Goal: Information Seeking & Learning: Learn about a topic

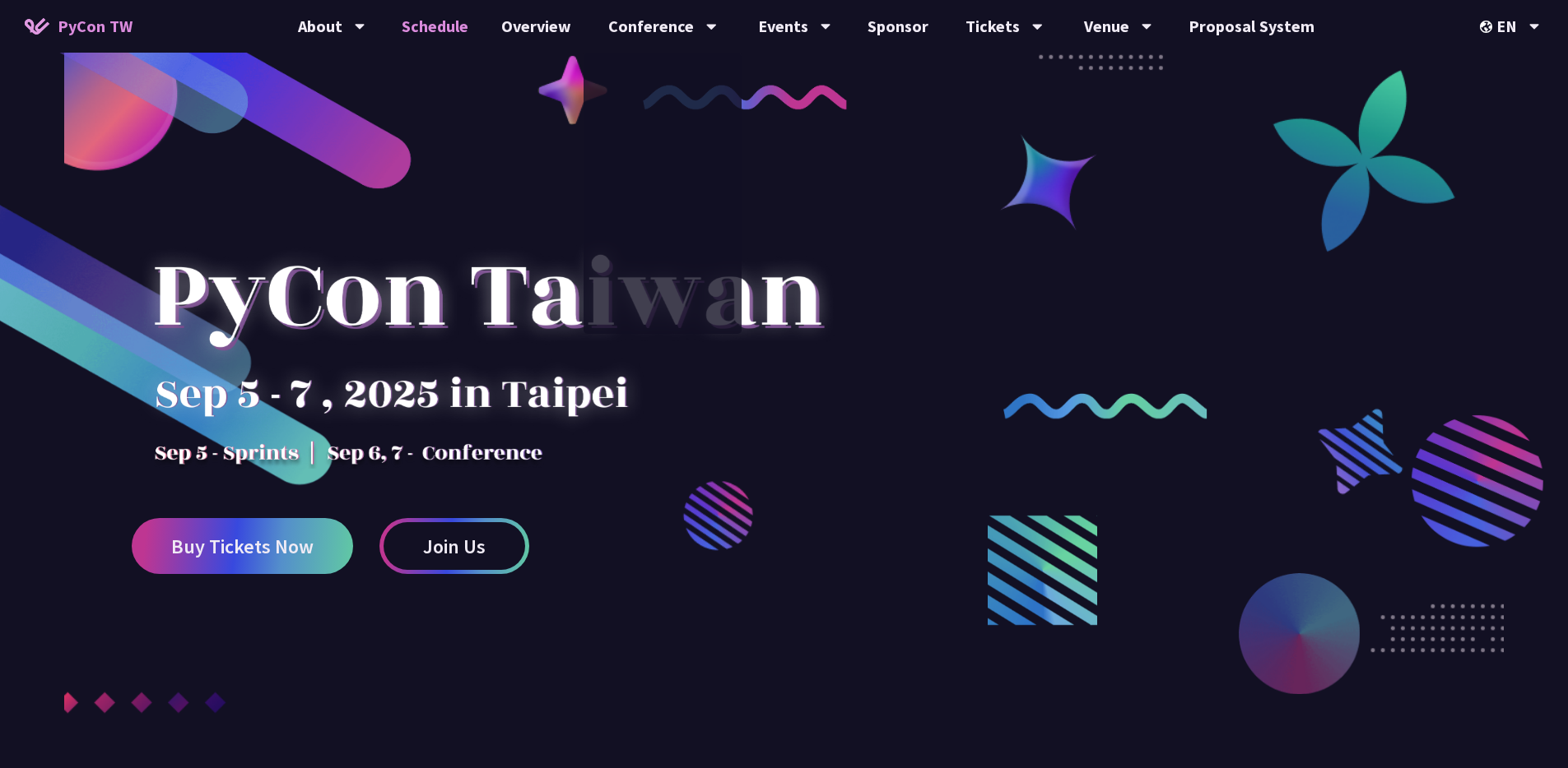
click at [458, 23] on link "Schedule" at bounding box center [435, 26] width 100 height 53
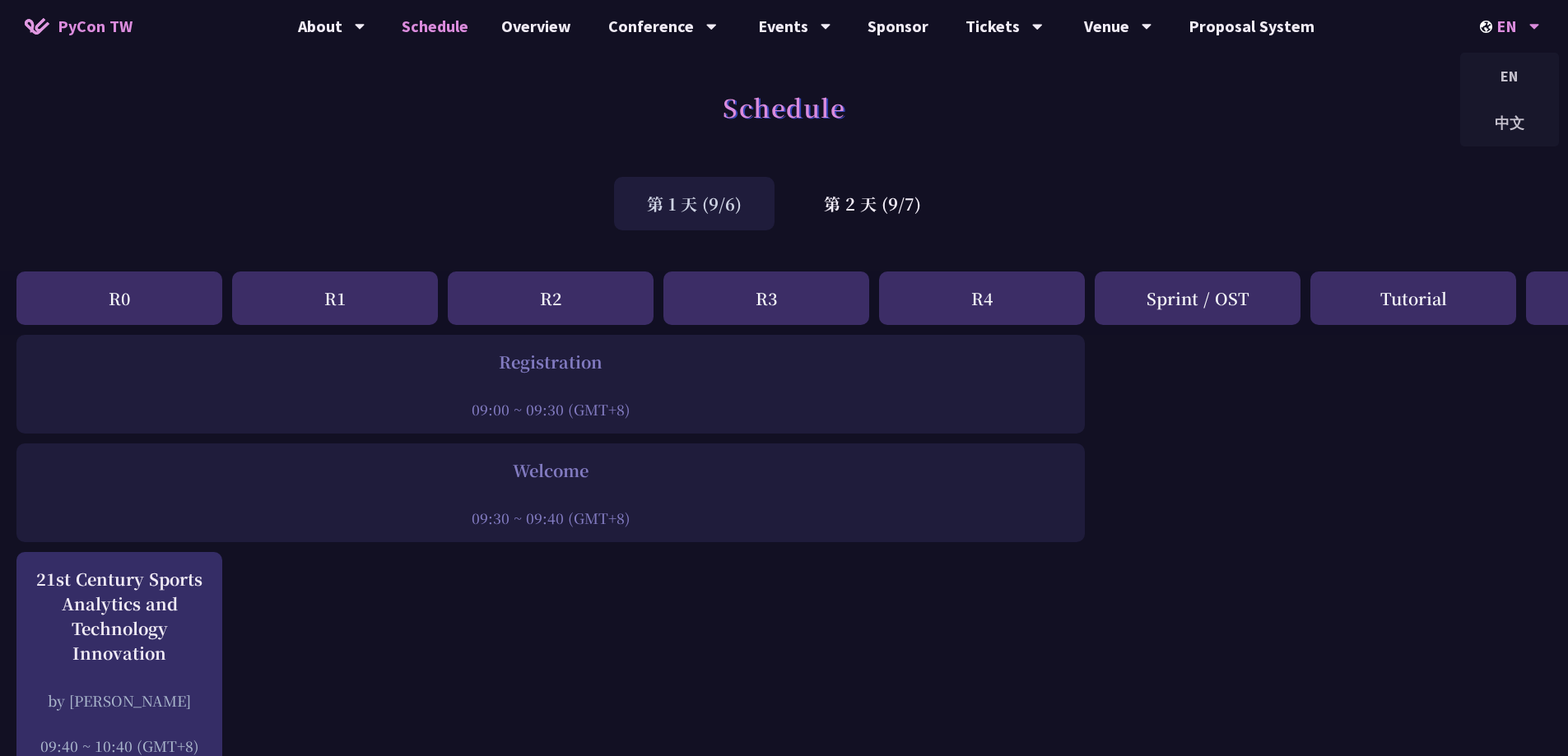
click at [1516, 34] on div "EN" at bounding box center [1509, 26] width 60 height 53
click at [1503, 111] on div "中文" at bounding box center [1509, 123] width 99 height 39
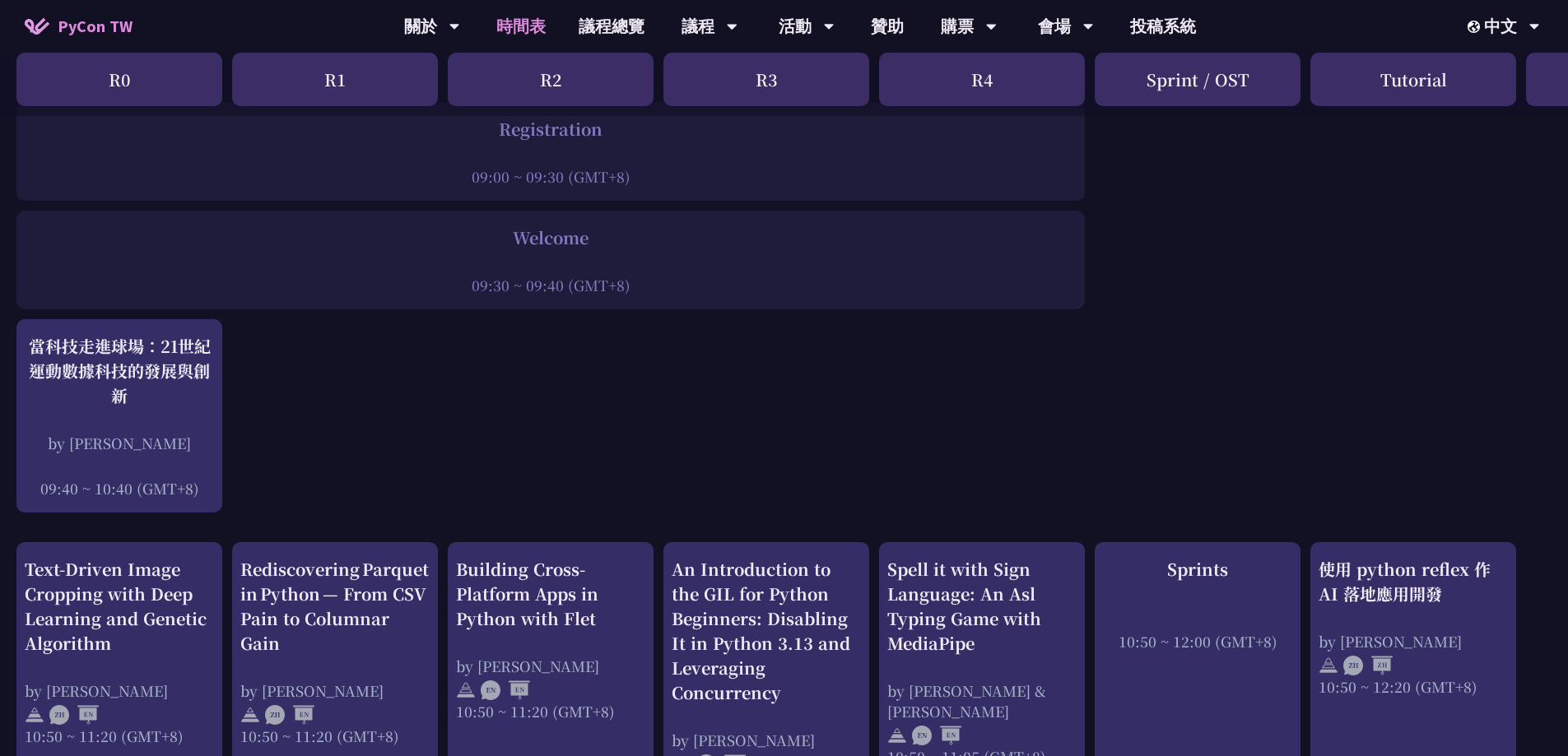
scroll to position [243, 0]
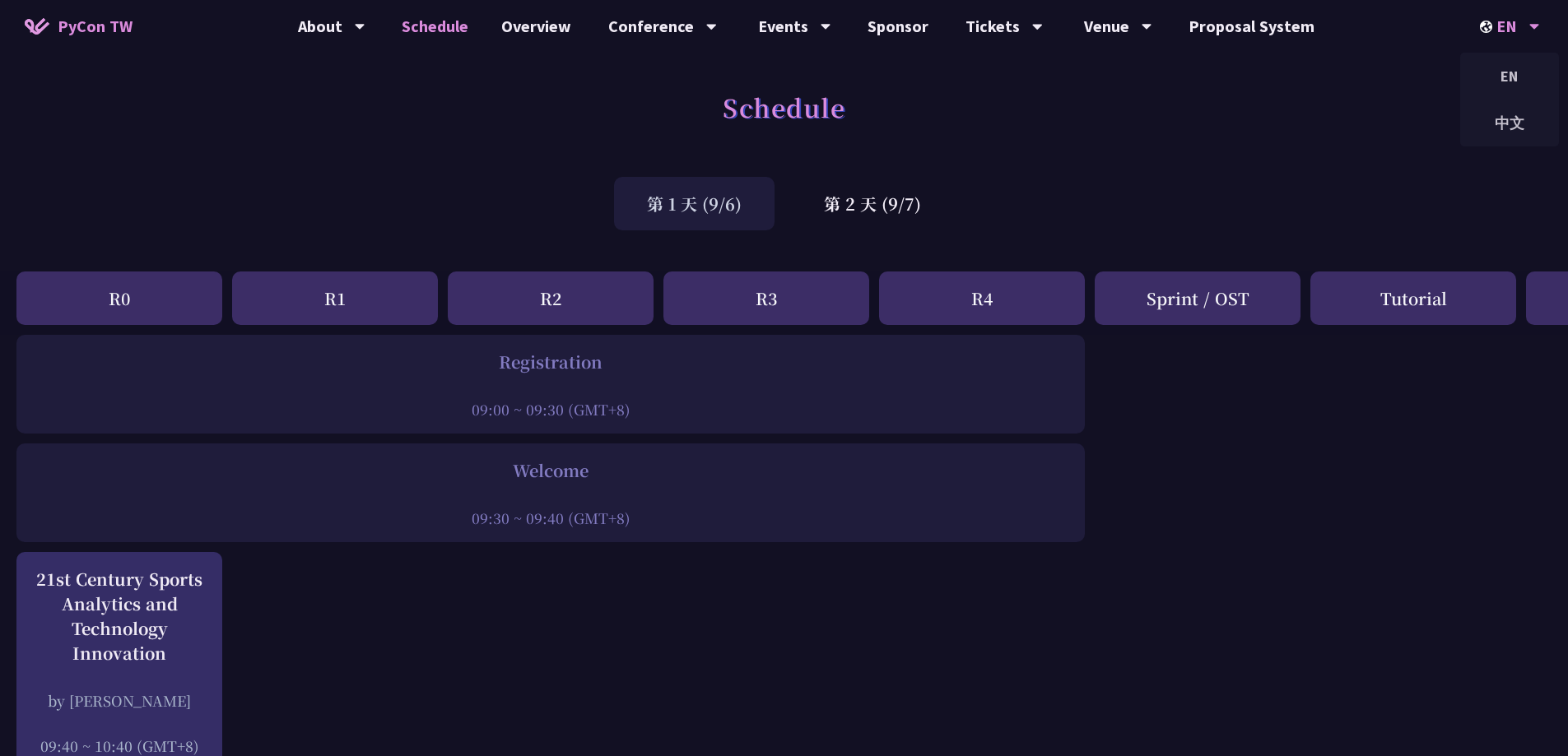
click at [1510, 42] on div "EN" at bounding box center [1509, 26] width 60 height 53
click at [1515, 141] on div "中文" at bounding box center [1509, 123] width 99 height 39
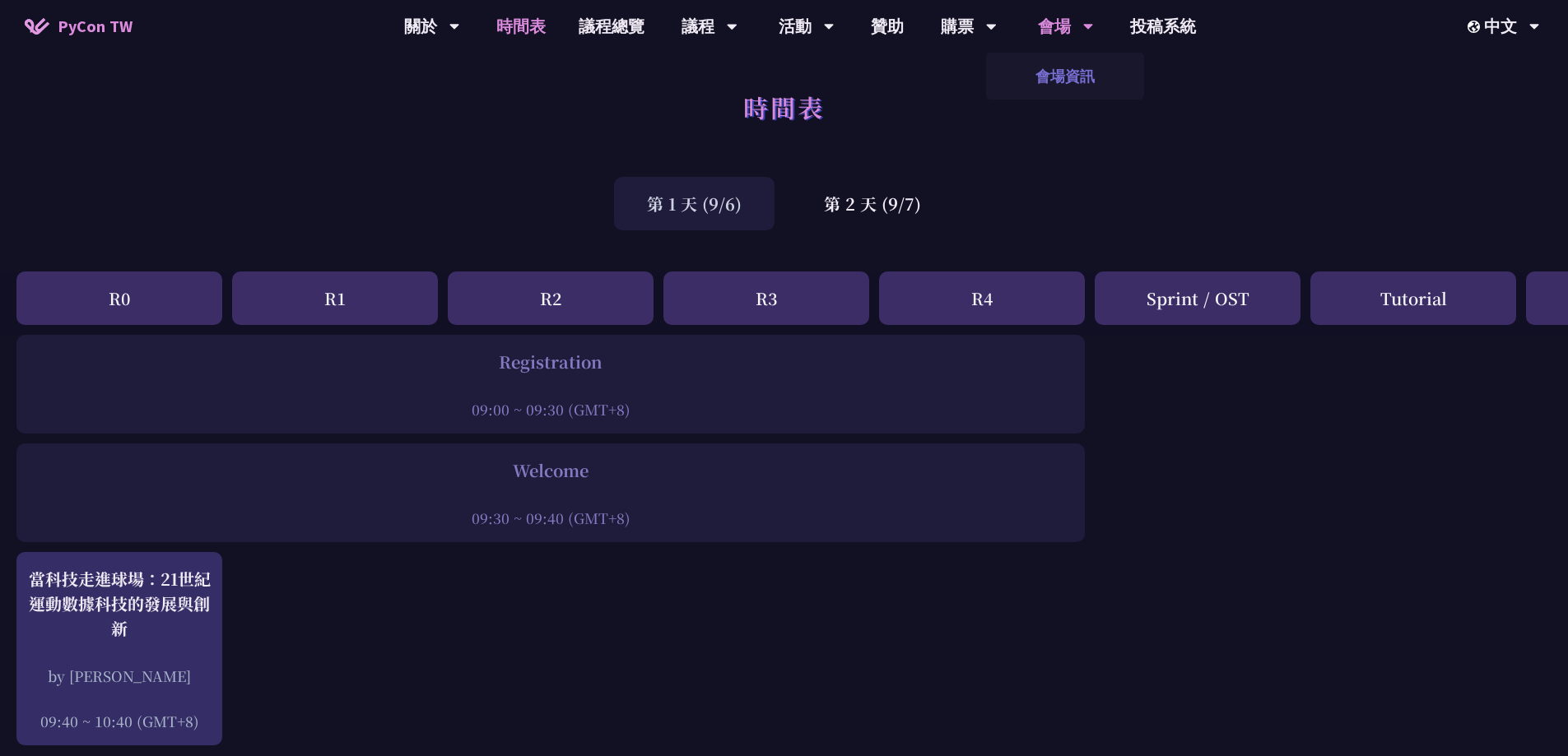
click at [1089, 64] on link "會場資訊" at bounding box center [1065, 76] width 158 height 39
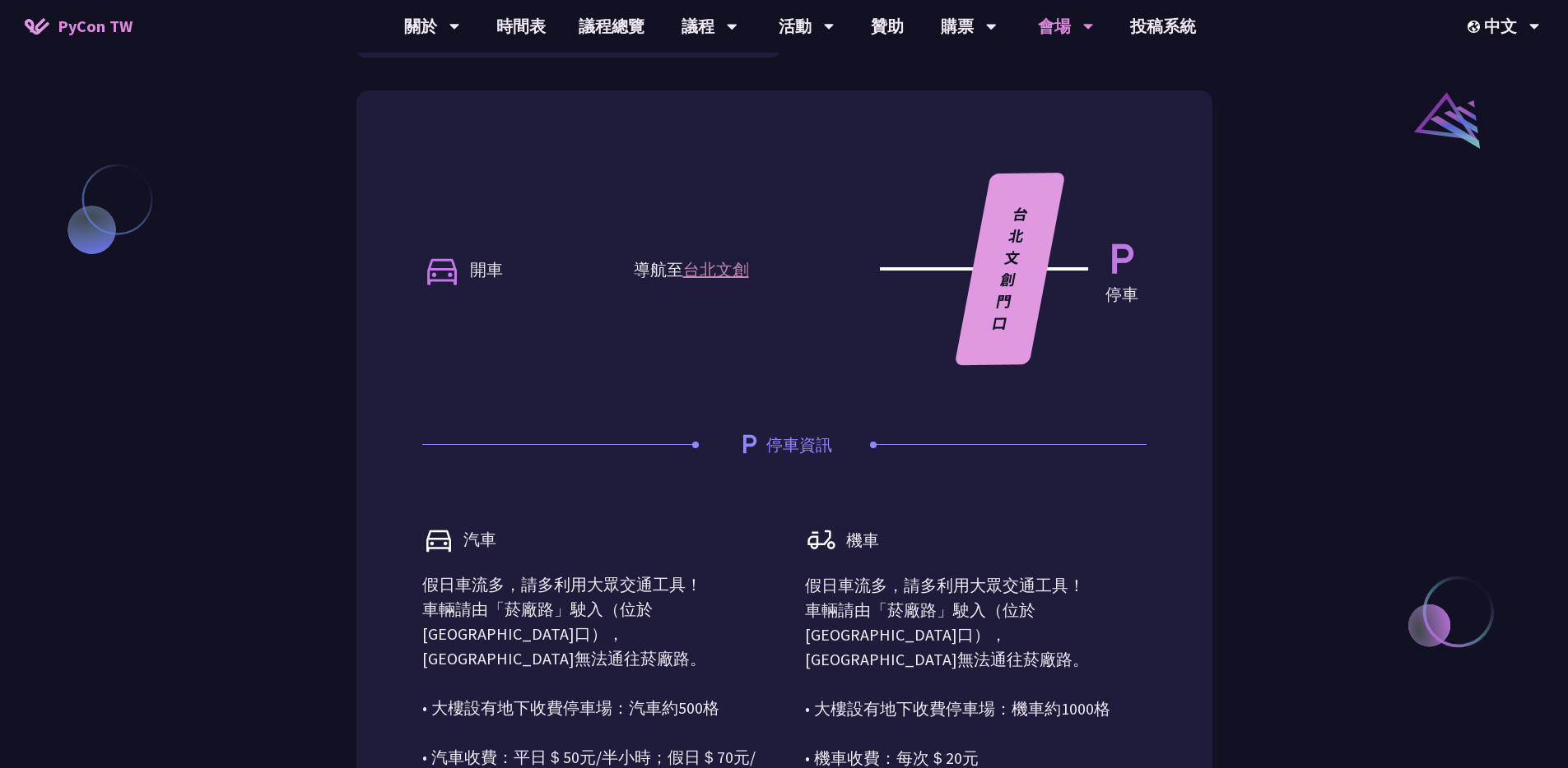
scroll to position [1230, 0]
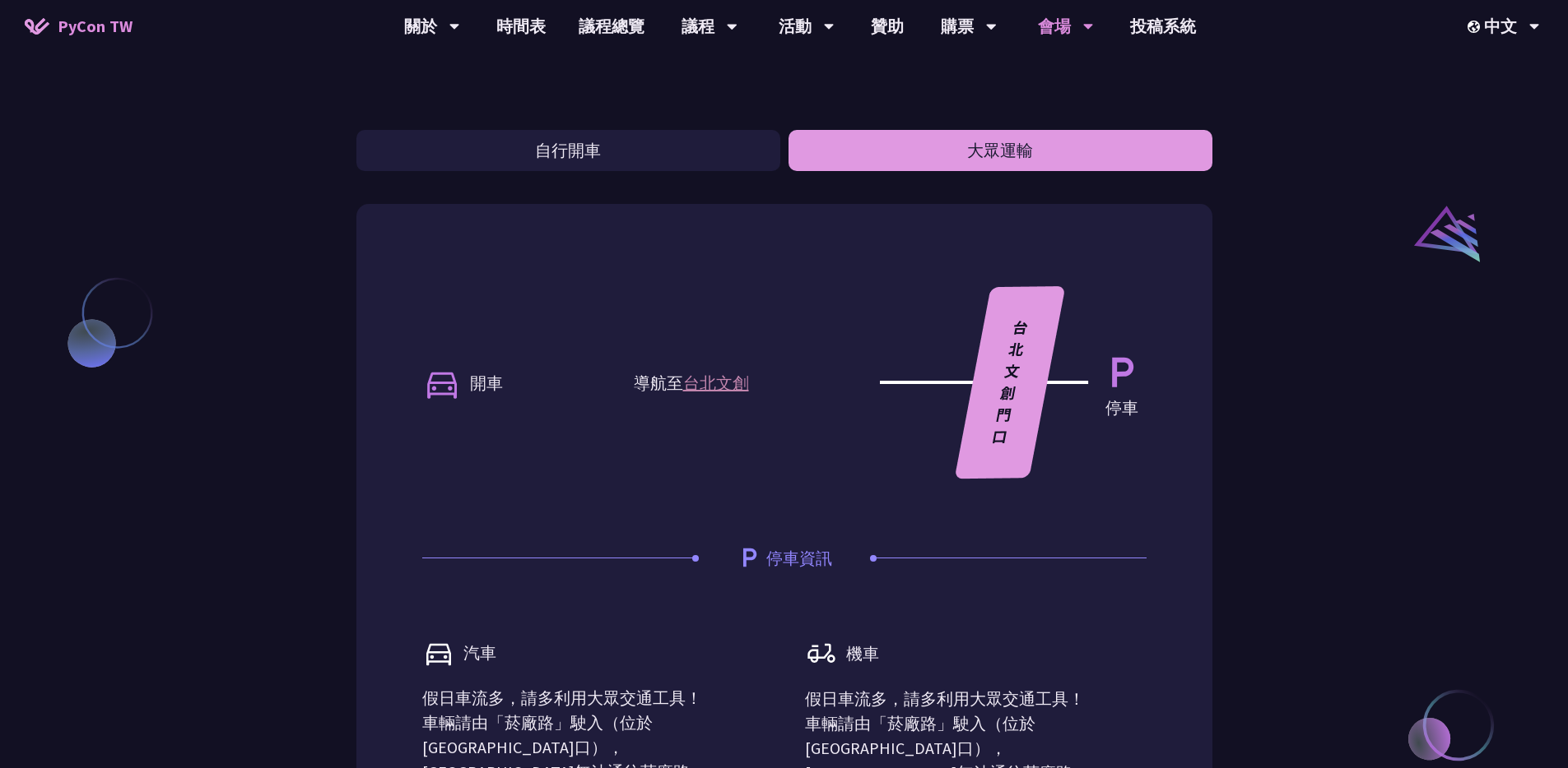
click at [990, 165] on button "大眾運輸" at bounding box center [1000, 150] width 424 height 41
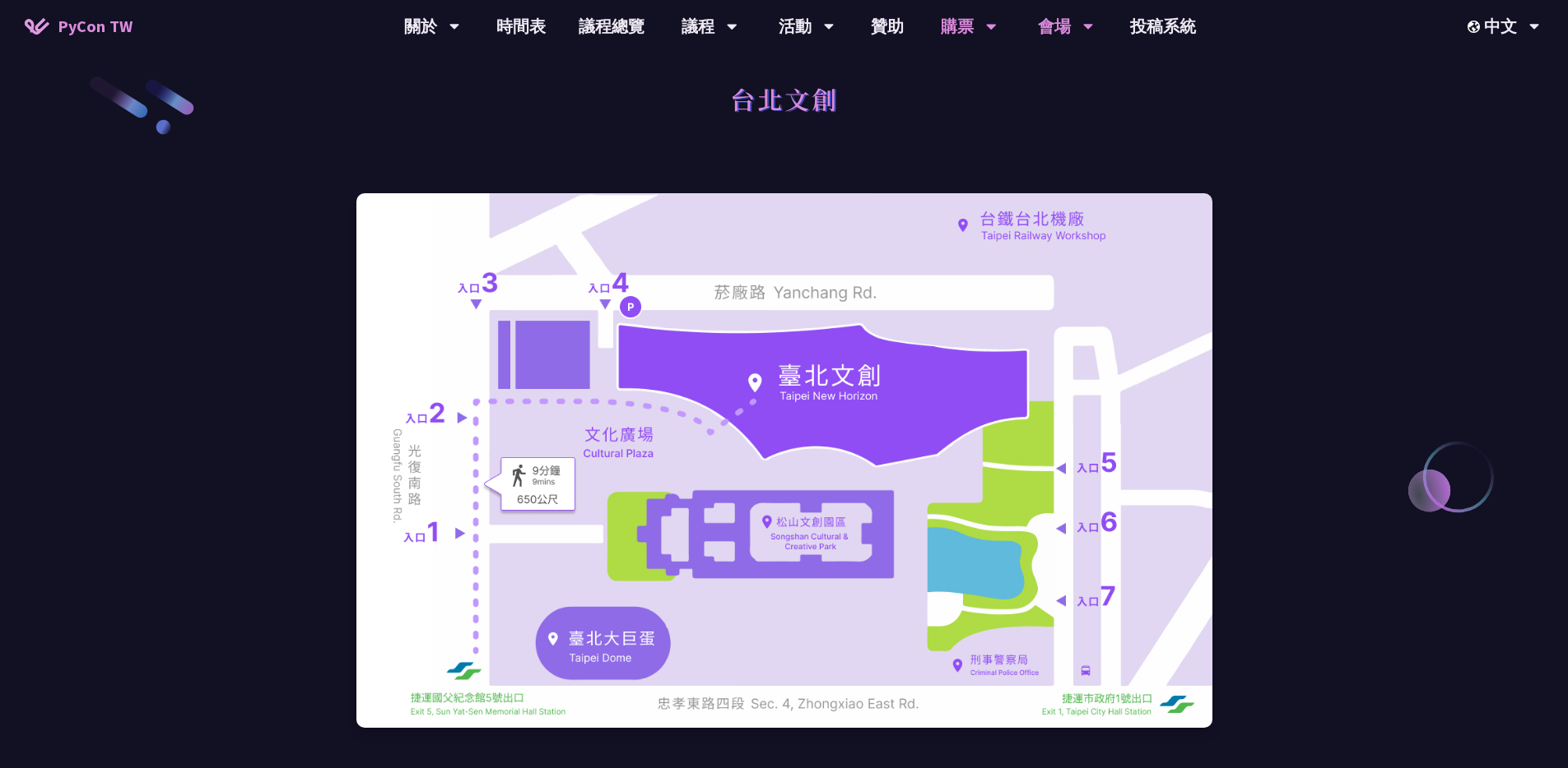
scroll to position [0, 0]
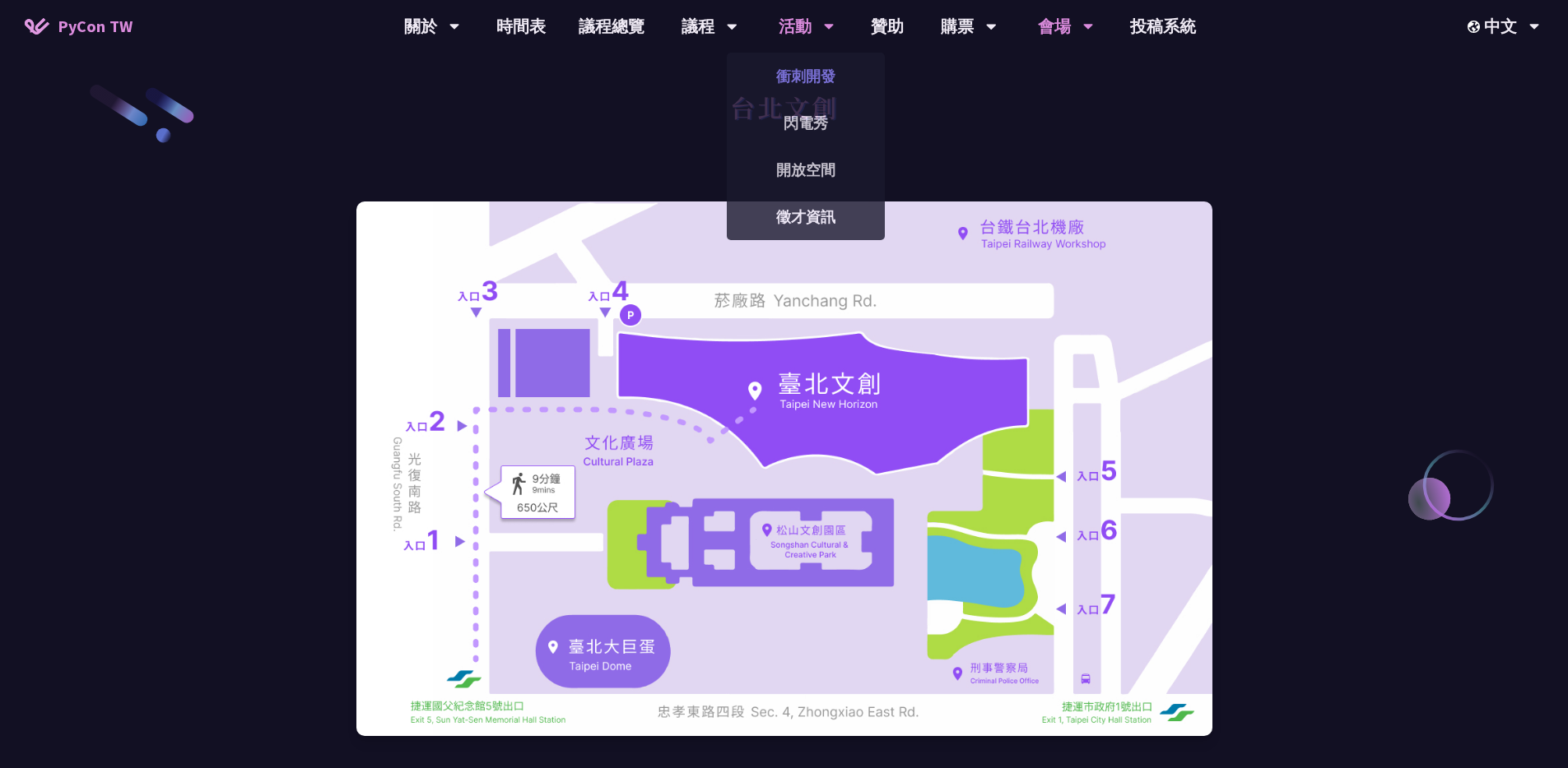
click at [803, 68] on link "衝刺開發" at bounding box center [806, 76] width 158 height 39
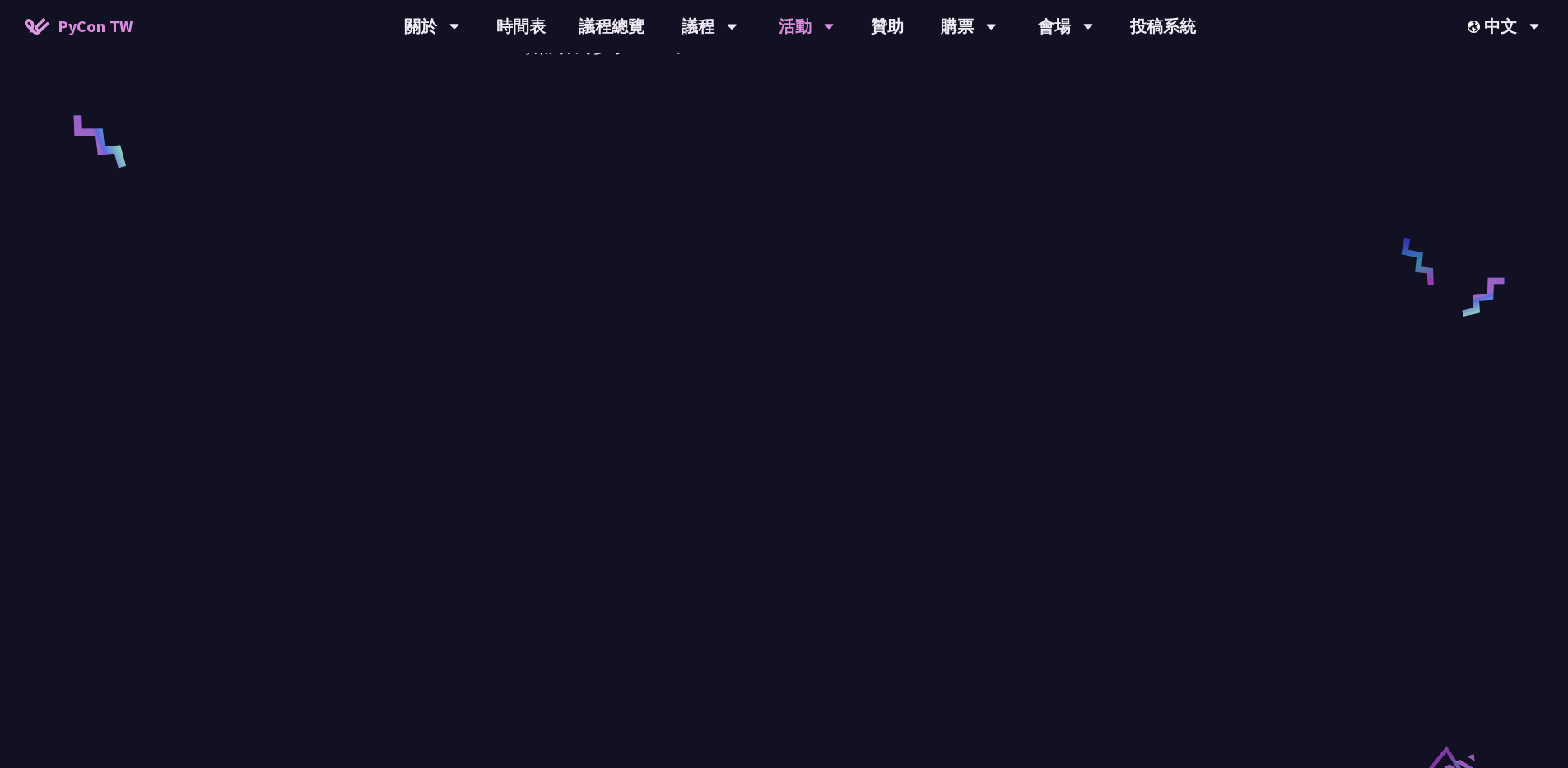
scroll to position [351, 0]
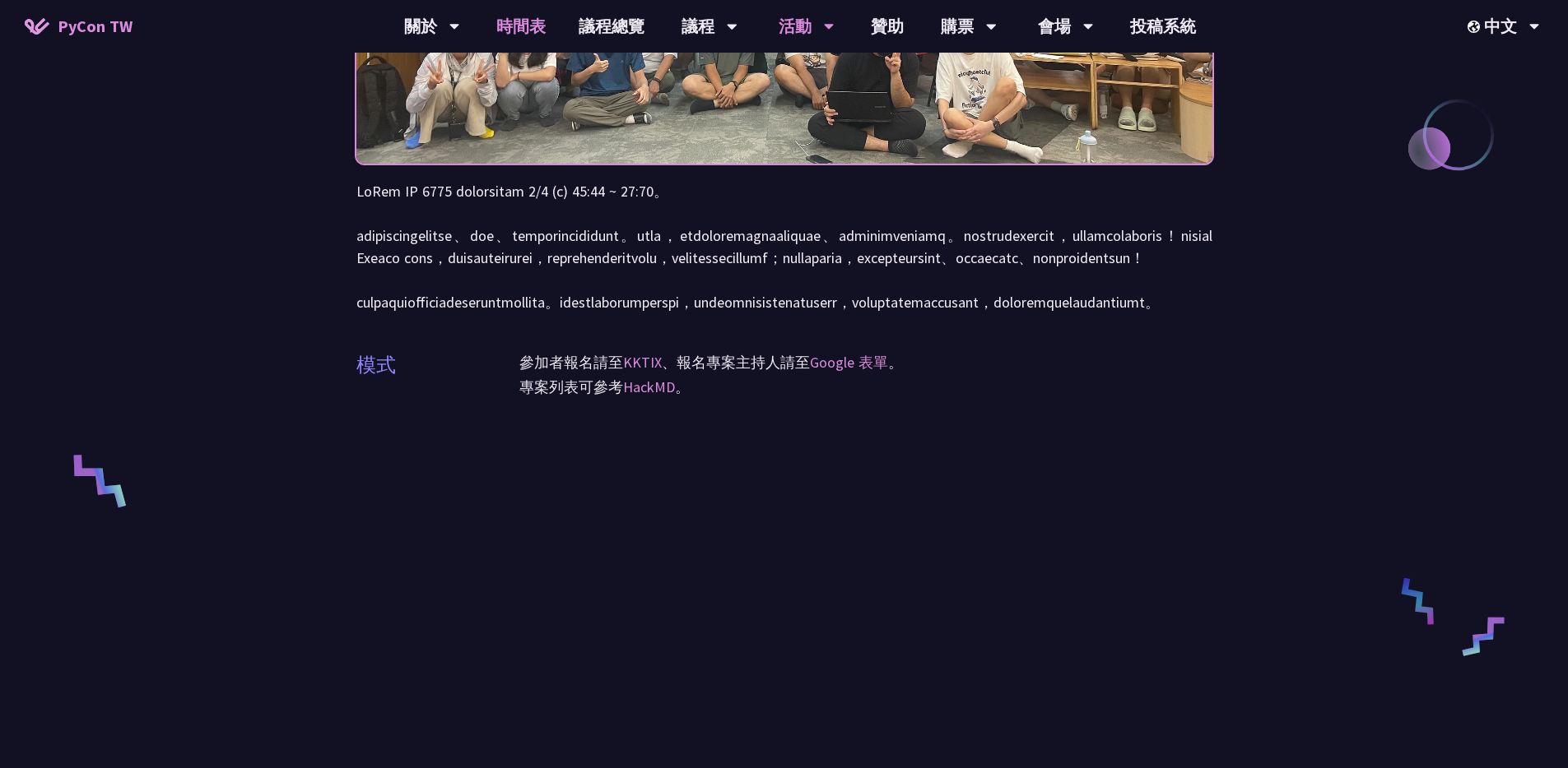
click at [553, 26] on link "時間表" at bounding box center [521, 26] width 82 height 53
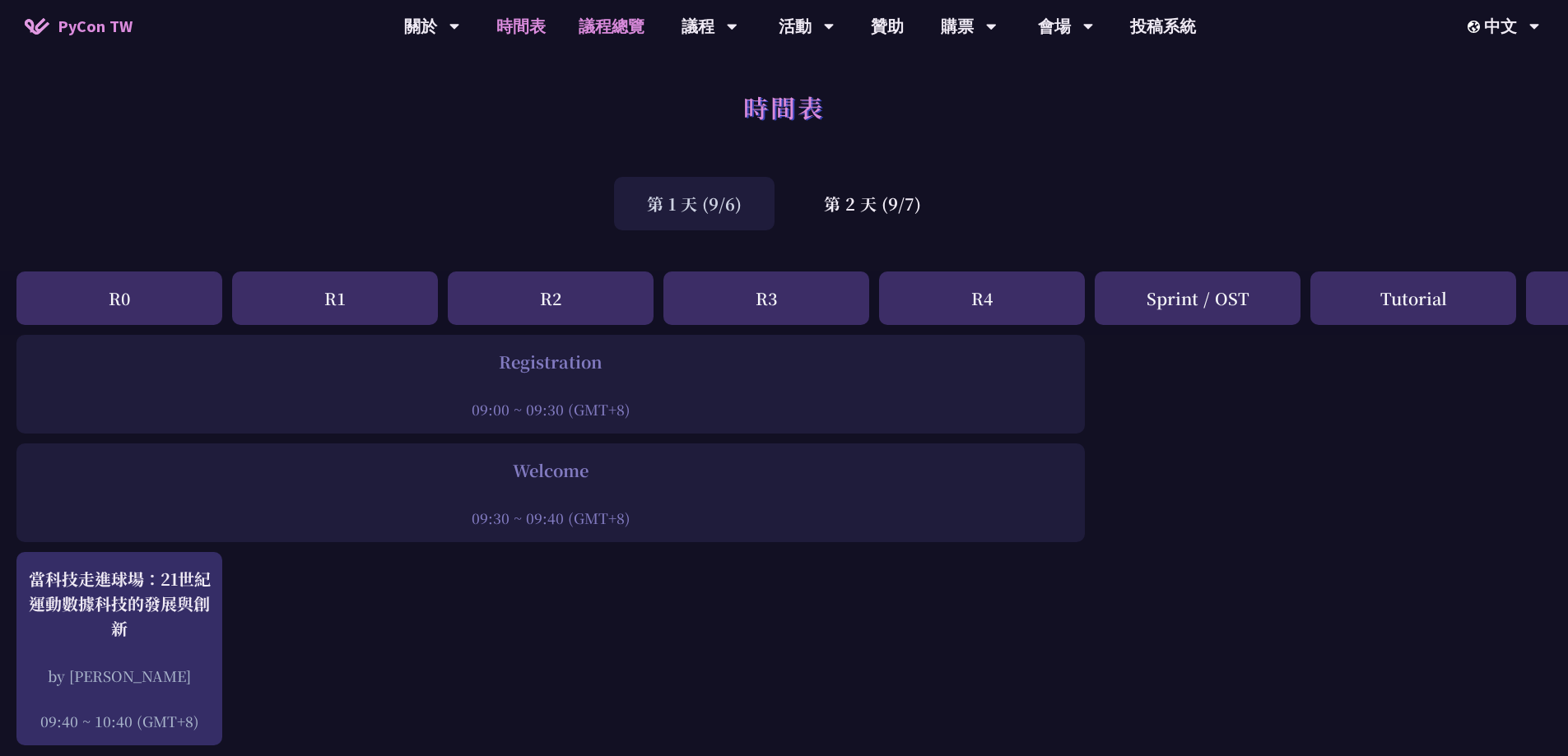
click at [617, 27] on link "議程總覽" at bounding box center [612, 26] width 99 height 53
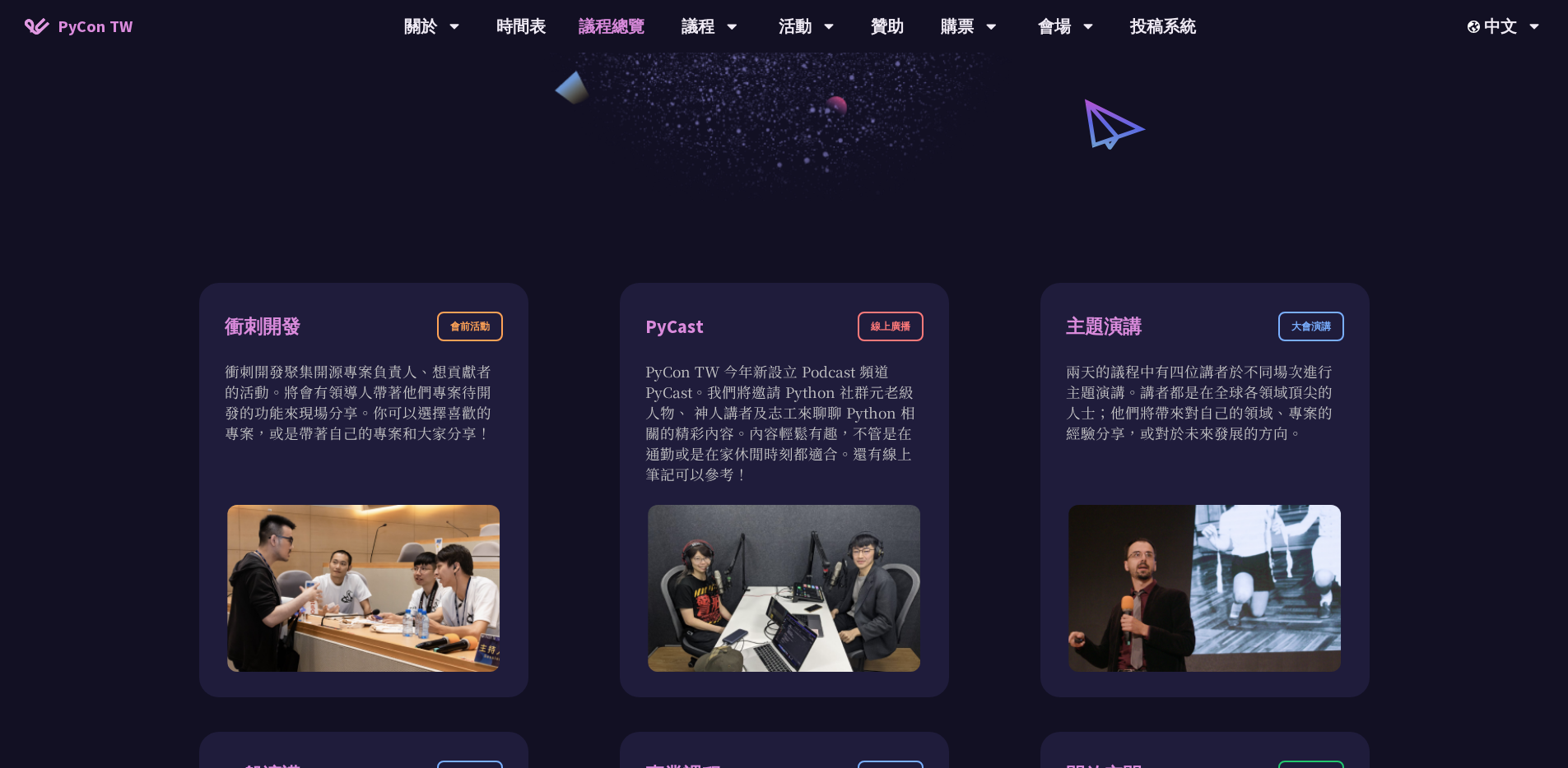
scroll to position [709, 0]
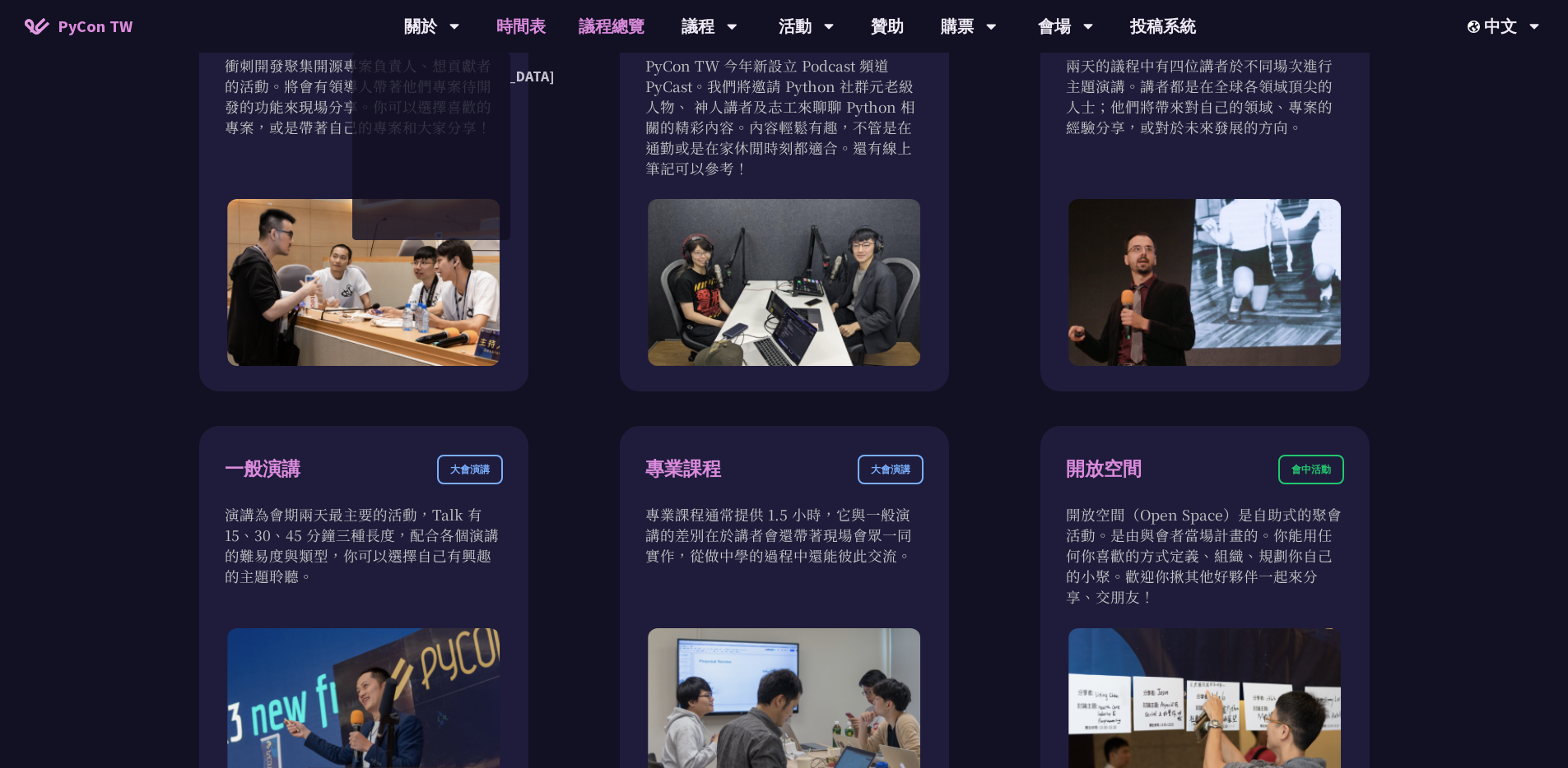
click at [510, 24] on link "時間表" at bounding box center [521, 26] width 82 height 53
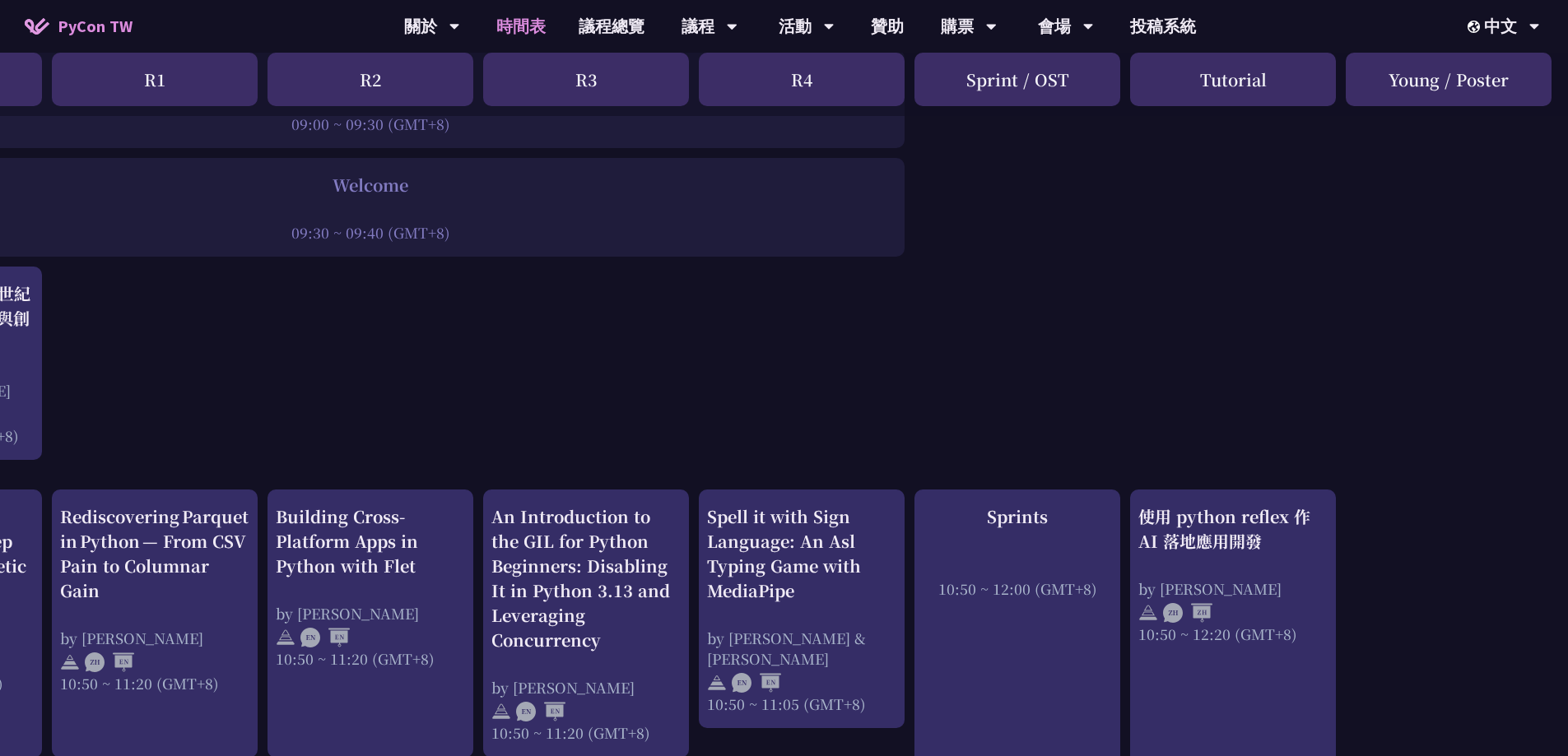
scroll to position [286, 47]
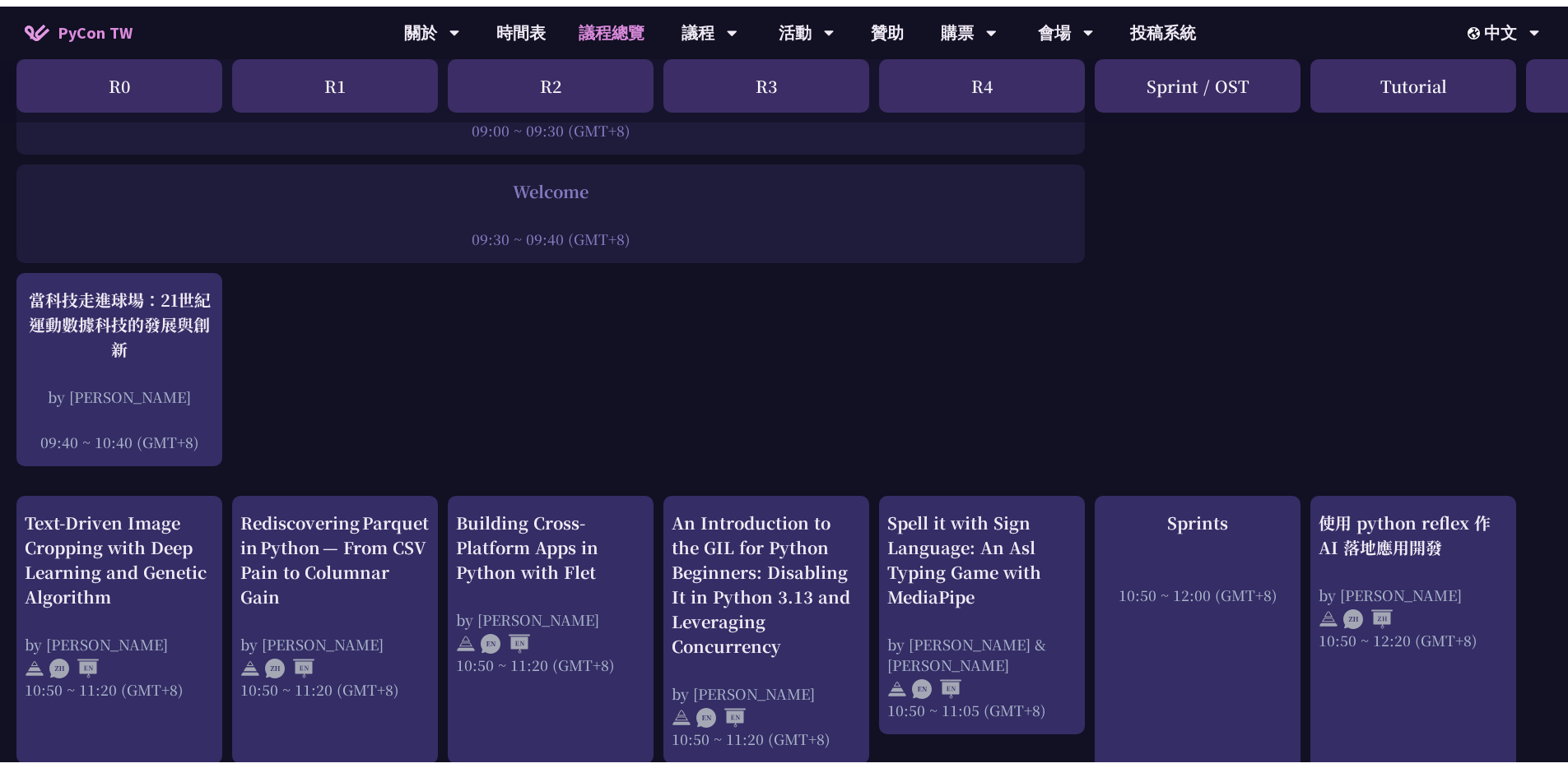
scroll to position [709, 0]
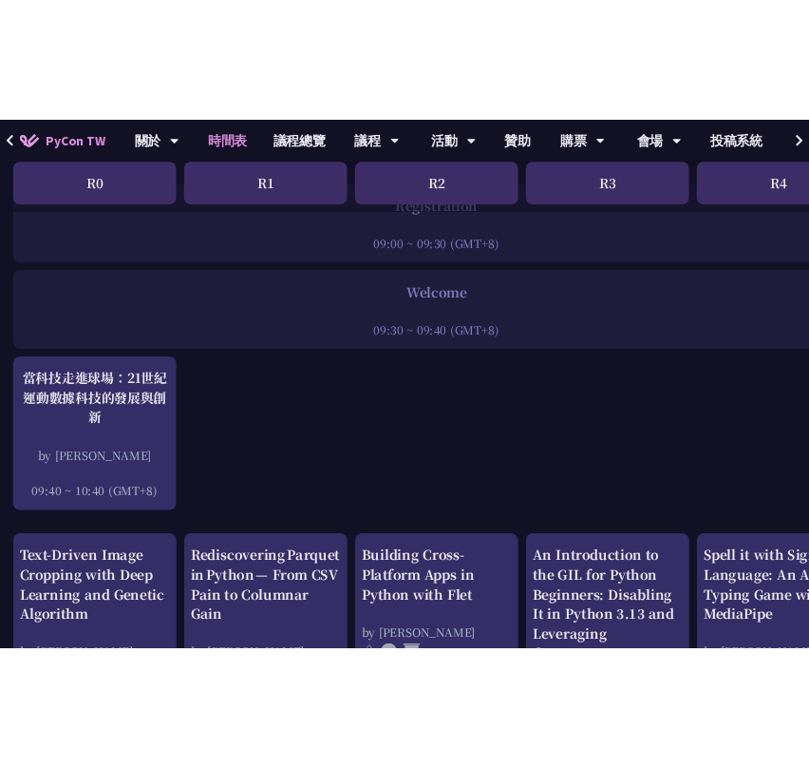
scroll to position [274, 0]
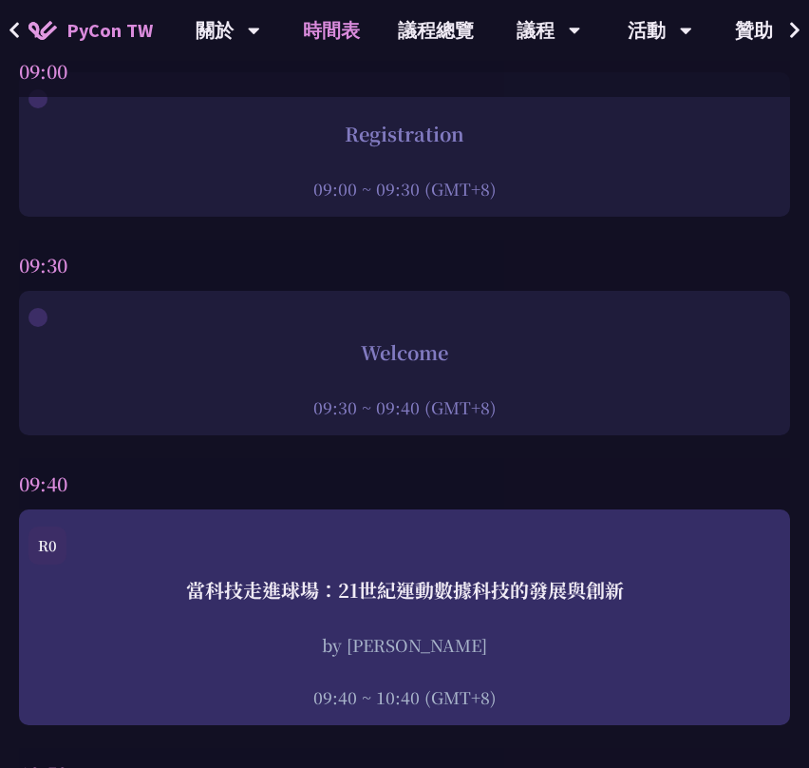
click at [654, 432] on div "Welcome 09:30 ~ 09:40 (GMT+8)" at bounding box center [404, 363] width 771 height 144
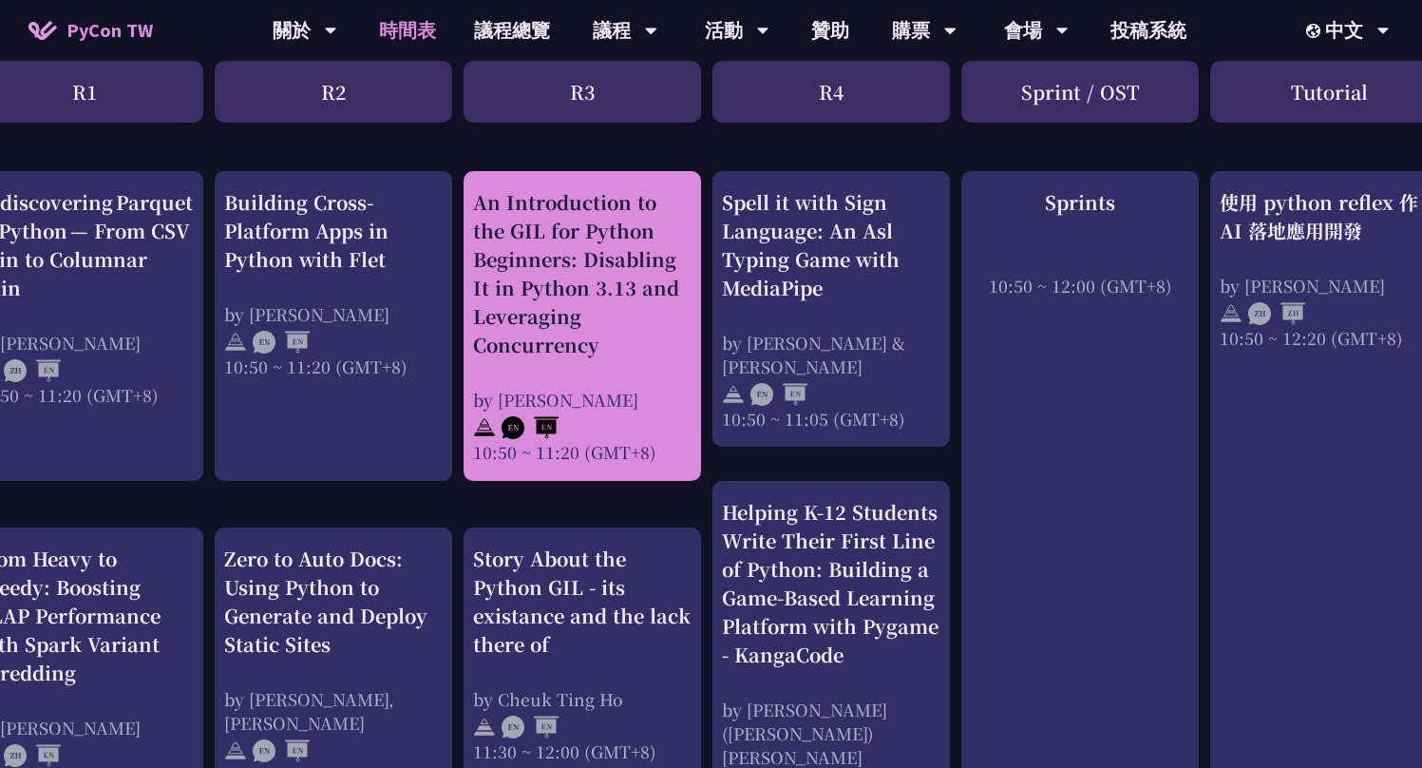
scroll to position [724, 287]
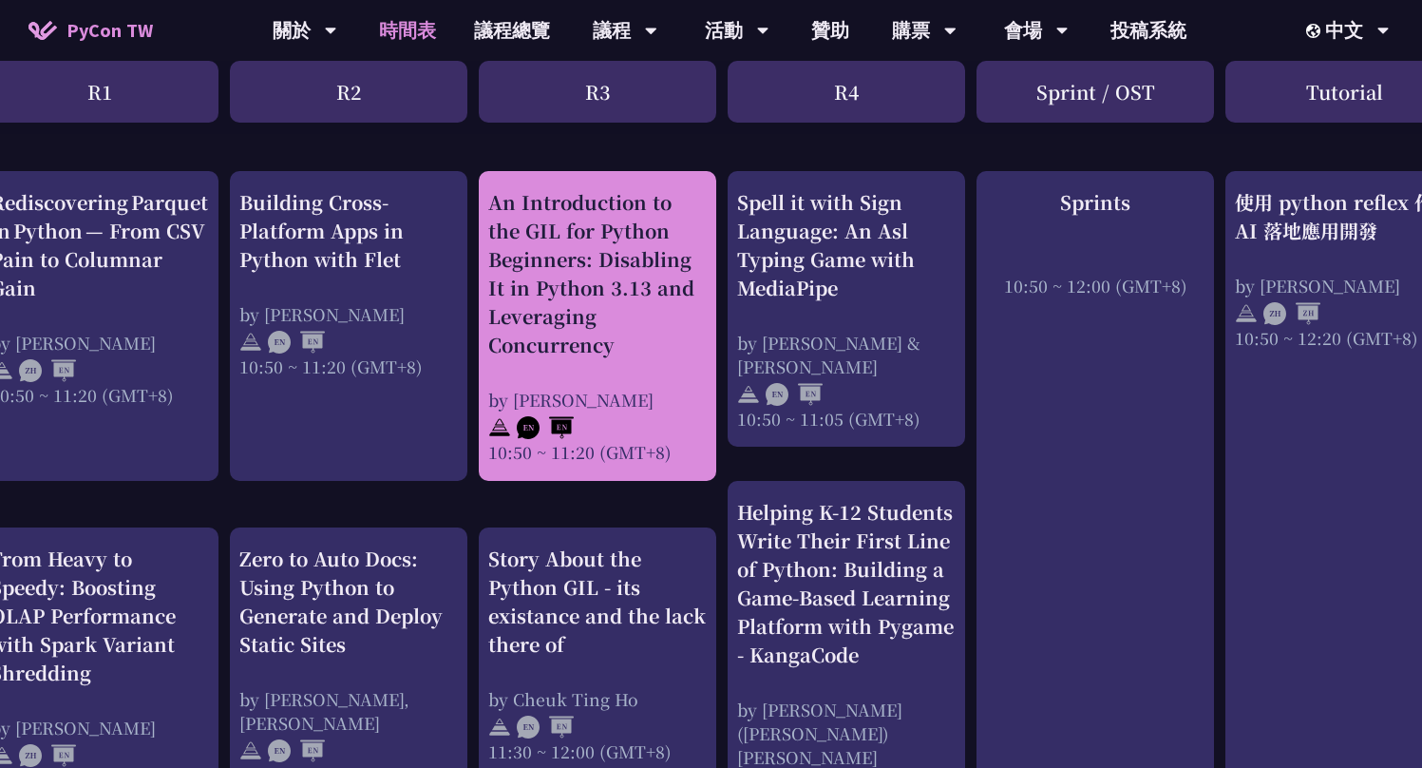
click at [594, 440] on div "10:50 ~ 11:20 (GMT+8)" at bounding box center [597, 452] width 218 height 24
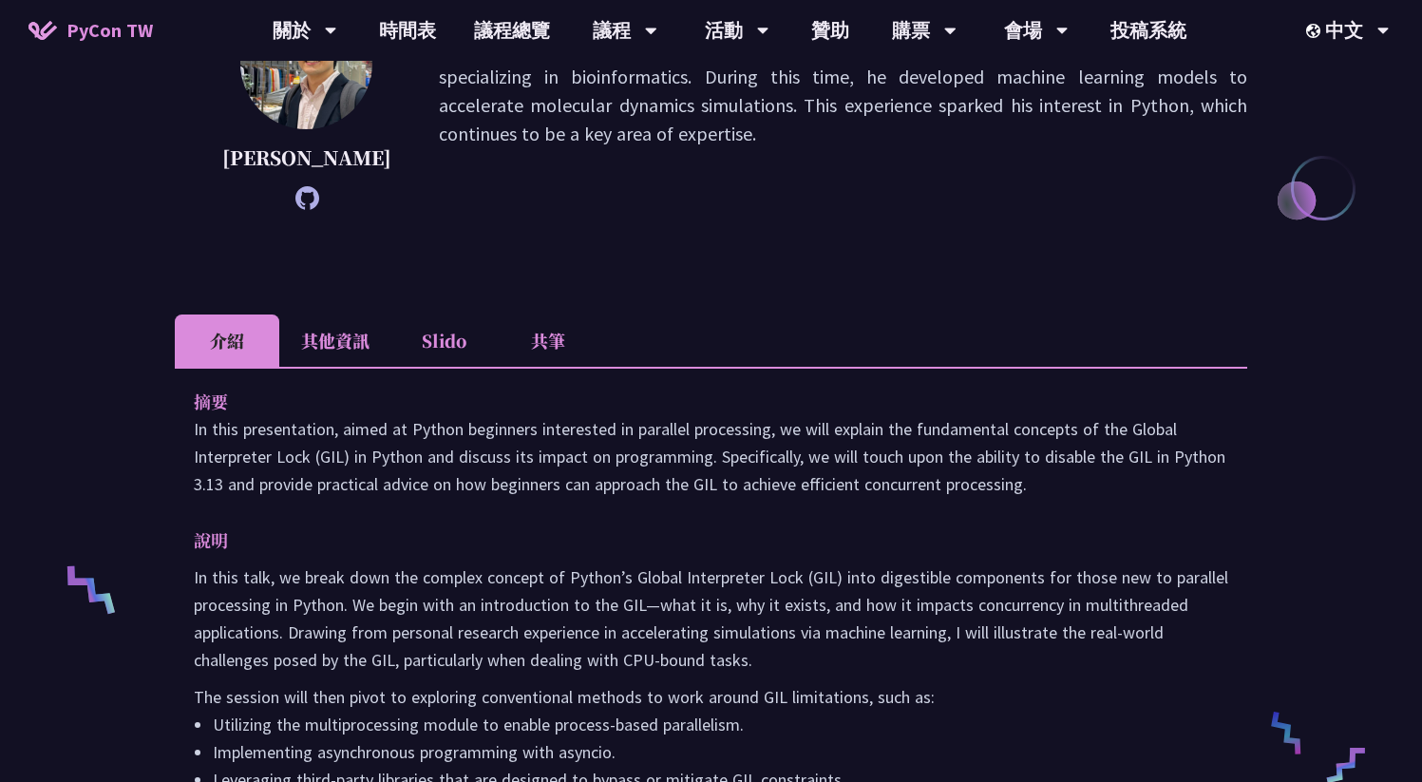
scroll to position [465, 0]
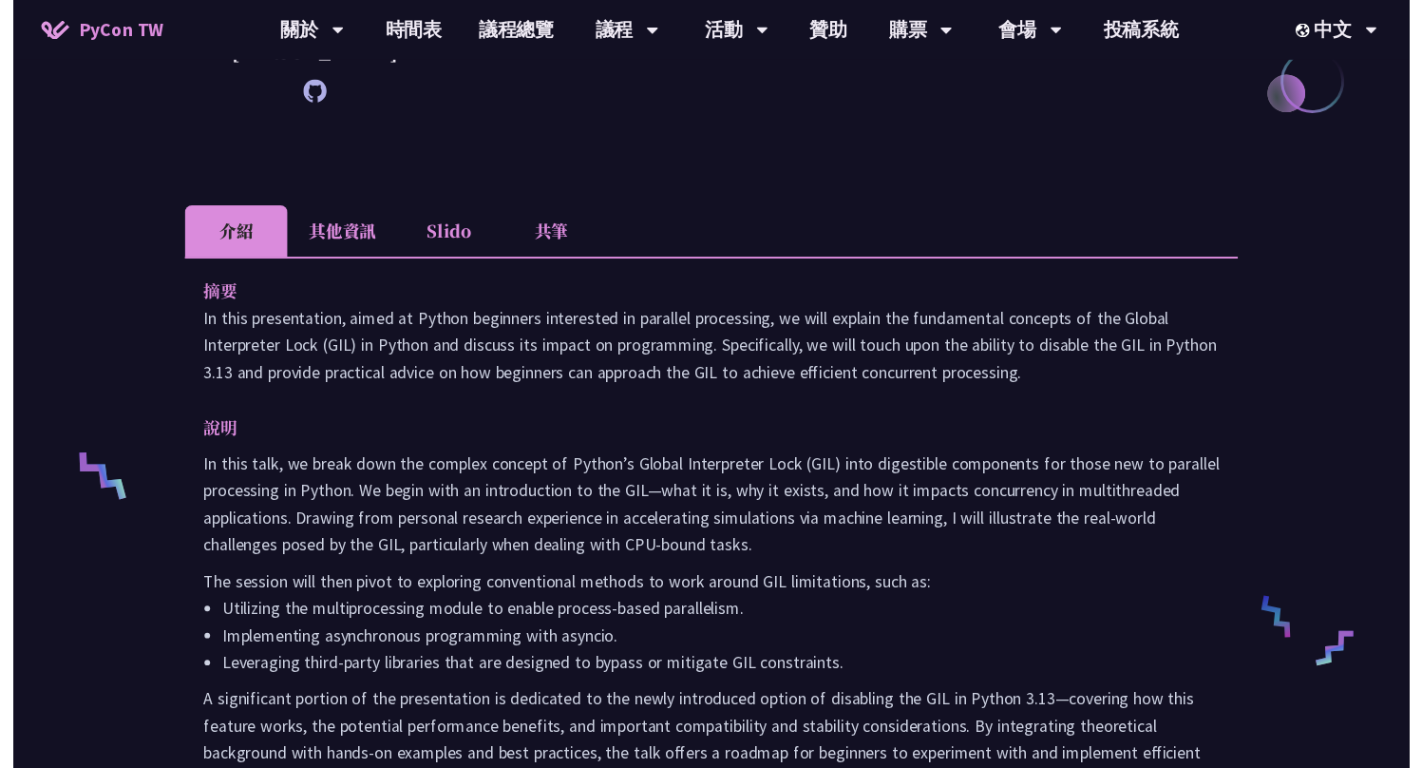
scroll to position [724, 0]
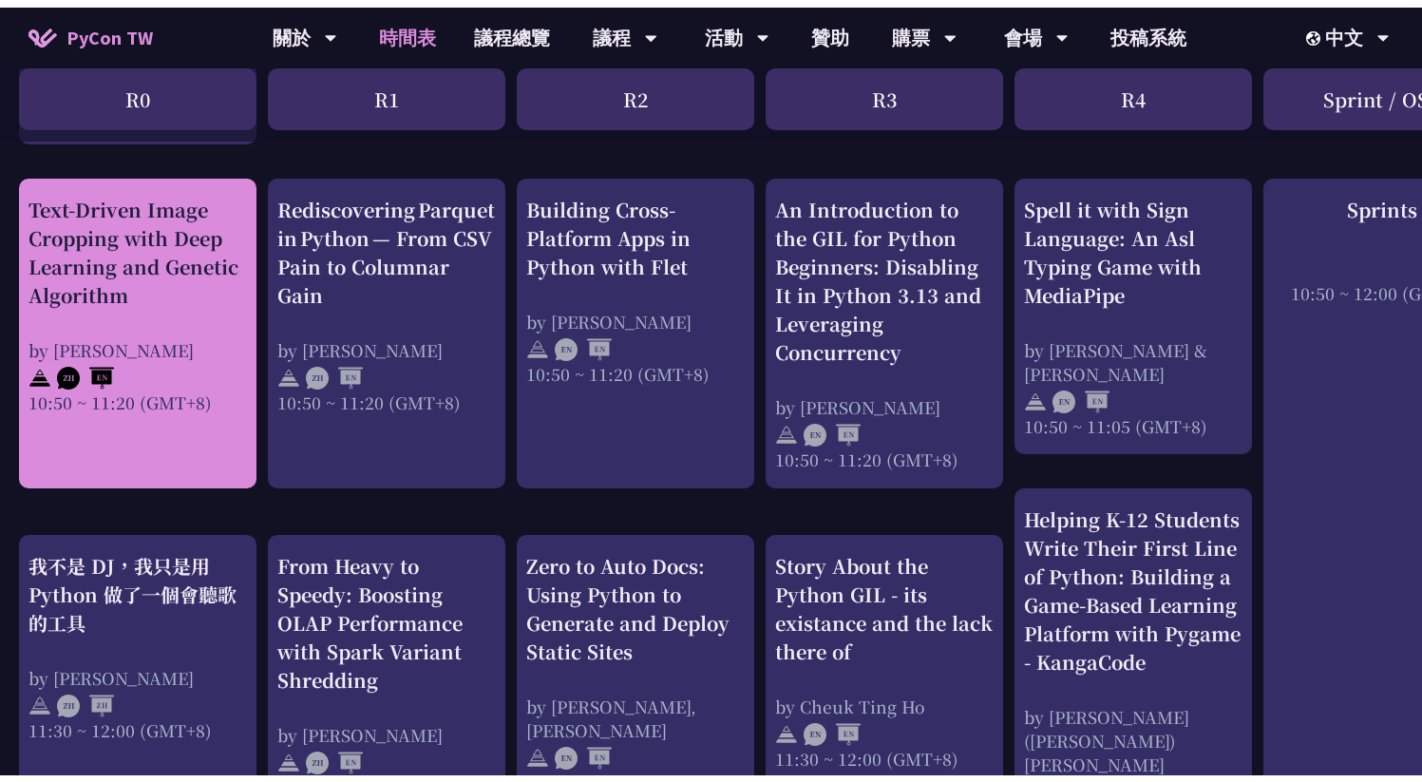
scroll to position [819, 0]
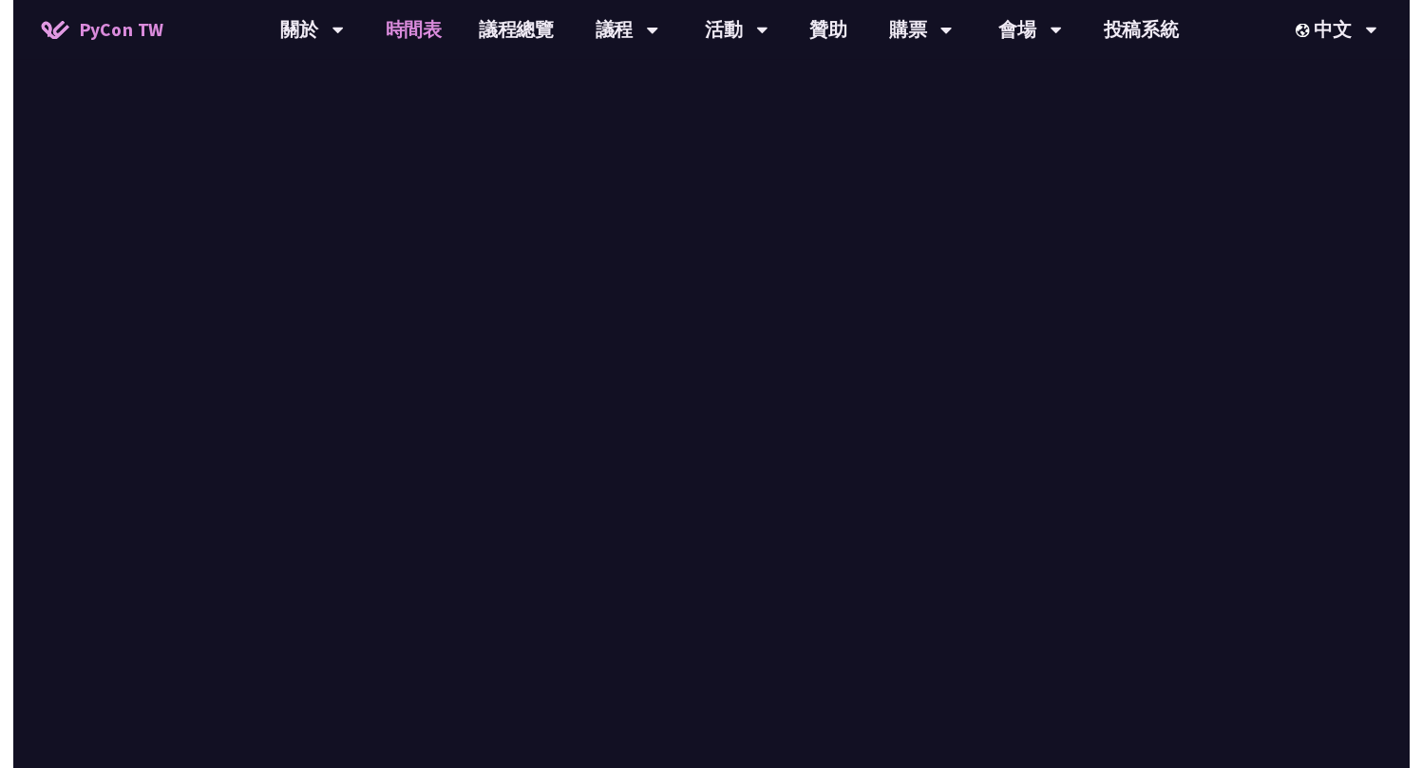
scroll to position [724, 0]
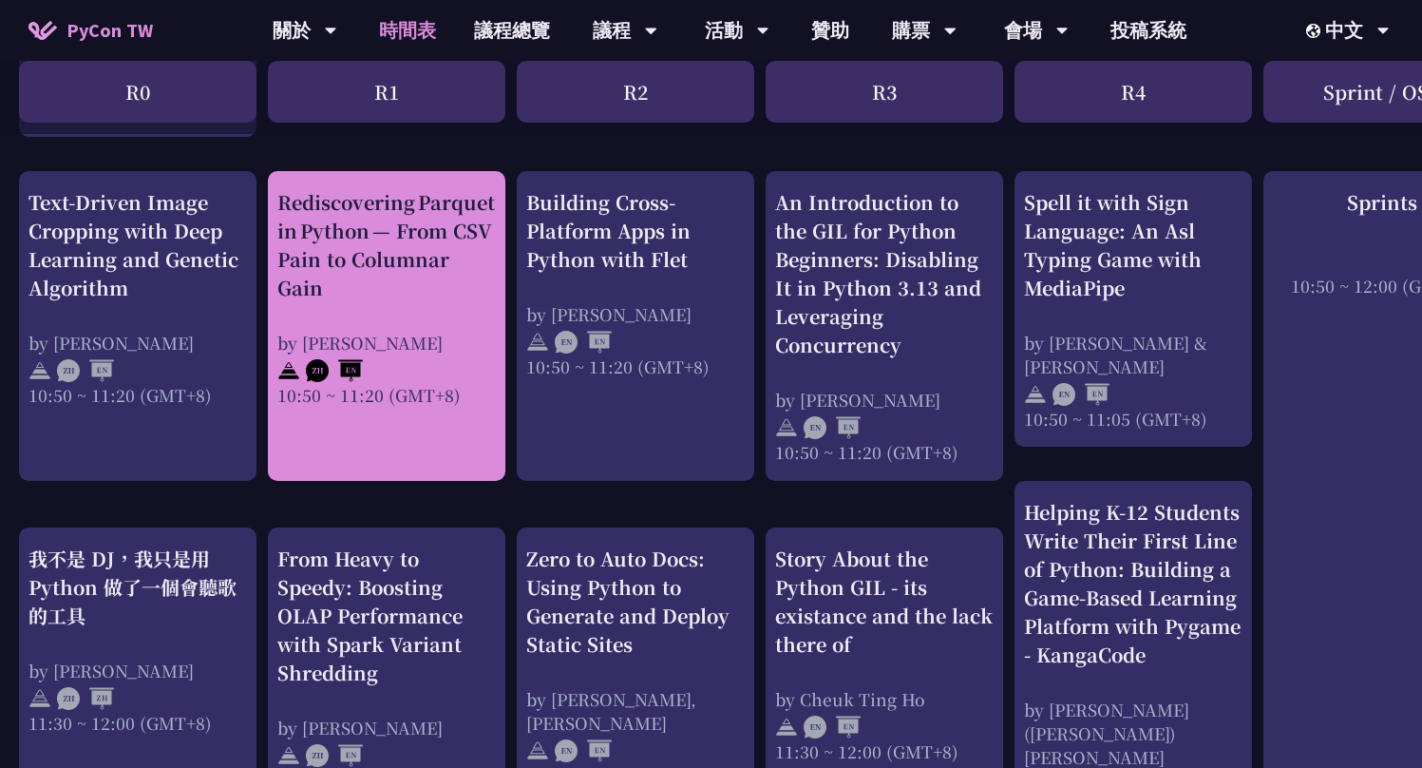
click at [420, 332] on div "by Josix" at bounding box center [386, 343] width 218 height 24
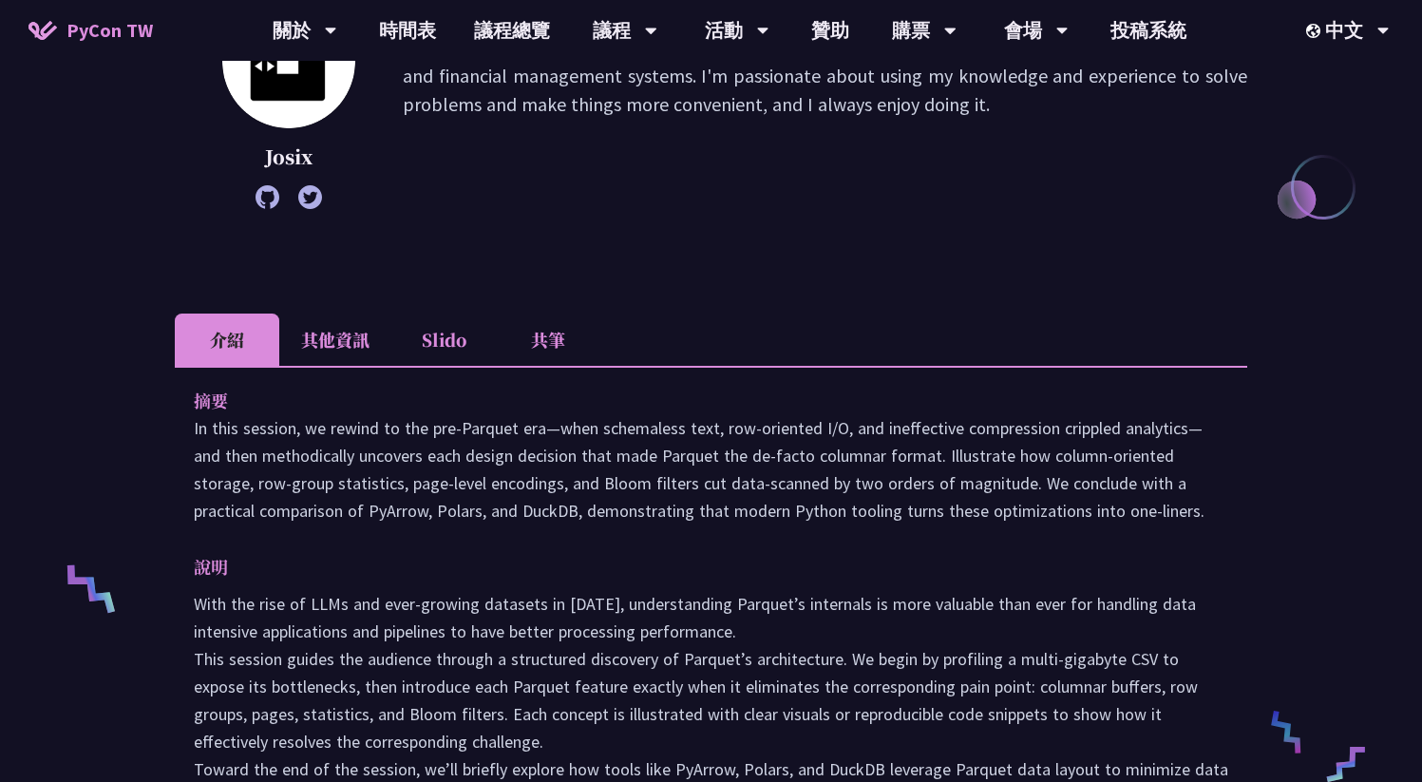
scroll to position [433, 0]
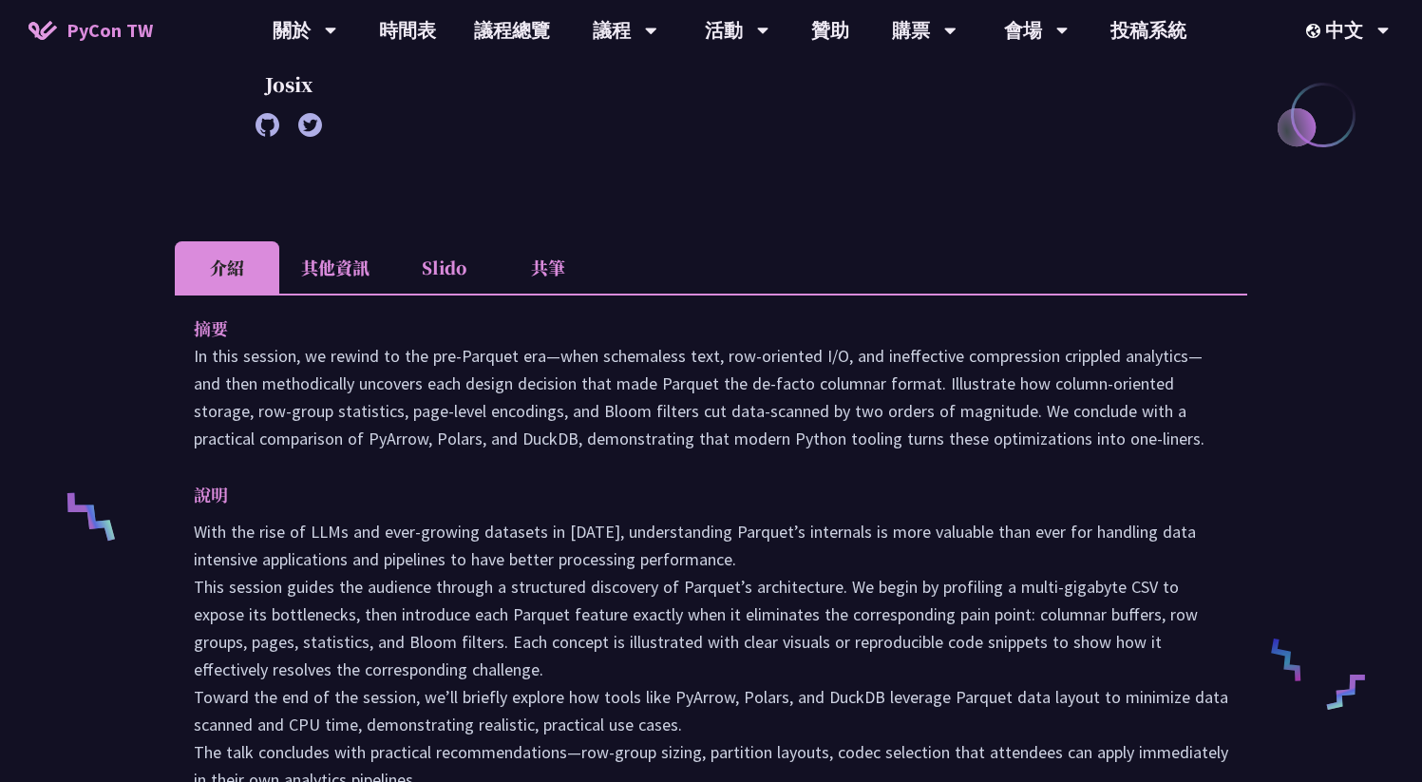
click at [427, 272] on li "Slido" at bounding box center [443, 267] width 104 height 52
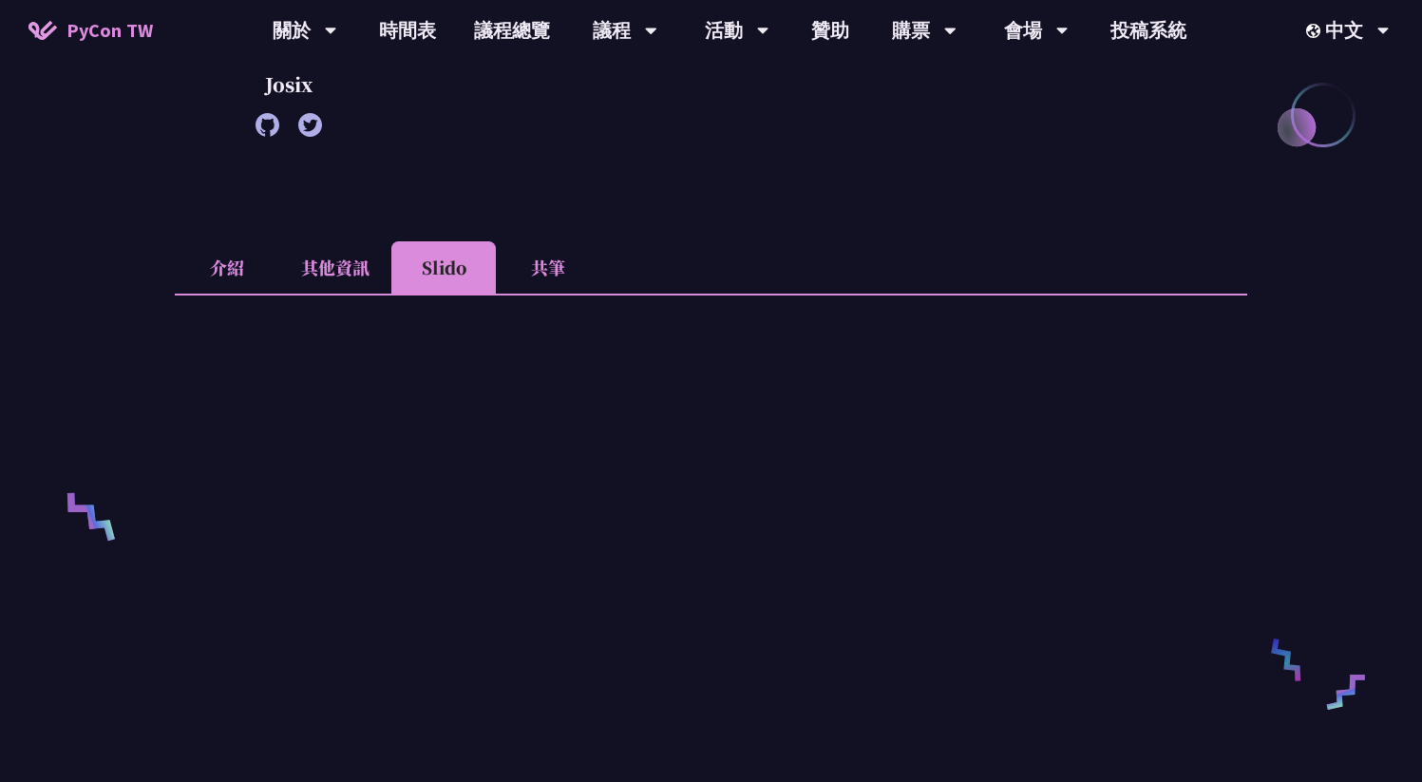
click at [208, 267] on li "介紹" at bounding box center [227, 267] width 104 height 52
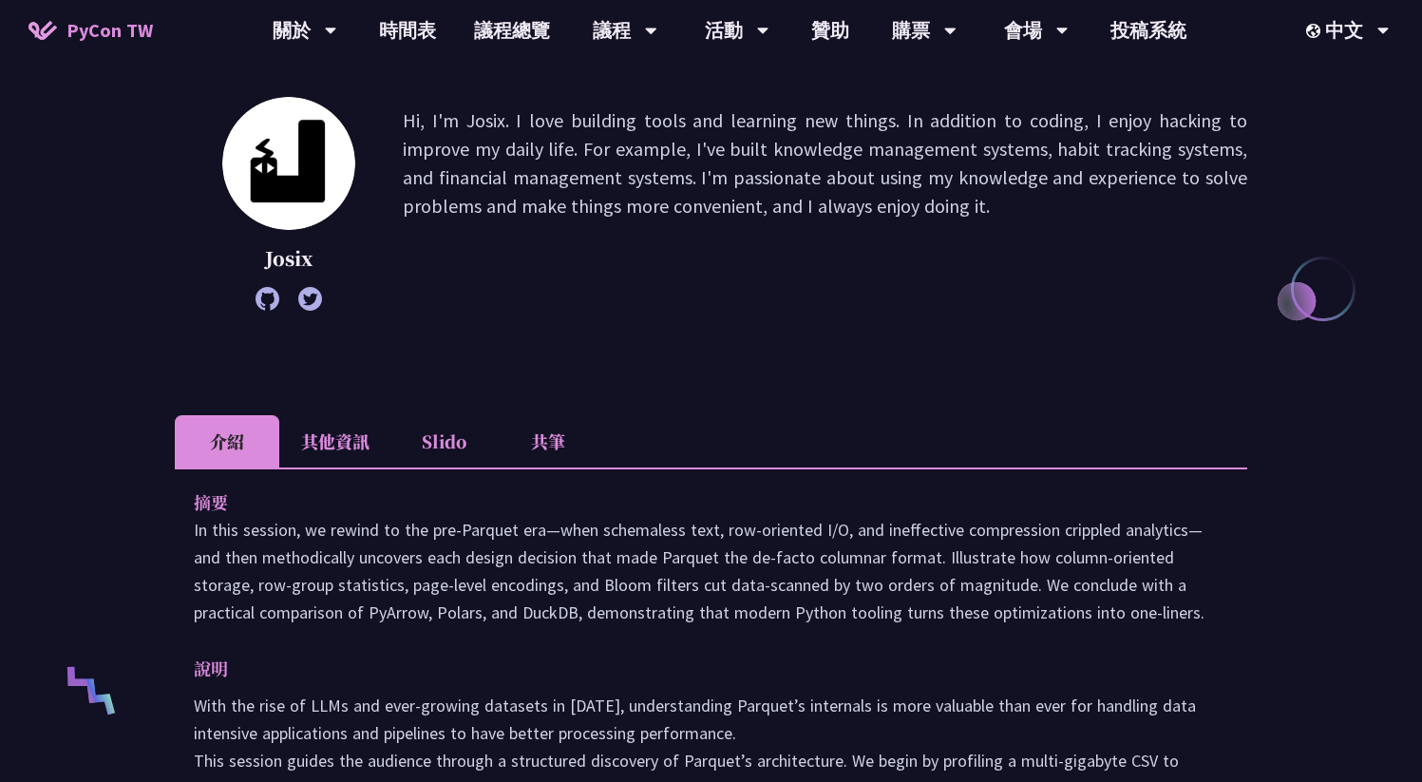
scroll to position [154, 0]
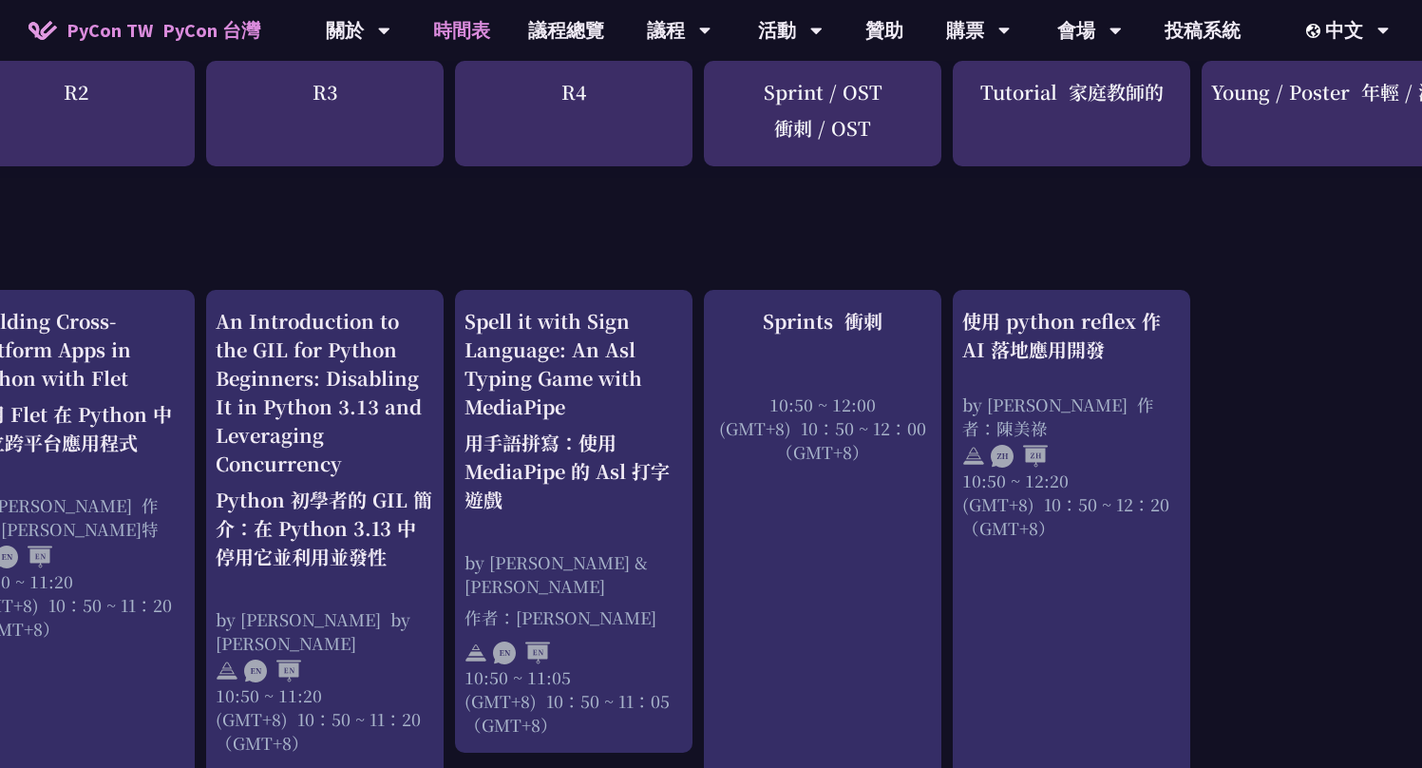
scroll to position [763, 572]
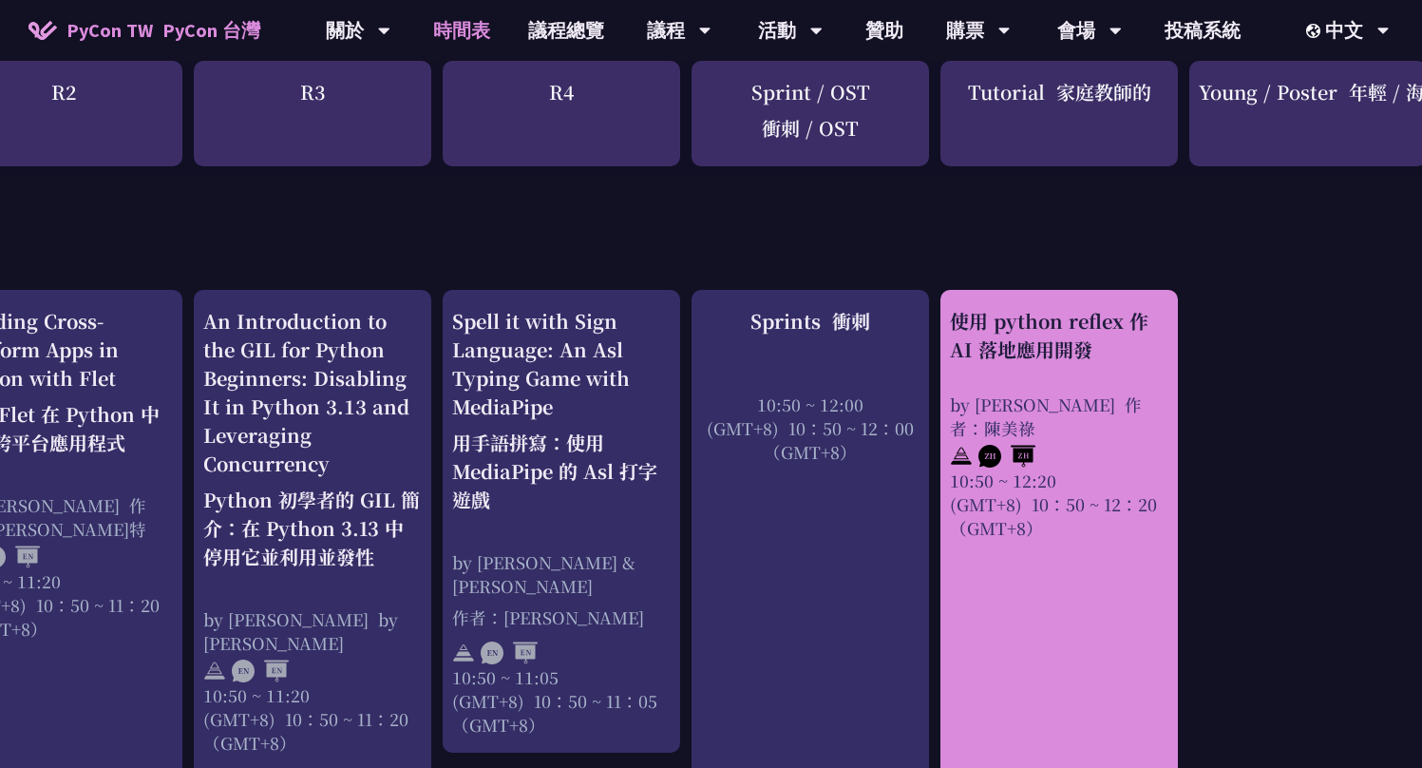
click at [972, 328] on div "使用 python reflex 作 AI 落地應用開發" at bounding box center [1059, 335] width 218 height 57
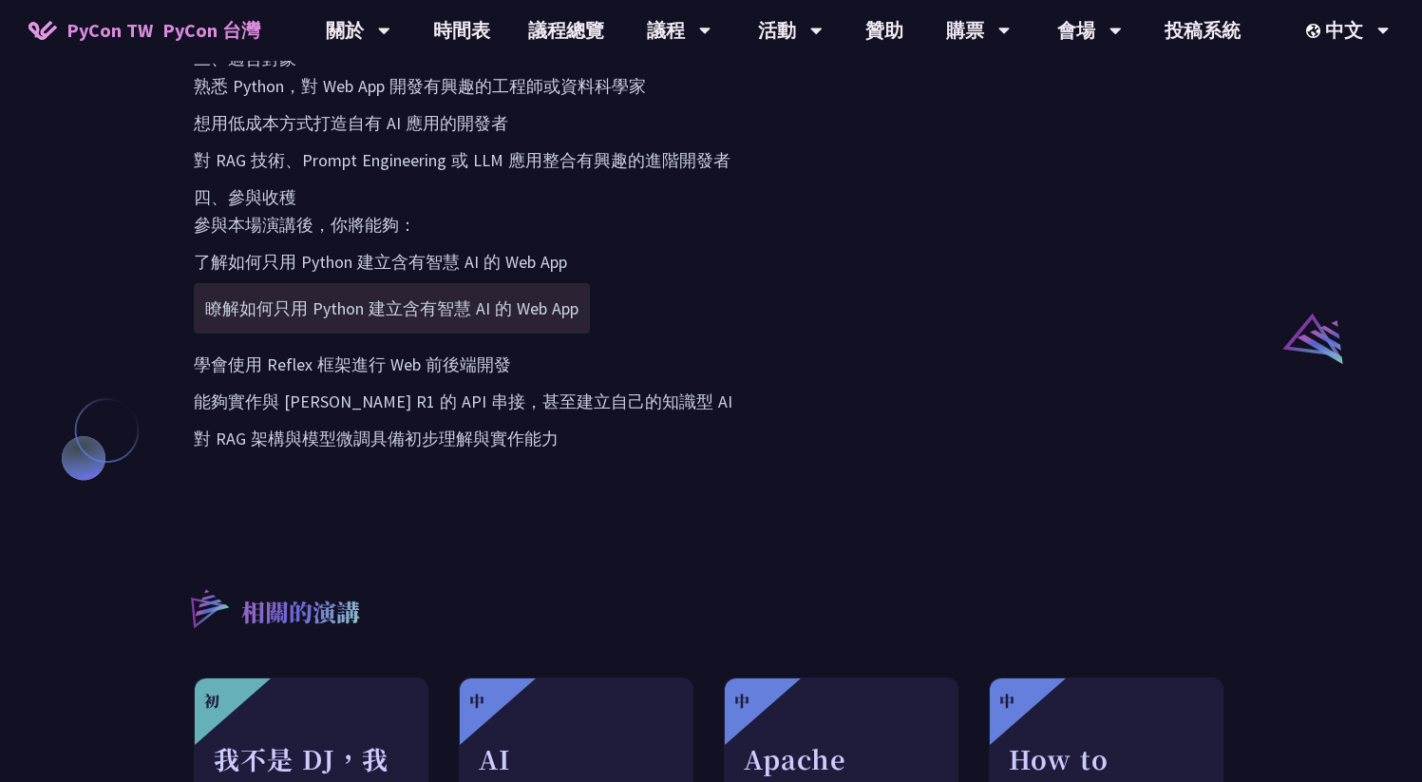
scroll to position [1446, 0]
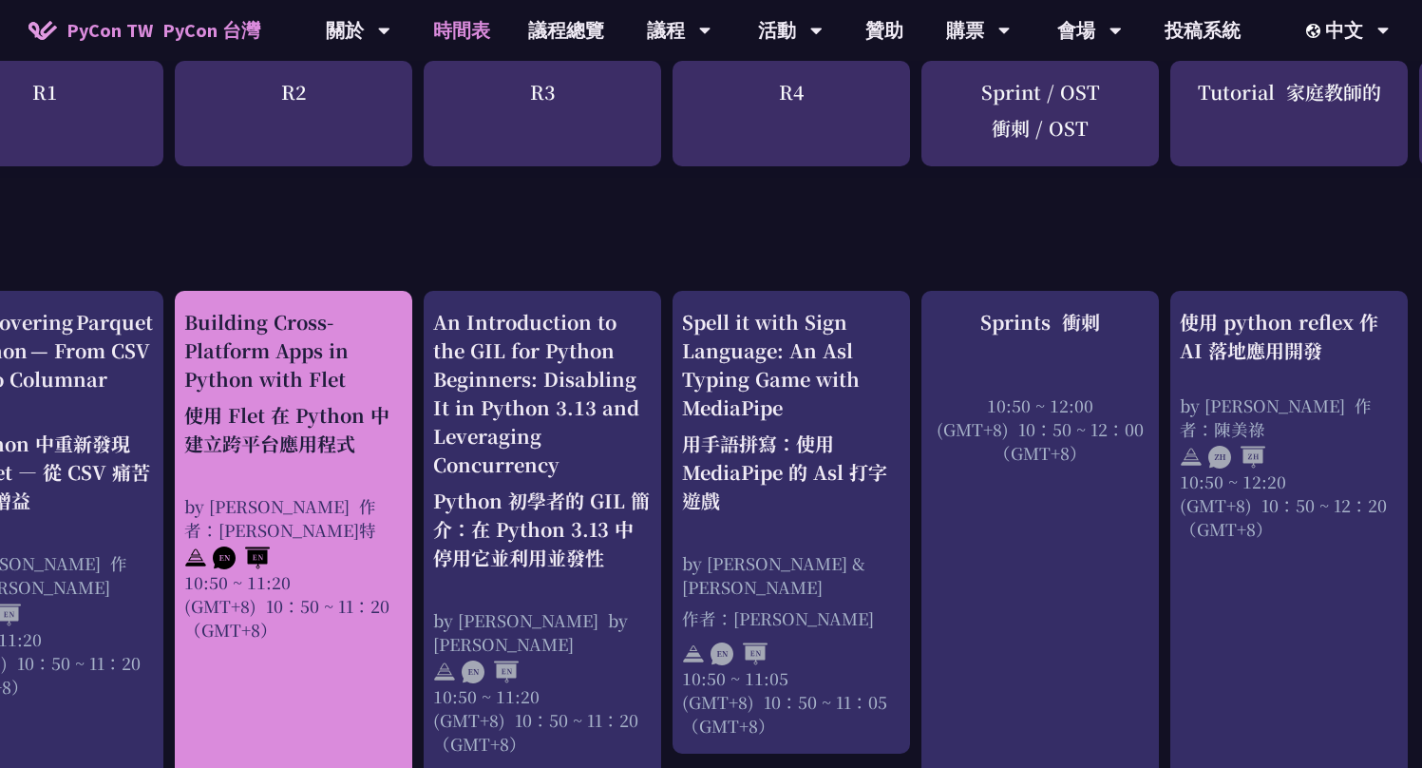
scroll to position [762, 353]
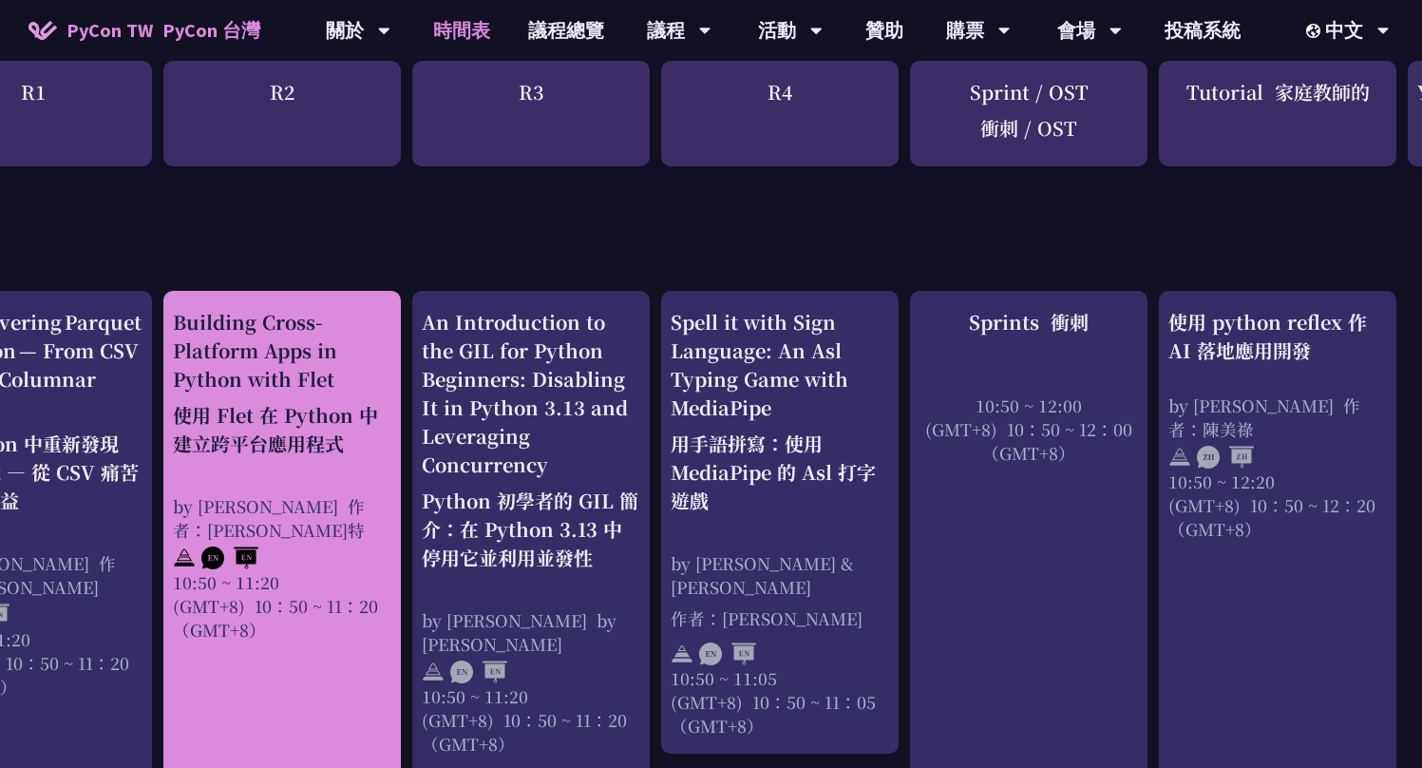
click at [355, 347] on div "Building Cross-Platform Apps in Python with Flet 使用 Flet 在 Python 中建立跨平台應用程式" at bounding box center [282, 387] width 218 height 158
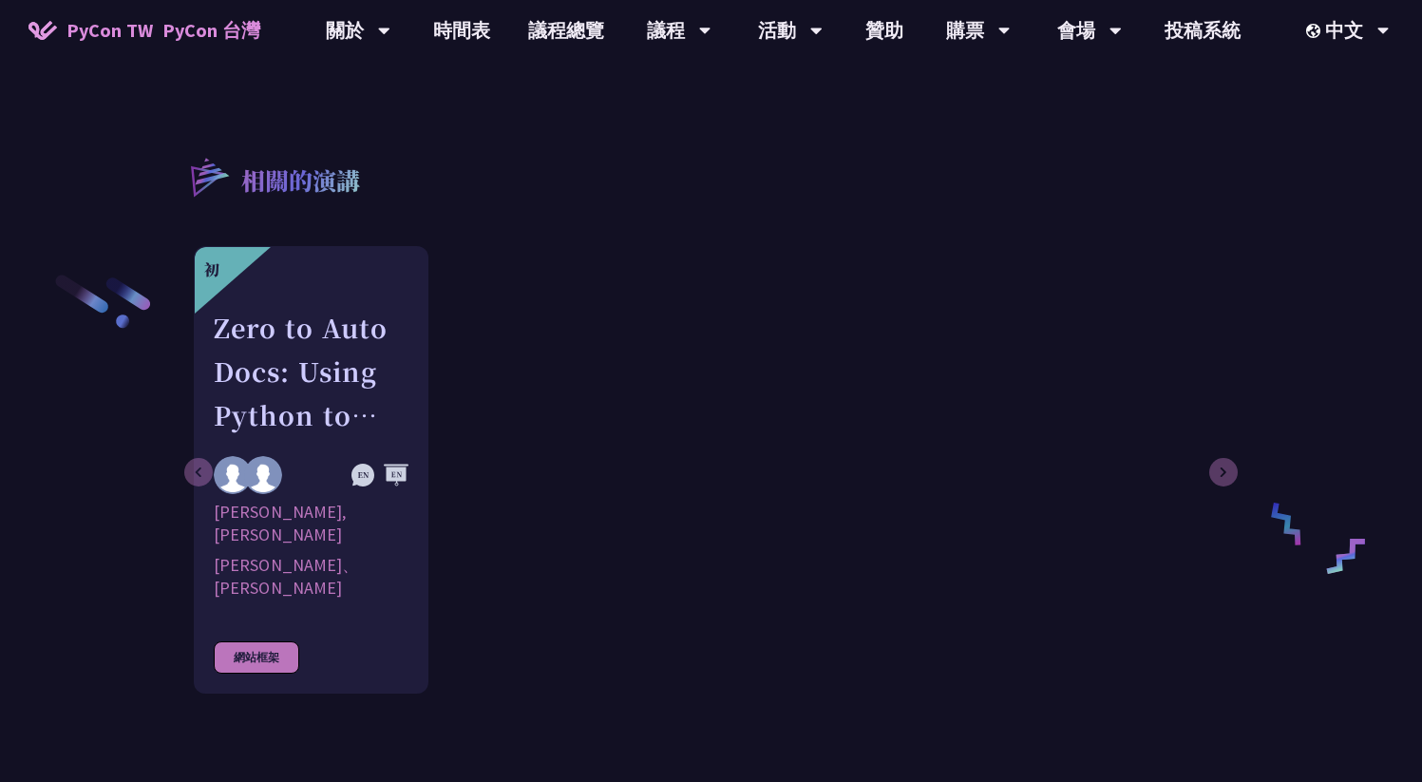
scroll to position [2373, 0]
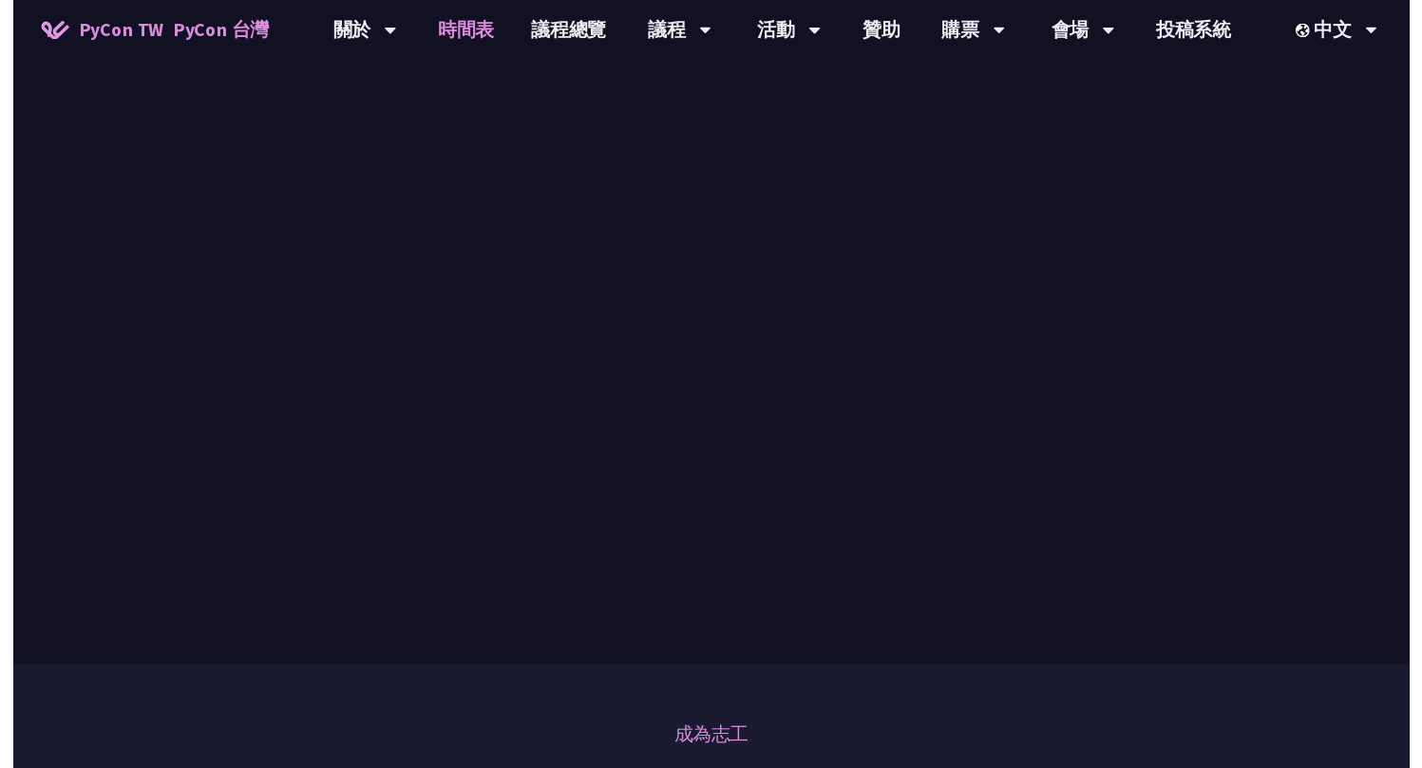
scroll to position [762, 0]
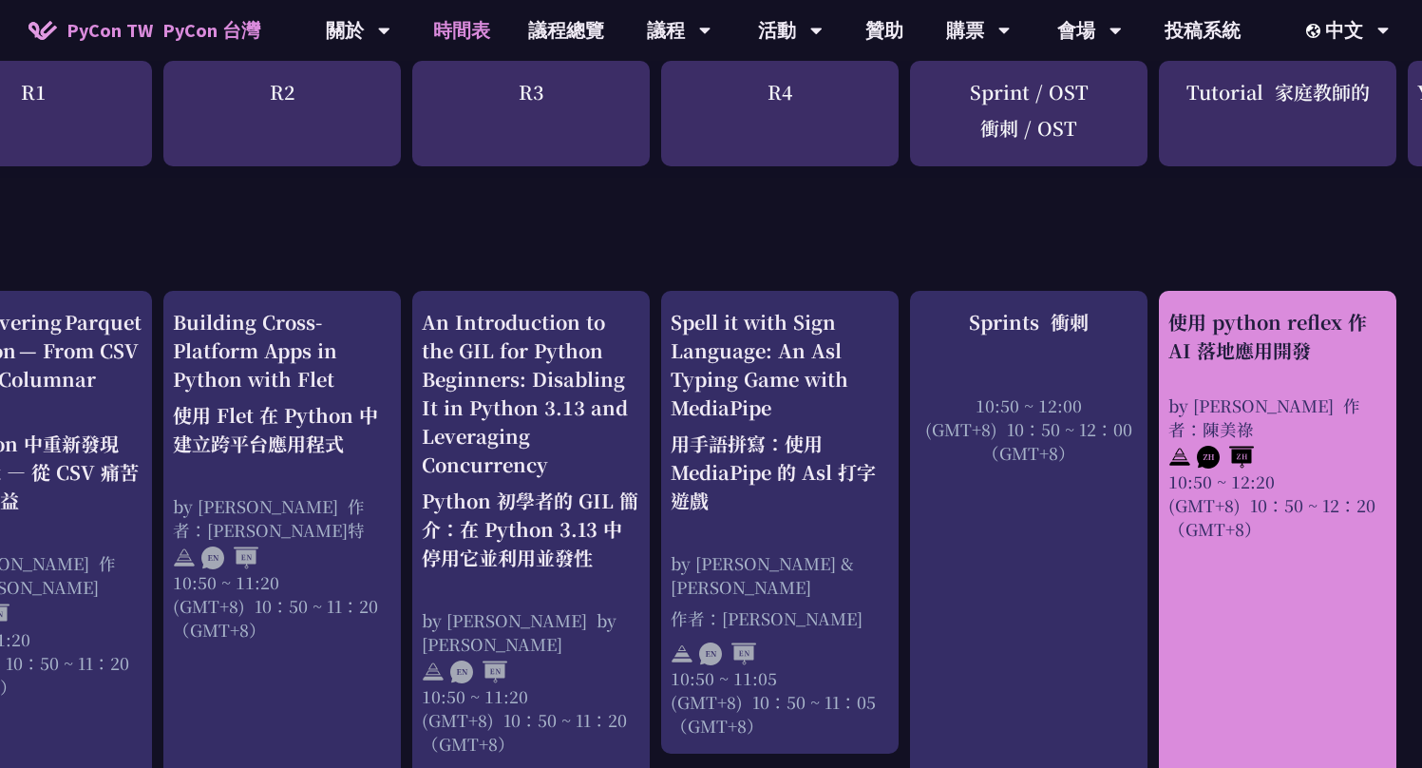
click at [1193, 390] on div "使用 python reflex 作 AI 落地應用開發 by Milo Chen 作者：陳美祿 10:50 ~ 12:20 (GMT+8) 10：50 ~ …" at bounding box center [1277, 424] width 218 height 233
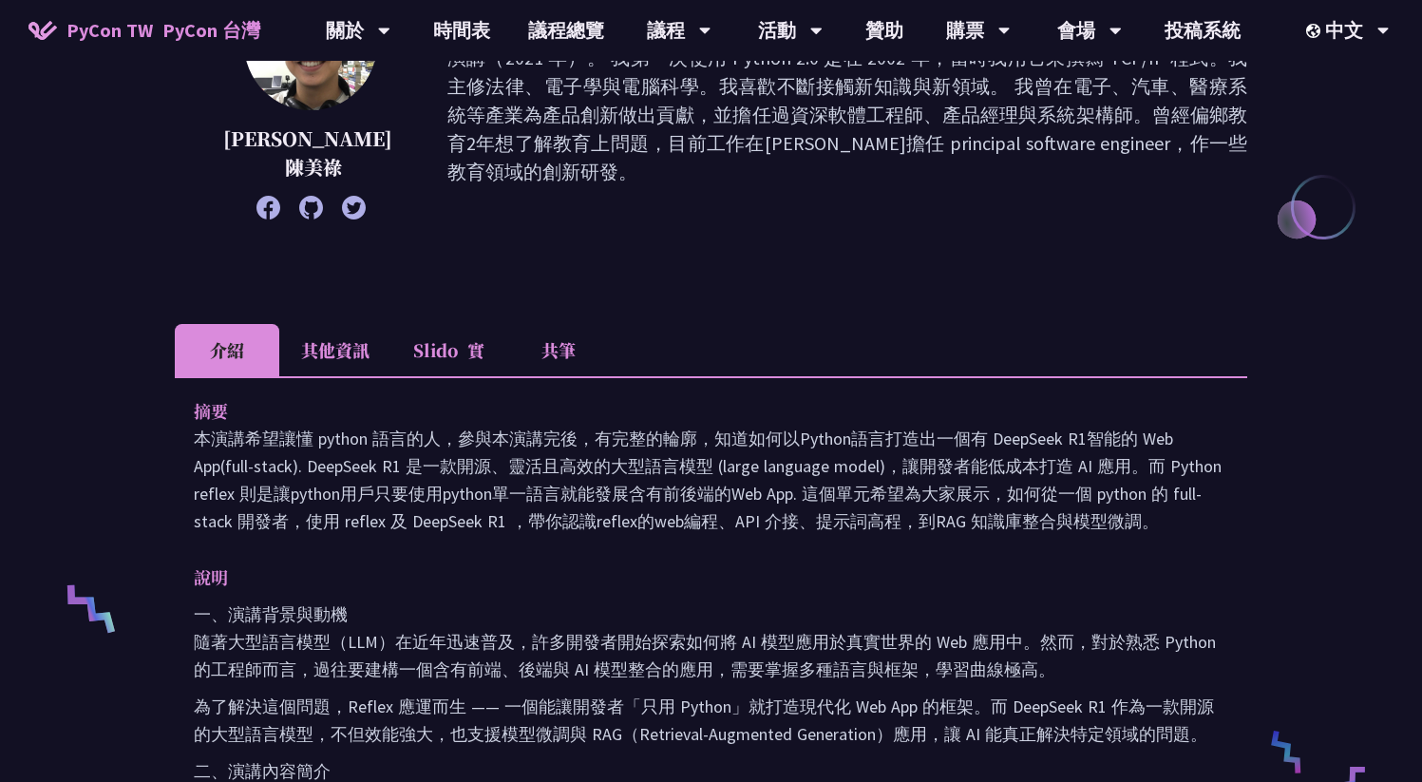
scroll to position [446, 0]
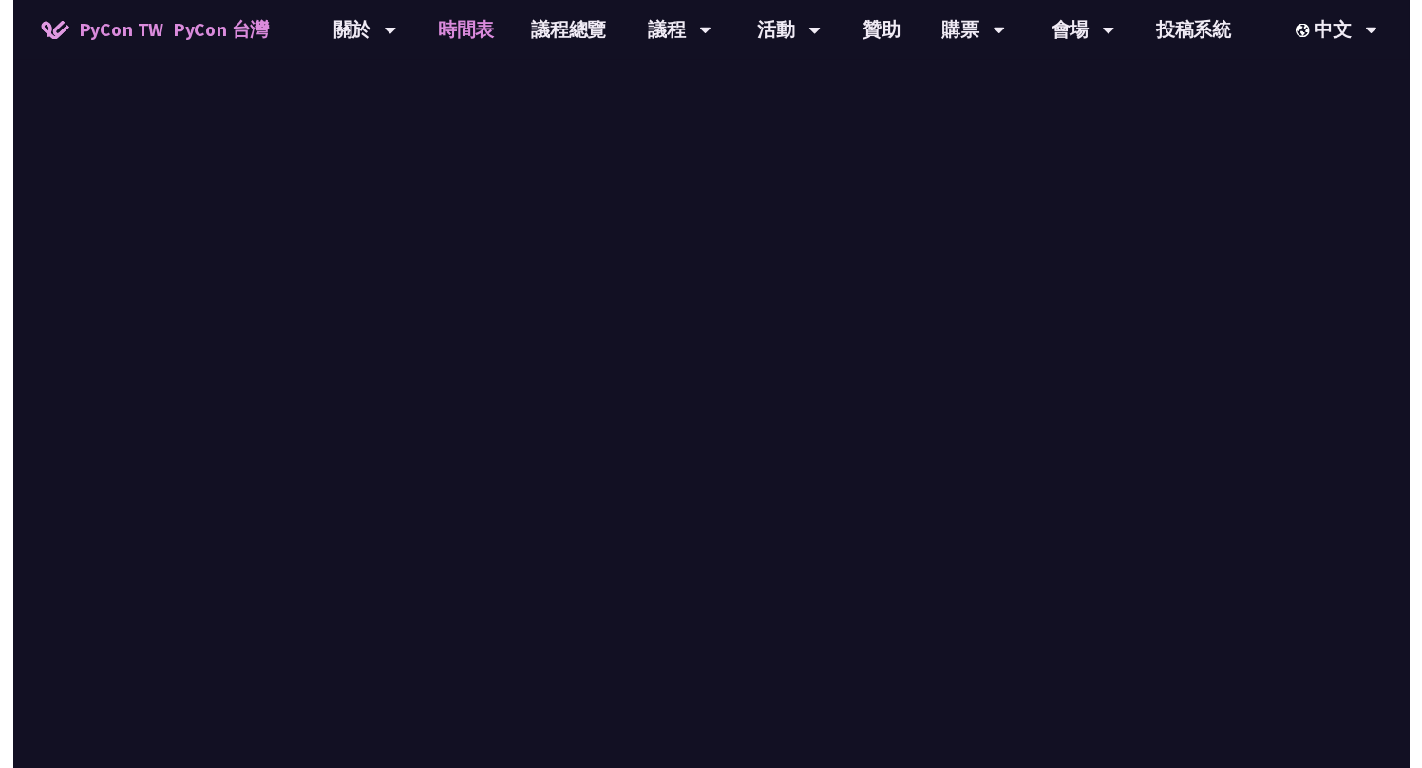
scroll to position [762, 0]
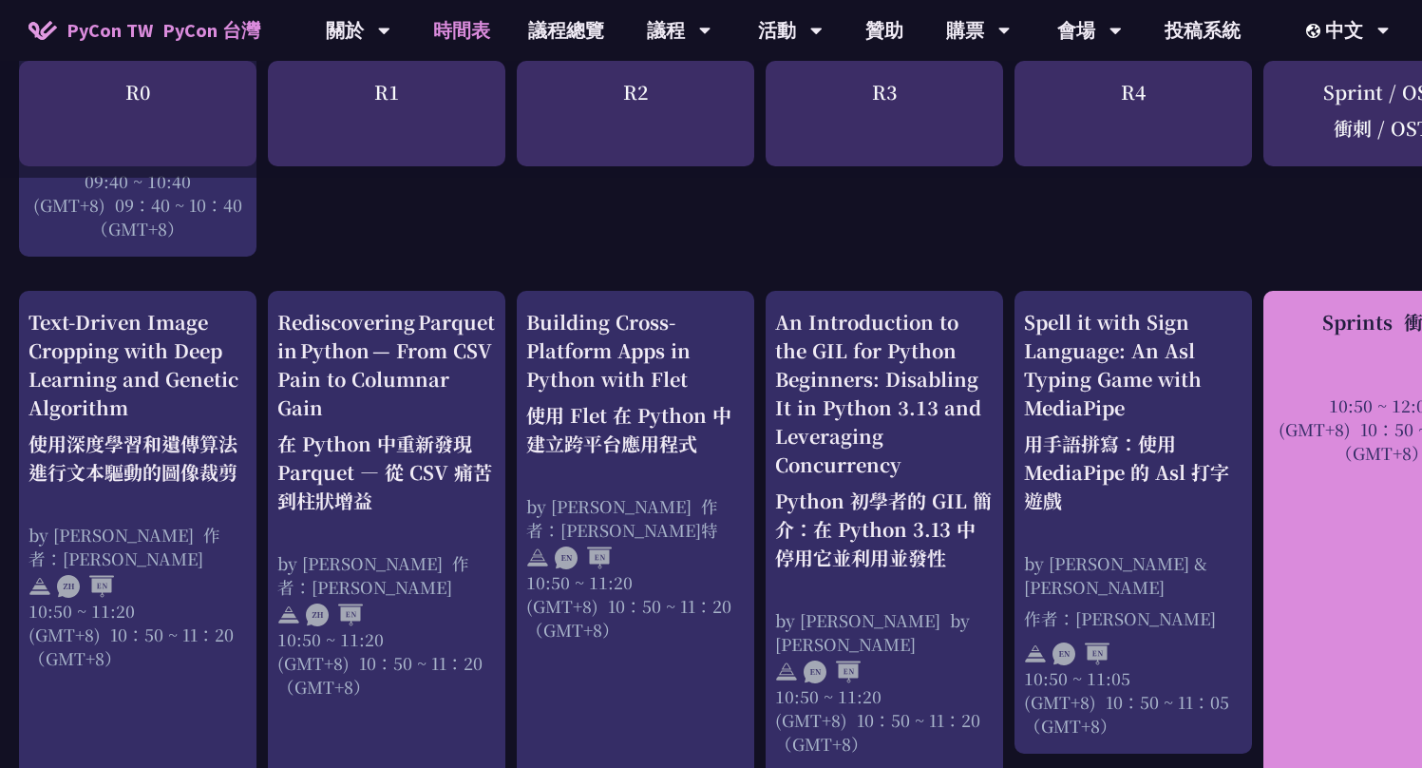
click at [1286, 384] on div at bounding box center [1382, 379] width 218 height 28
click at [1313, 396] on div "10:50 ~ 12:00 (GMT+8) 10：50 ~ 12：00 （GMT+8）" at bounding box center [1382, 428] width 218 height 71
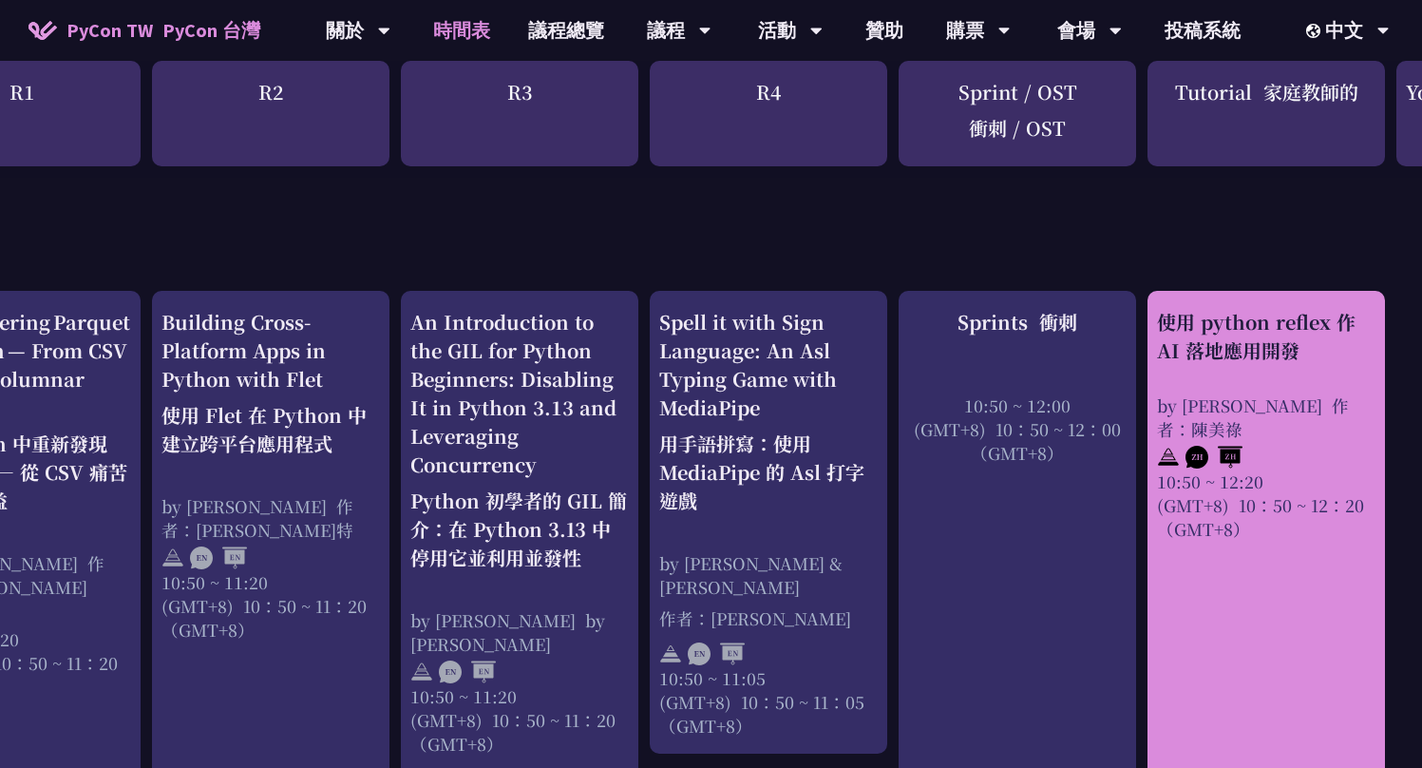
scroll to position [762, 390]
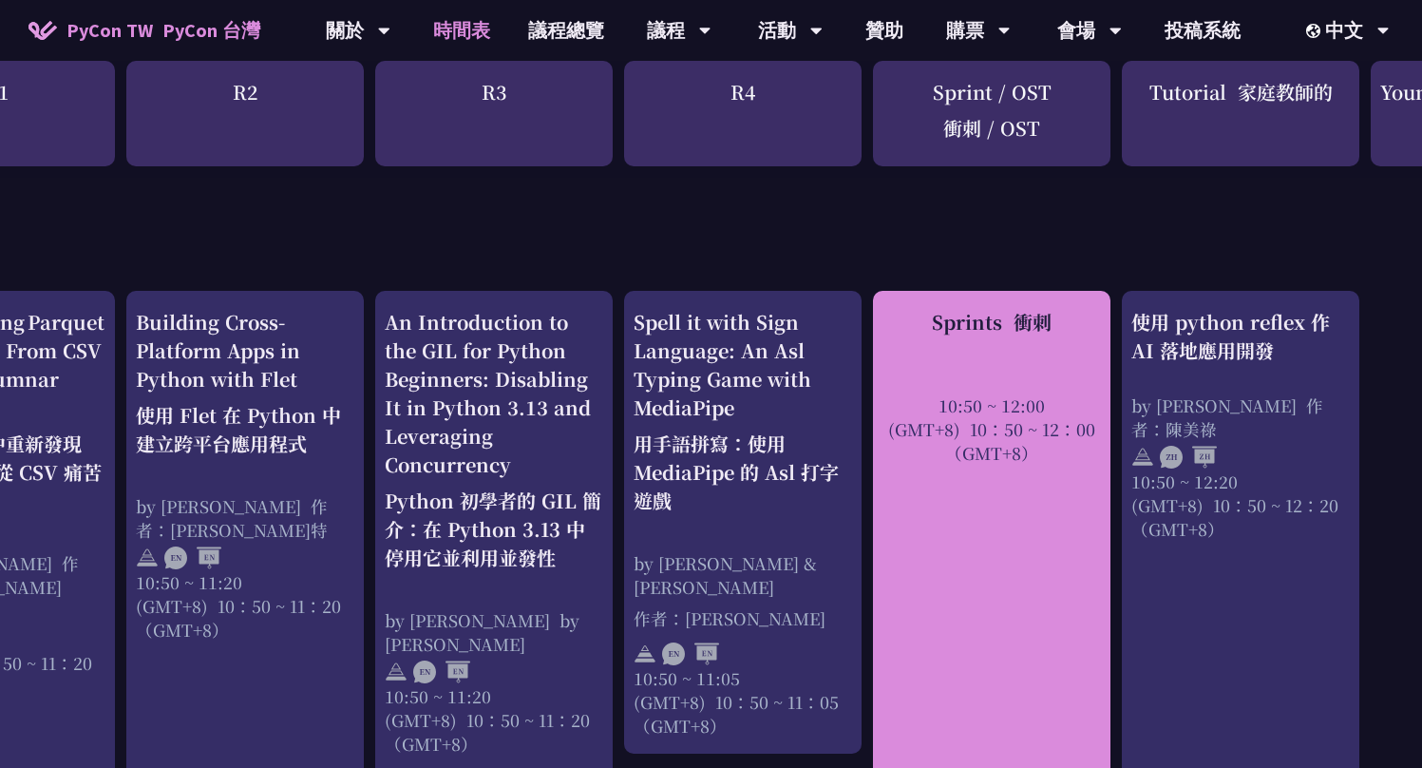
click at [1060, 377] on div at bounding box center [992, 379] width 218 height 28
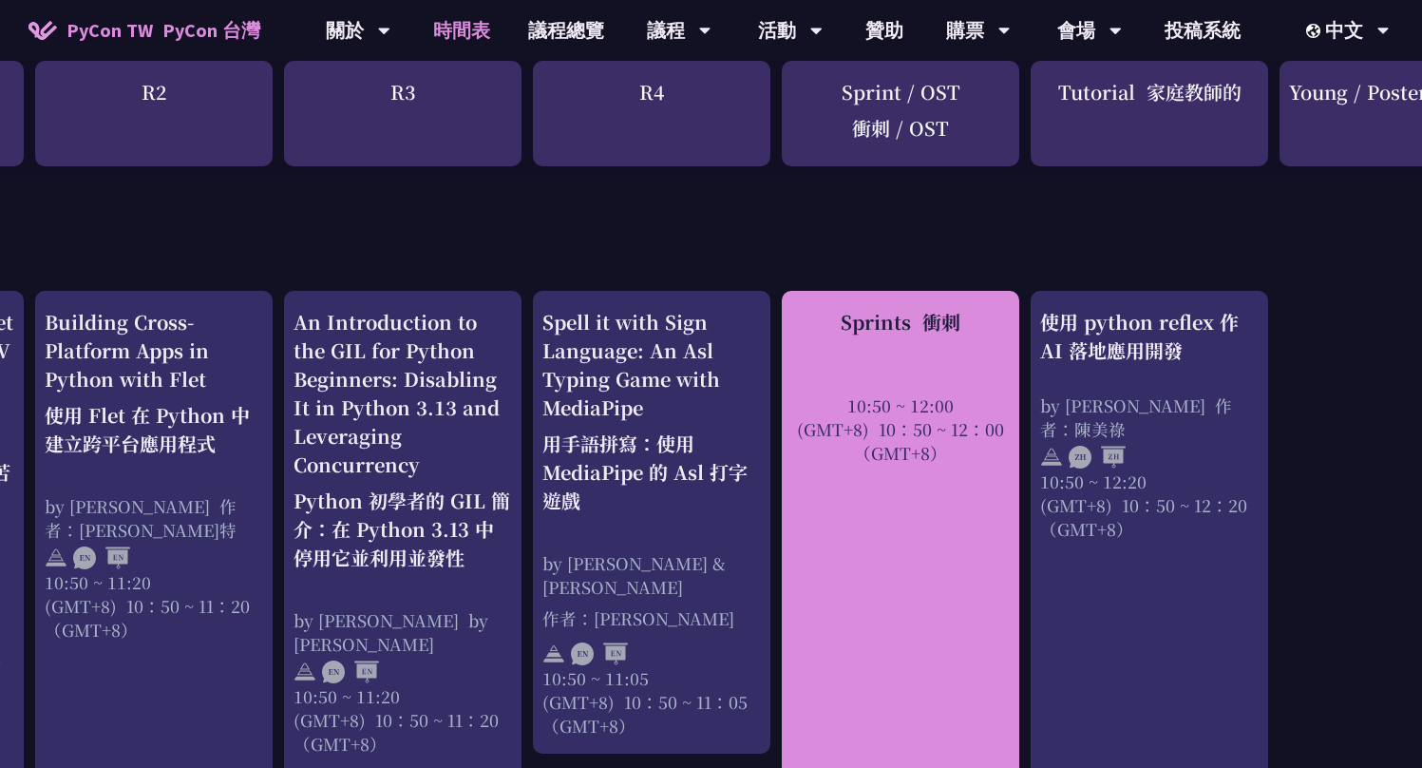
scroll to position [762, 490]
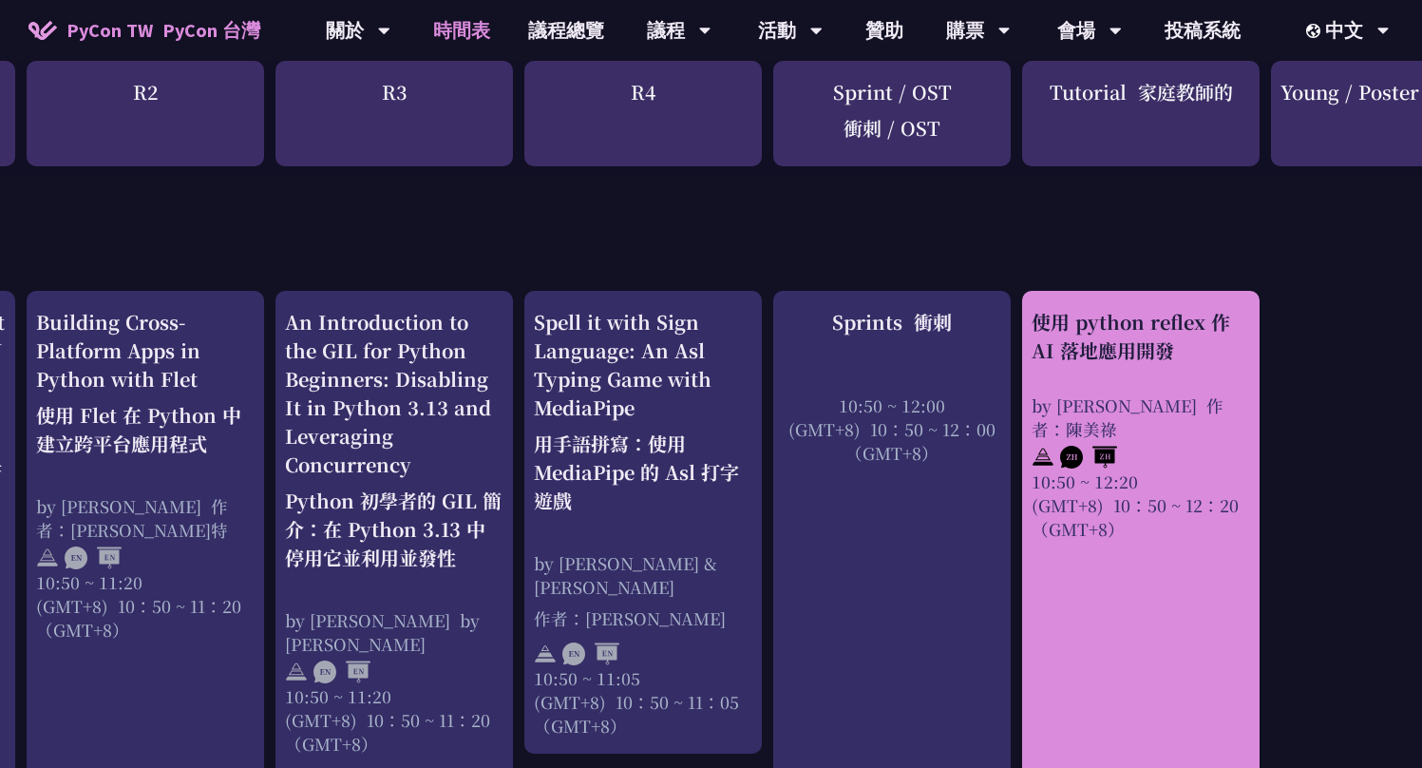
click at [1141, 387] on div "使用 python reflex 作 AI 落地應用開發 by Milo Chen 作者：陳美祿 10:50 ~ 12:20 (GMT+8) 10：50 ~ …" at bounding box center [1141, 424] width 218 height 233
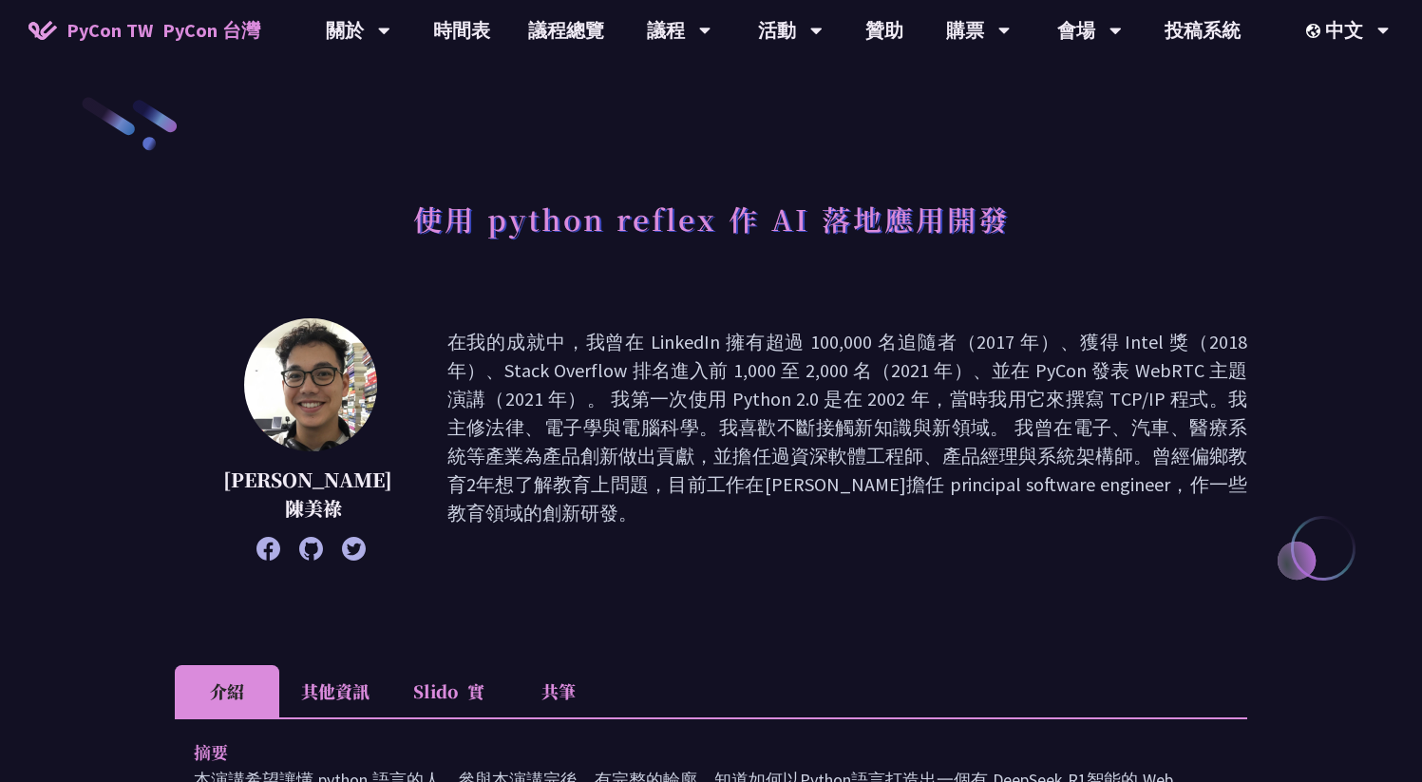
click at [356, 701] on li "其他資訊" at bounding box center [335, 691] width 112 height 52
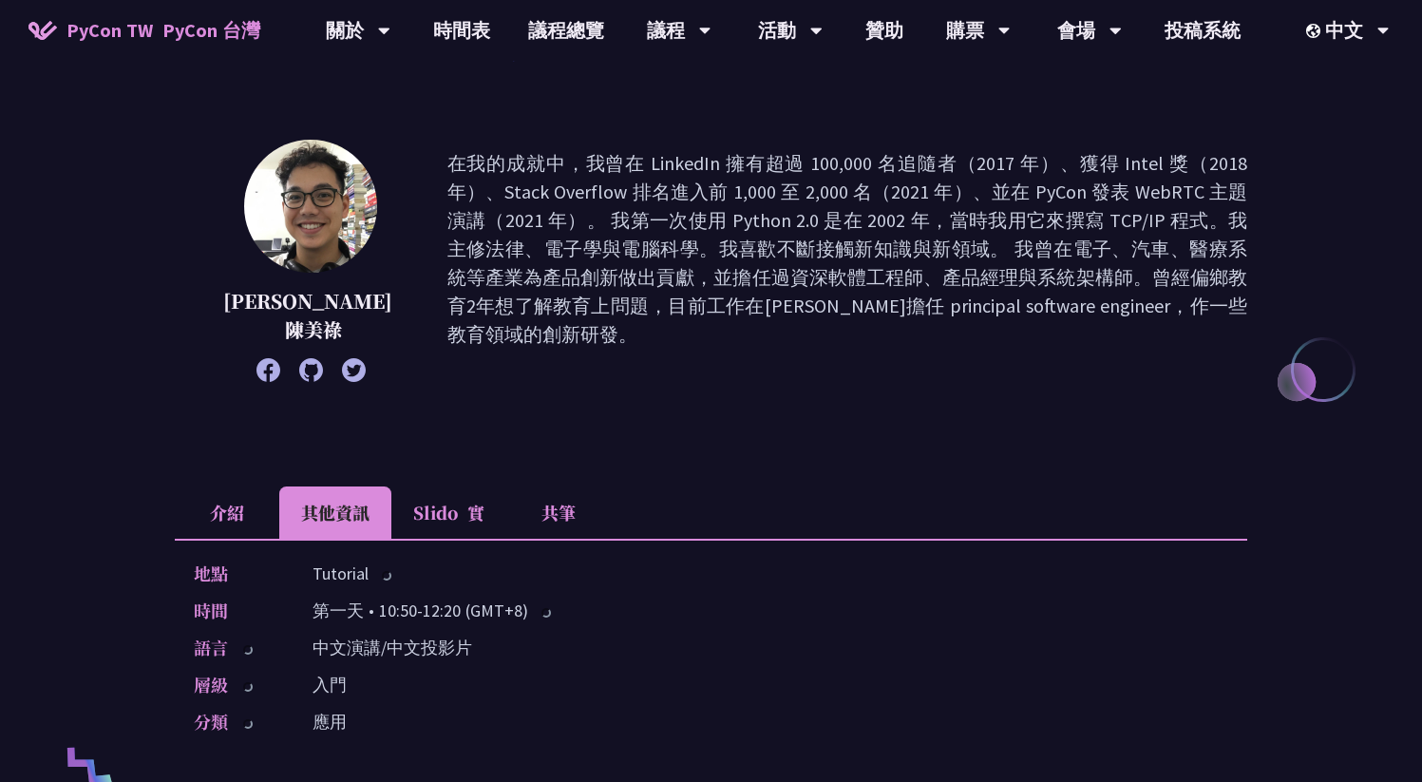
scroll to position [495, 0]
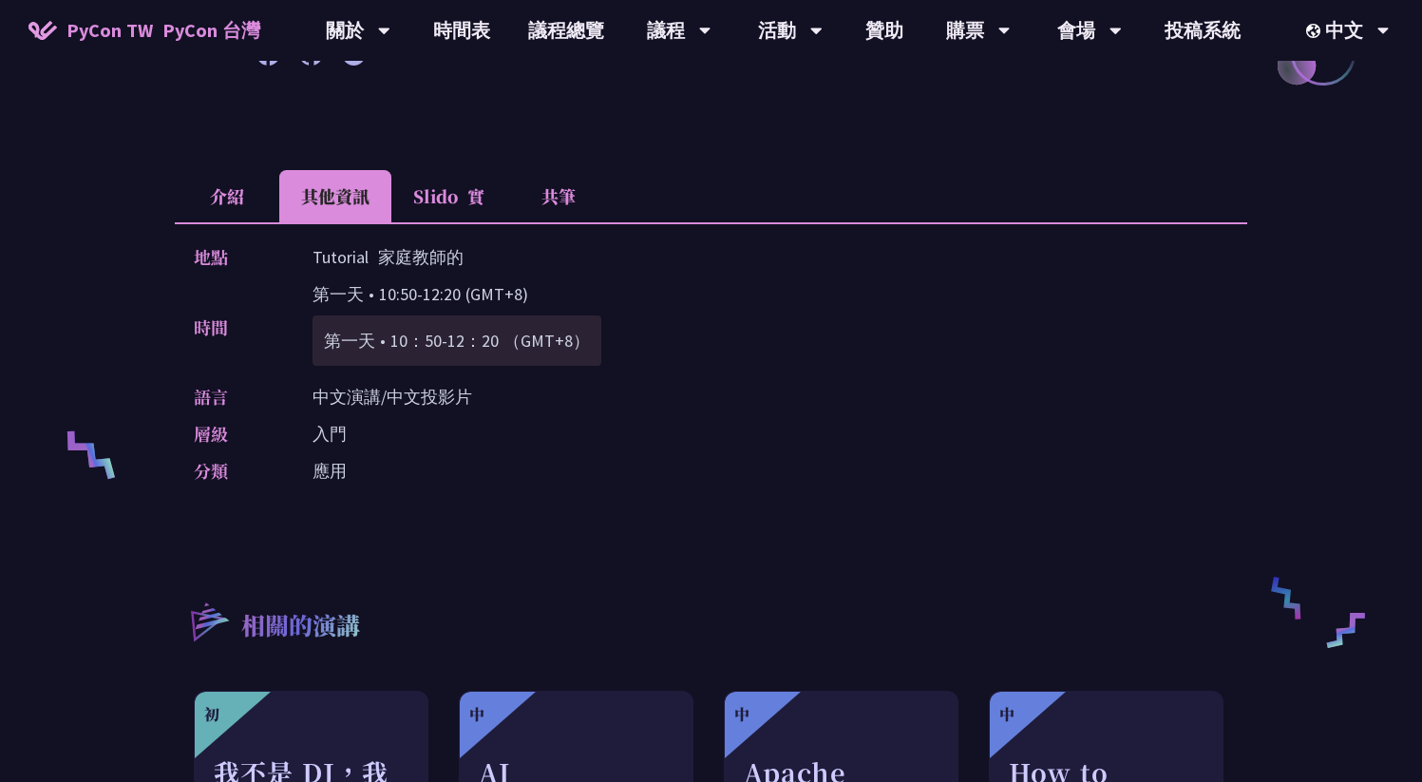
click at [575, 197] on li "共筆" at bounding box center [558, 196] width 104 height 52
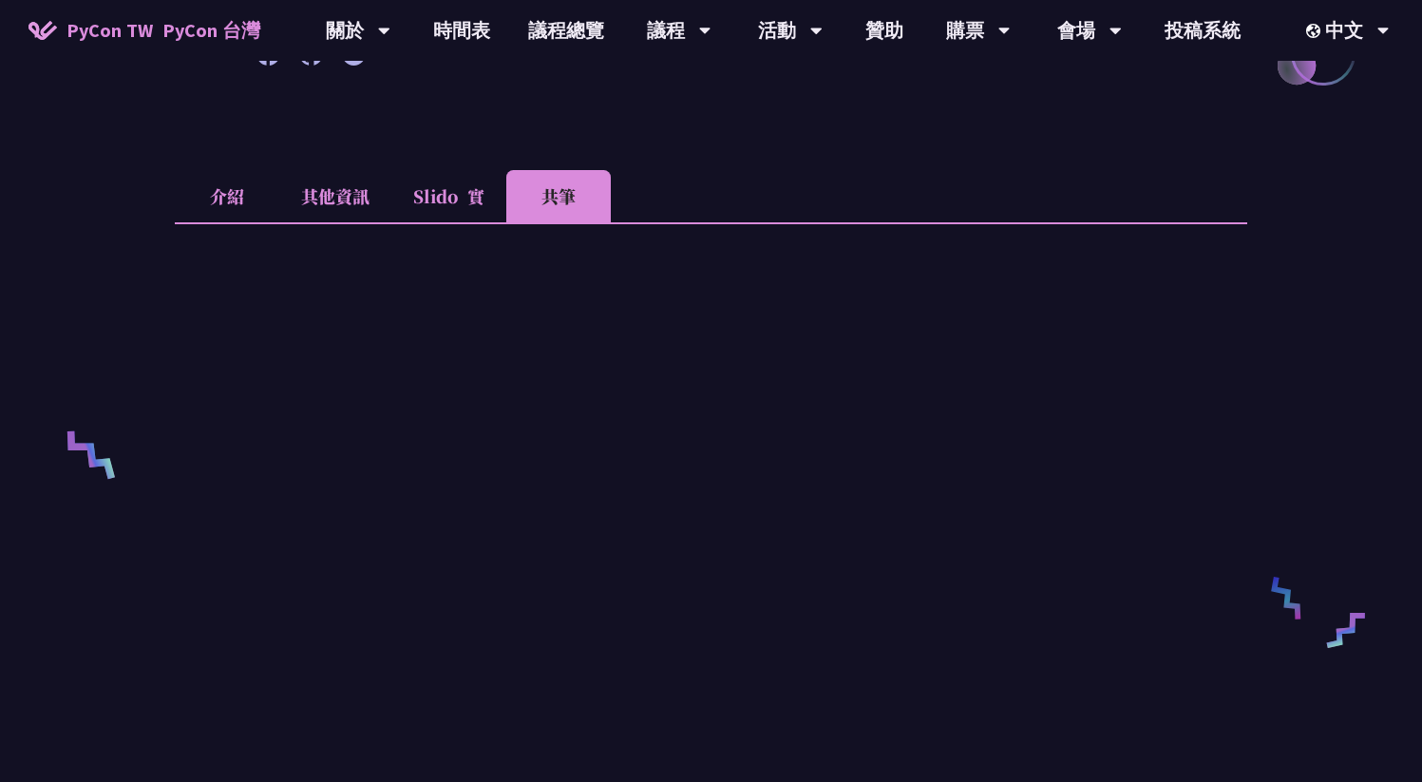
scroll to position [336, 0]
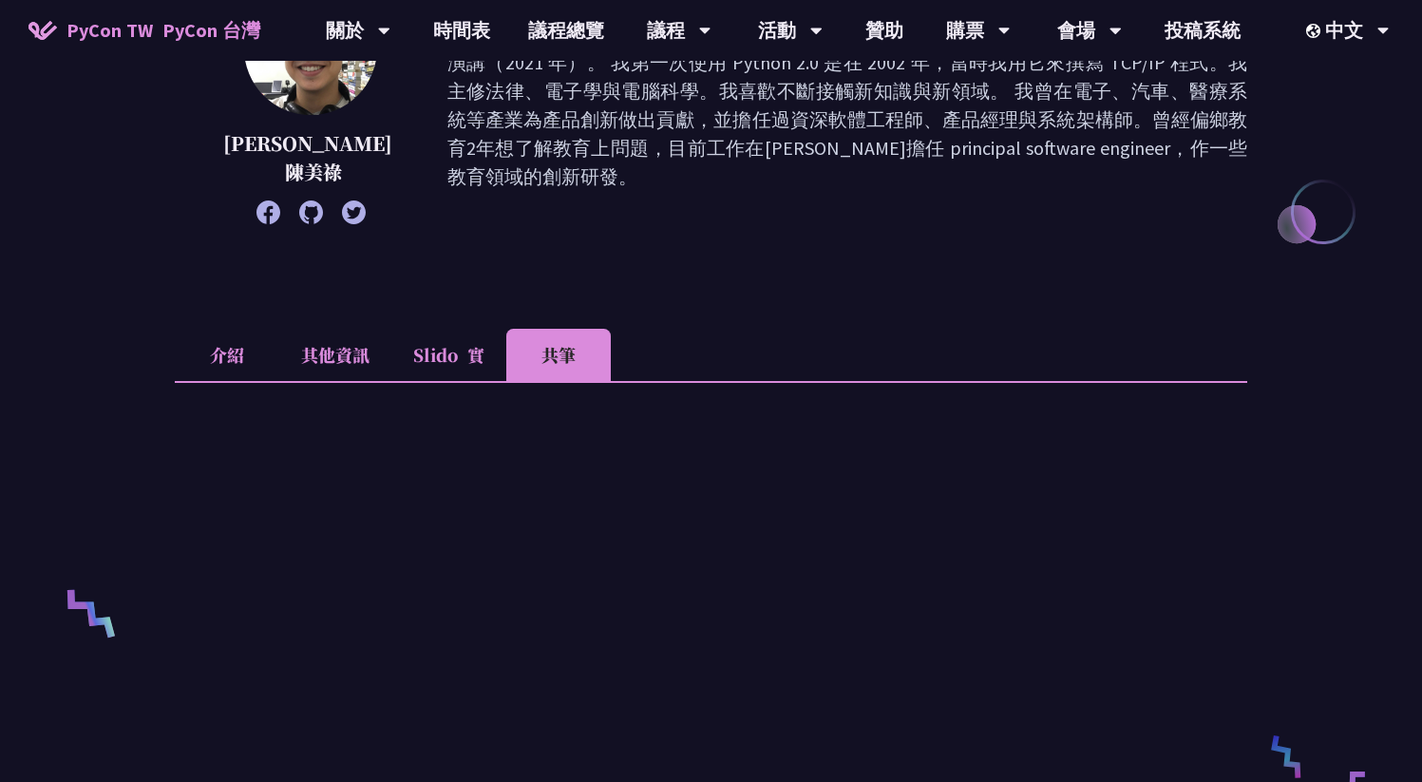
click at [257, 342] on li "介紹" at bounding box center [227, 355] width 104 height 52
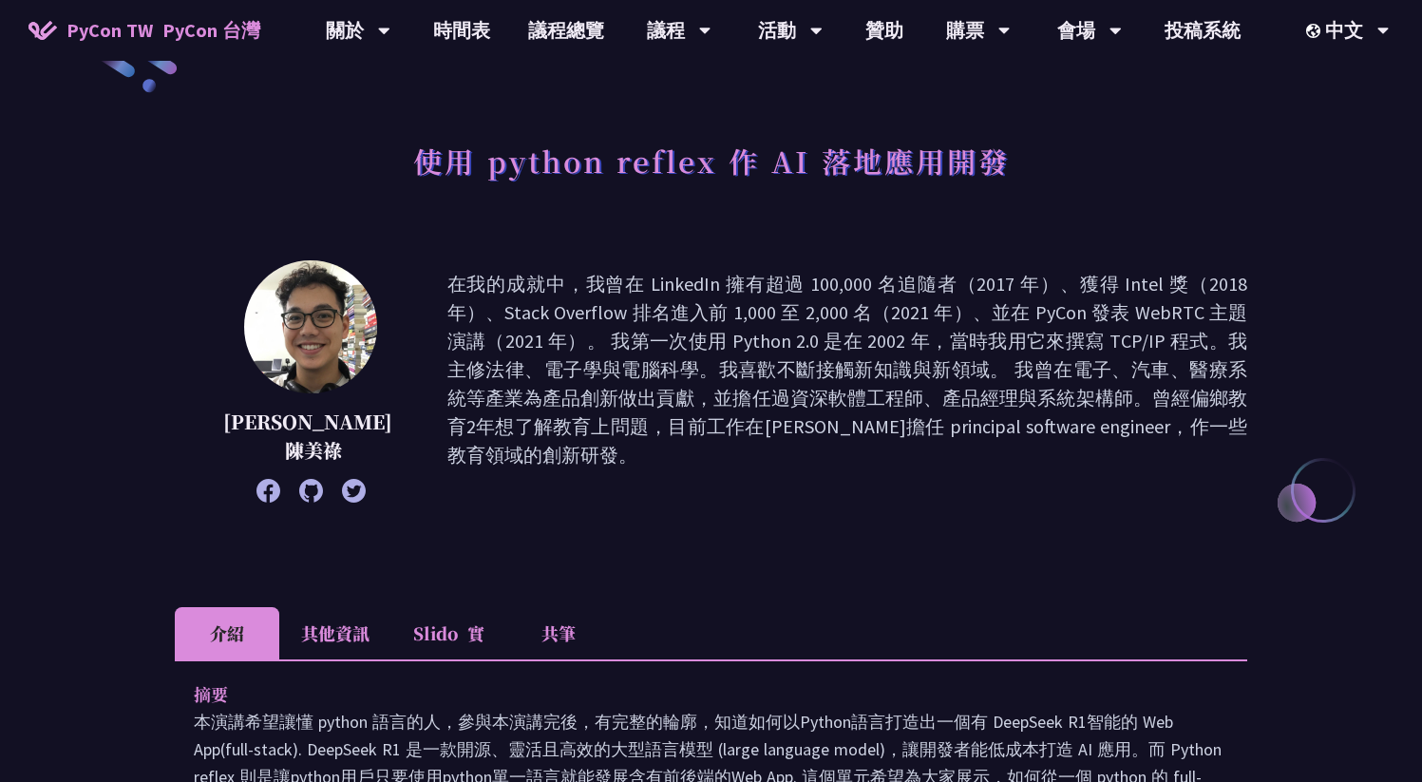
scroll to position [0, 0]
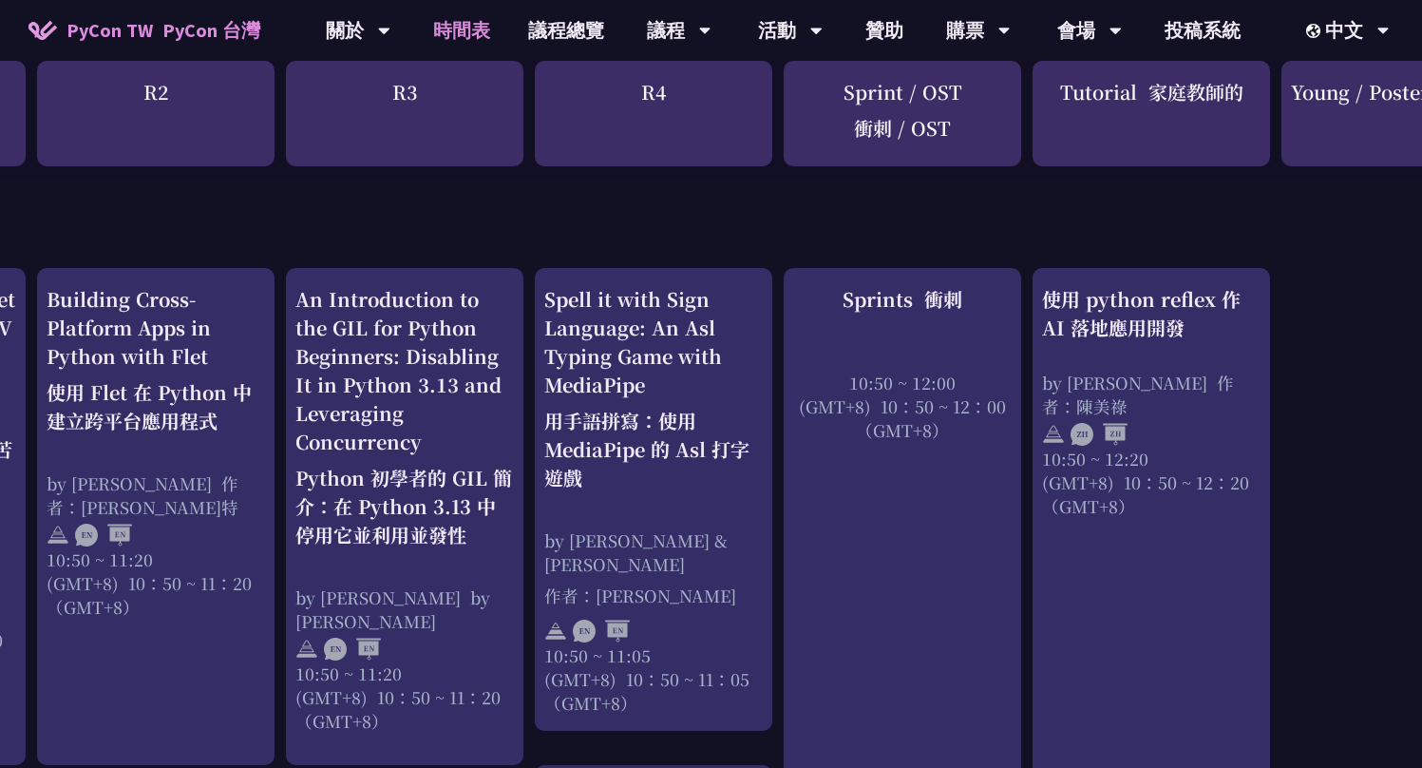
scroll to position [785, 598]
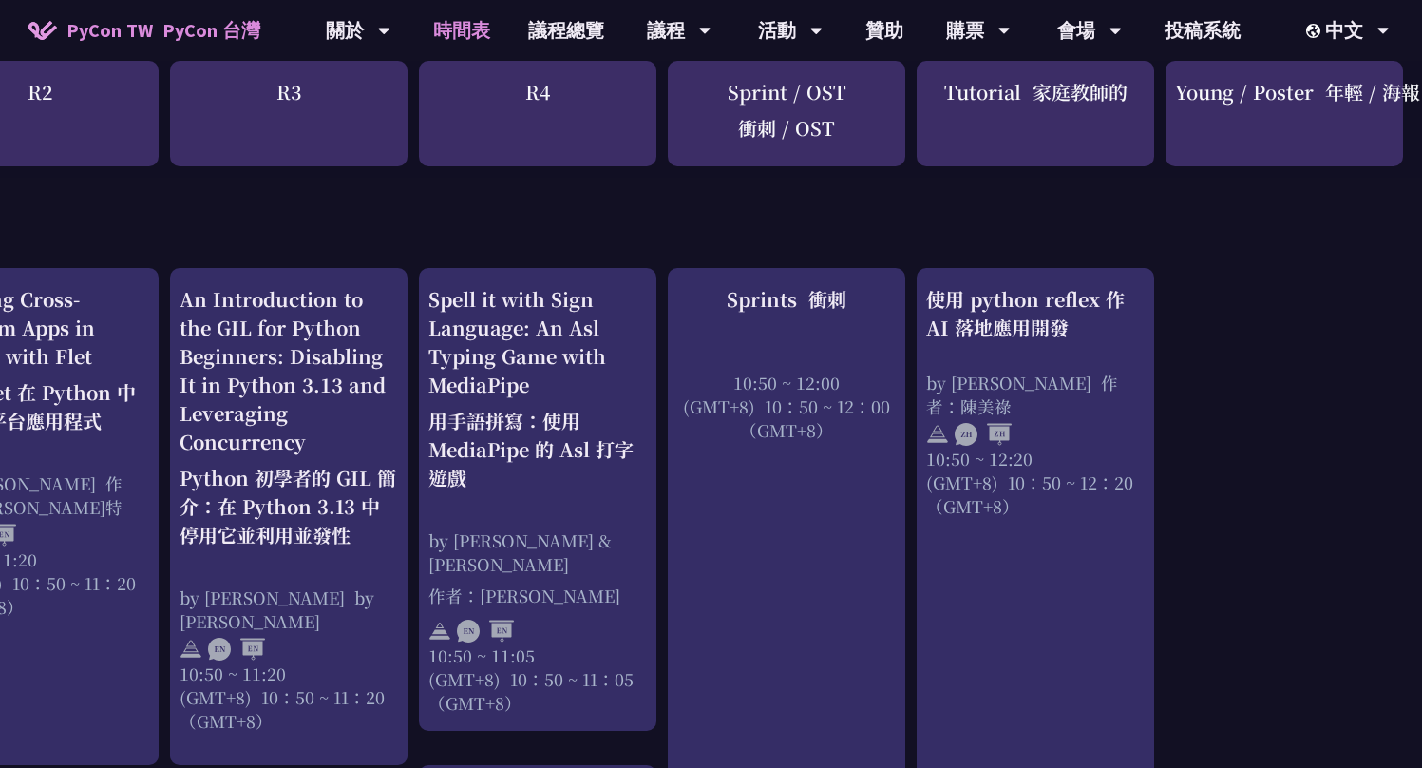
click at [971, 90] on div "Tutorial 家庭教師的" at bounding box center [1035, 113] width 237 height 105
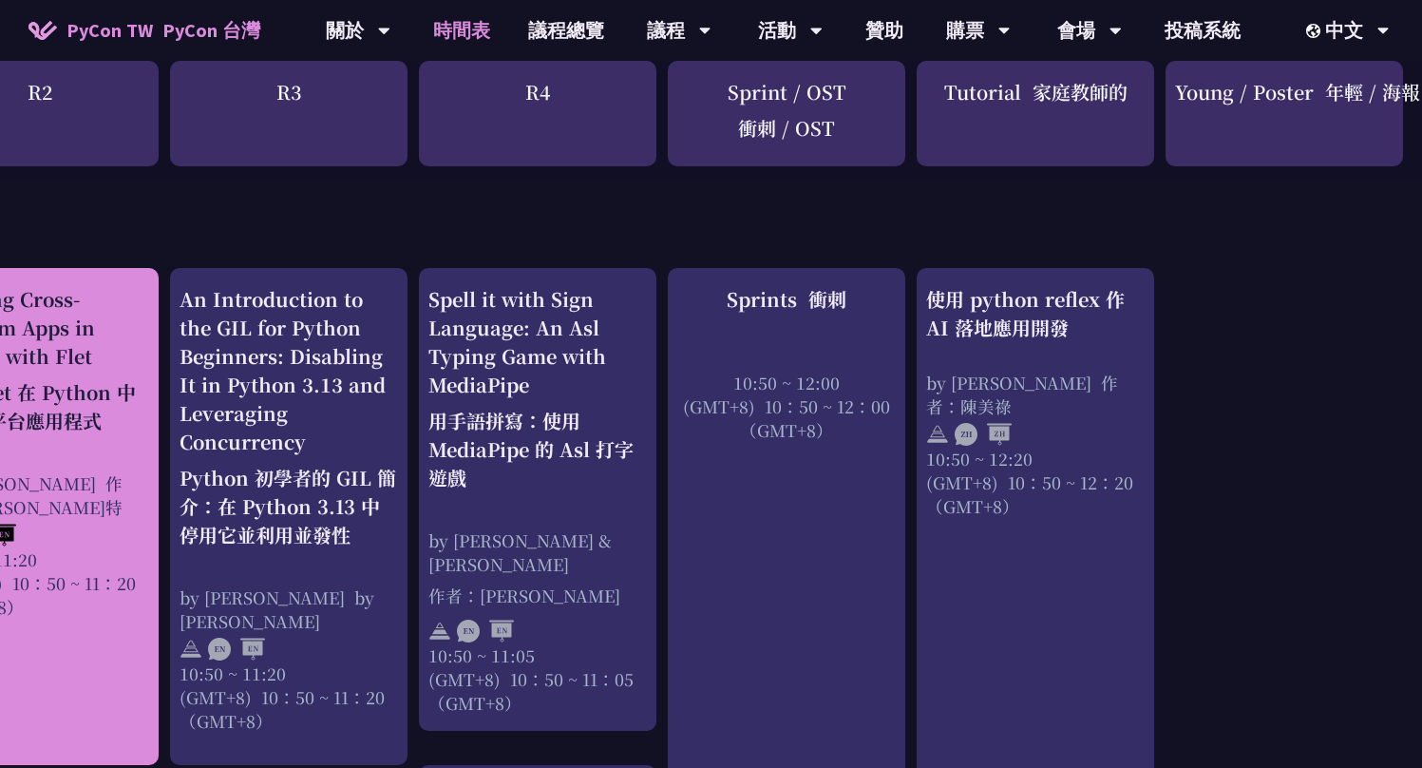
copy div "Tutorial"
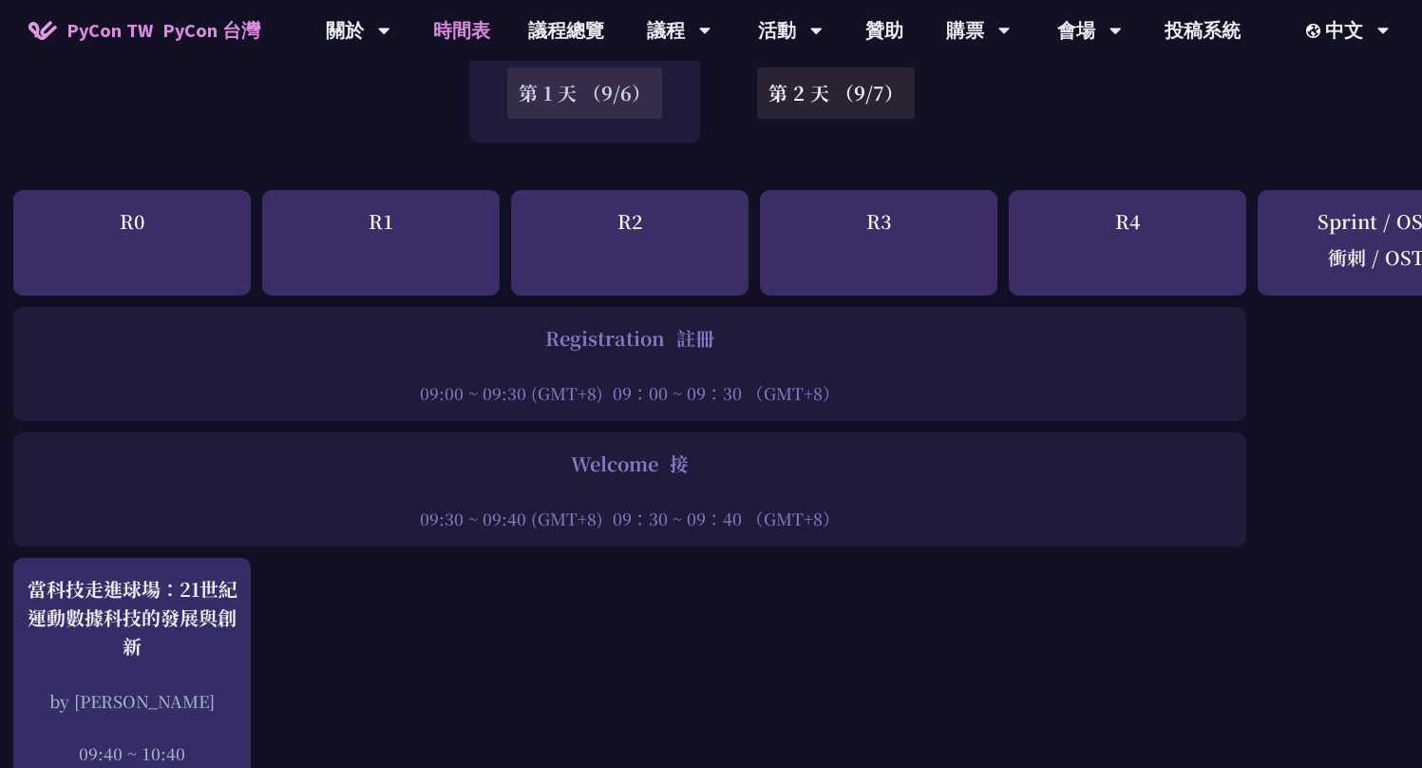
scroll to position [85, 6]
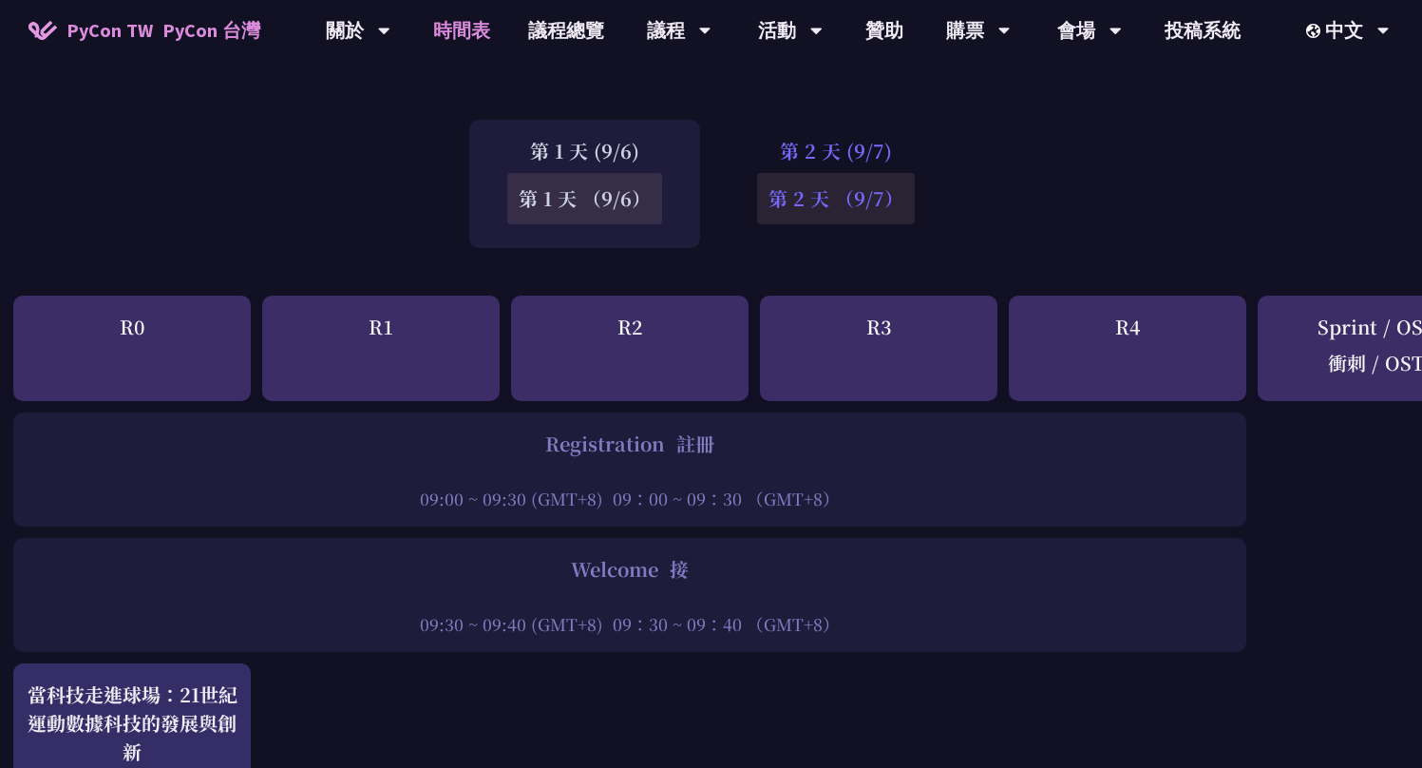
click at [804, 151] on div "第 2 天 (9/7) 第 2 天 （9/7）" at bounding box center [836, 184] width 234 height 128
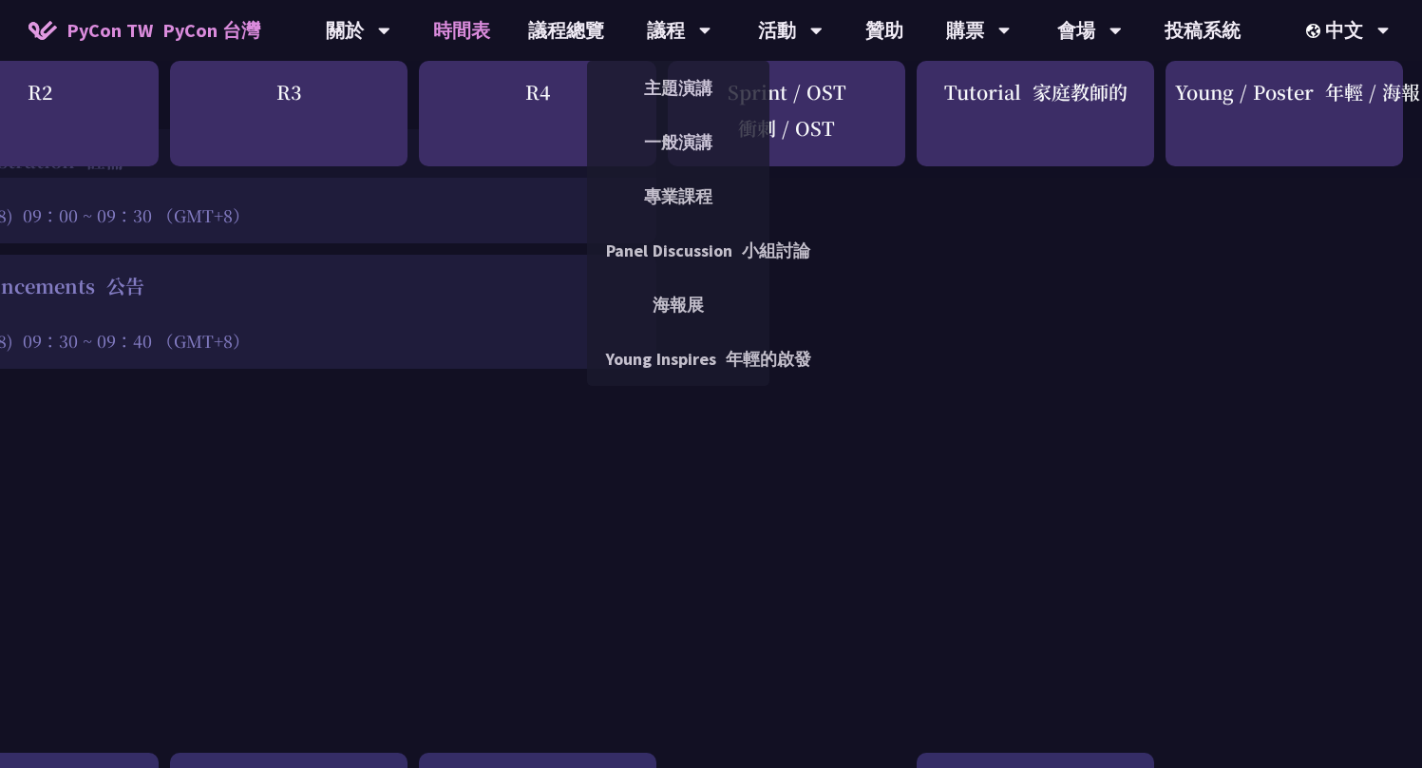
scroll to position [0, 598]
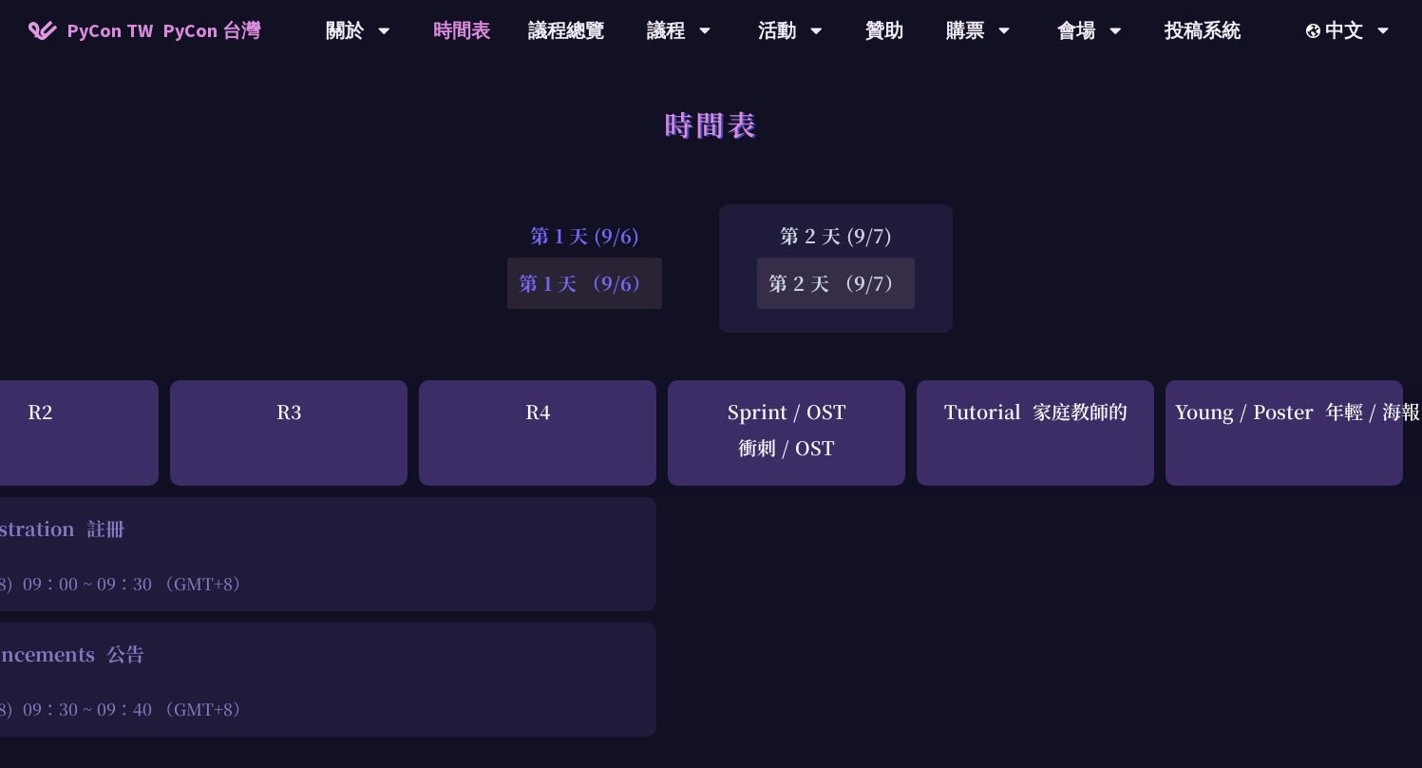
click at [574, 259] on font "第 1 天 （9/6）" at bounding box center [584, 282] width 155 height 51
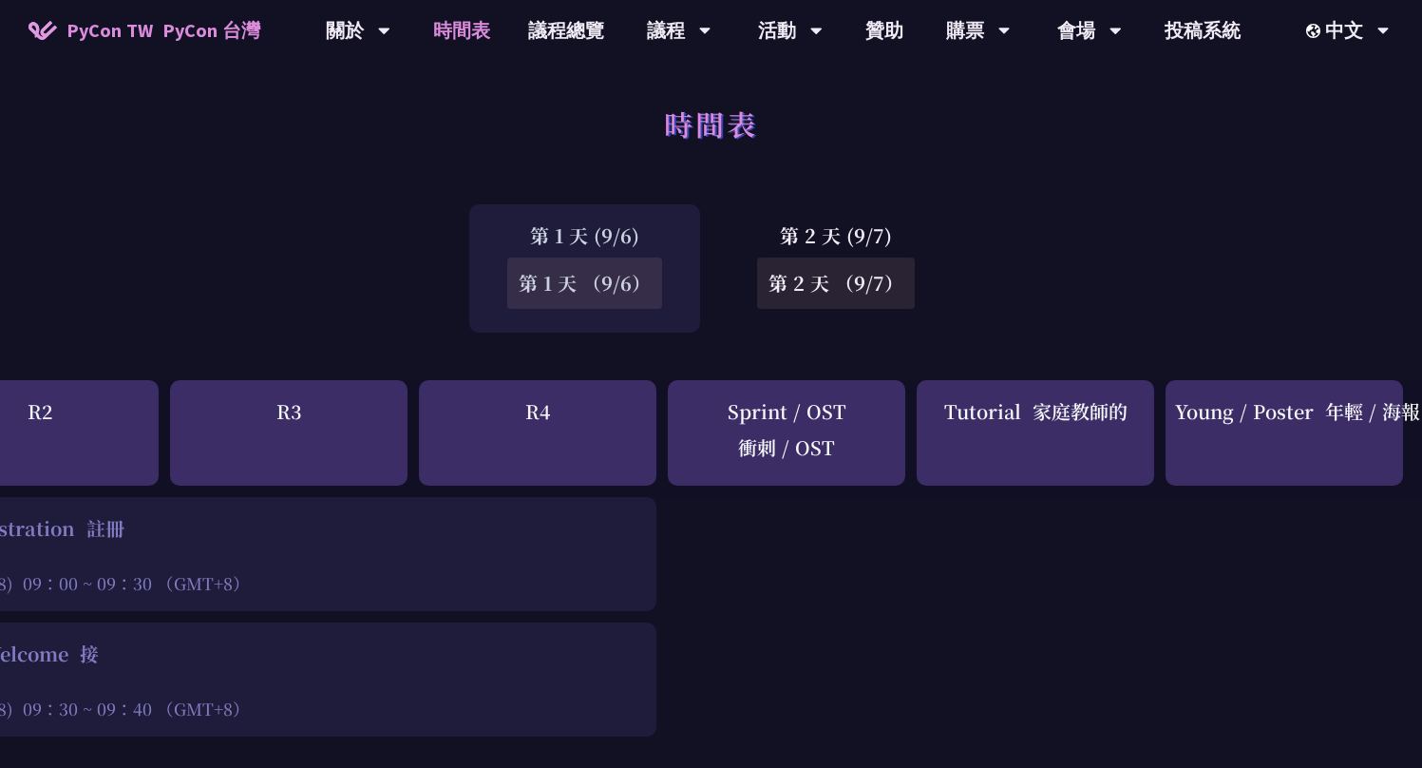
click at [879, 200] on div "第 1 天 (9/6) 第 1 天 （9/6） 第 2 天 (9/7) 第 2 天 （9/7）" at bounding box center [711, 268] width 1422 height 147
click at [838, 286] on font "第 2 天 （9/7）" at bounding box center [836, 283] width 135 height 28
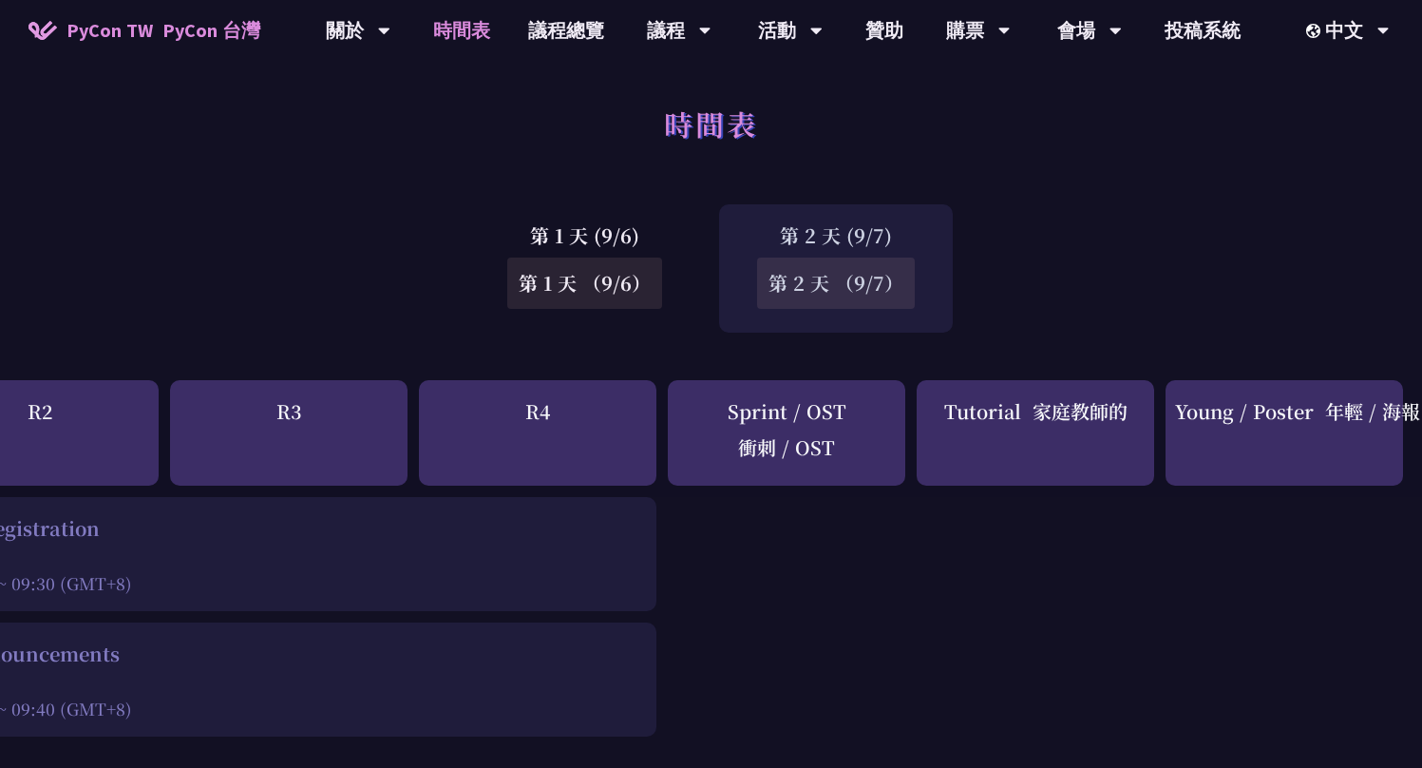
click at [1083, 256] on div "第 1 天 (9/6) 第 1 天 （9/6） 第 2 天 (9/7) 第 2 天 （9/7）" at bounding box center [711, 268] width 1422 height 147
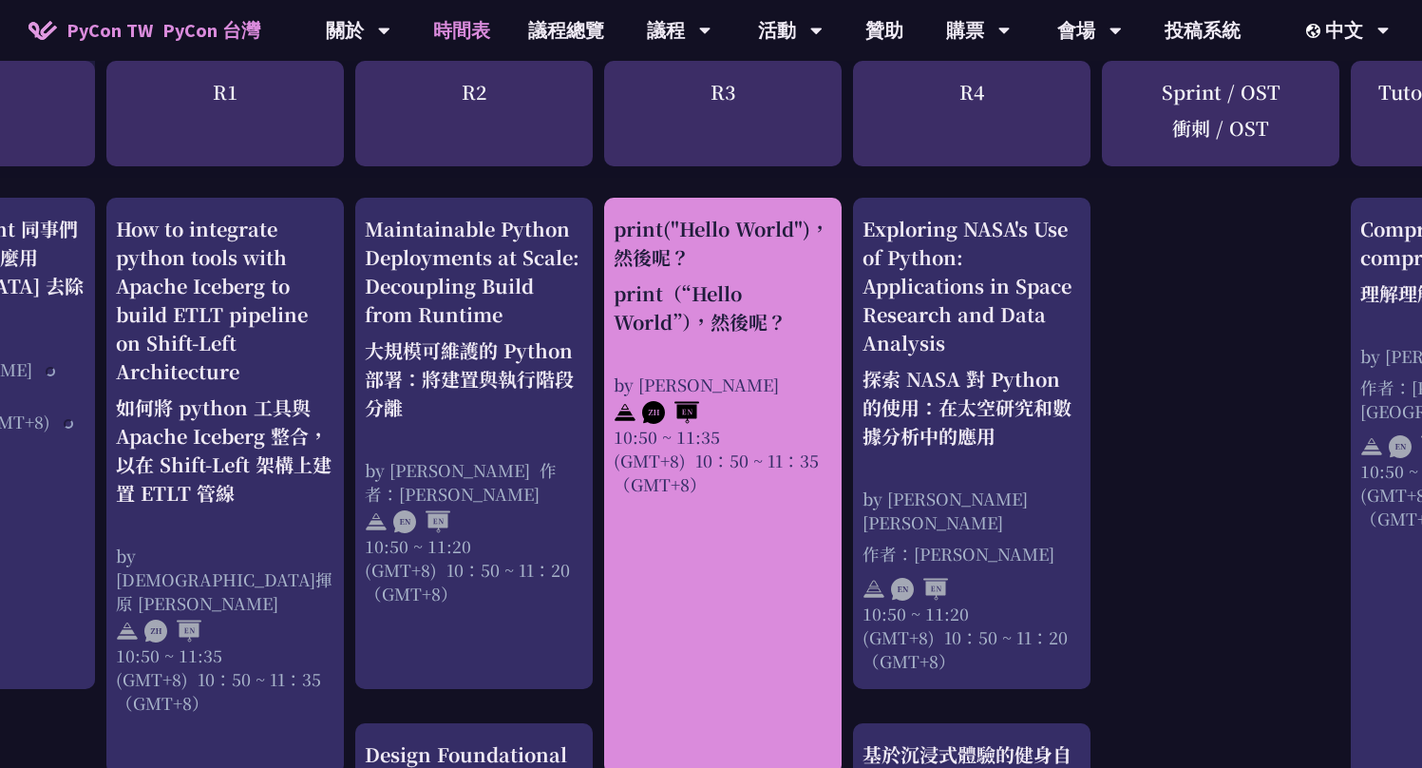
scroll to position [922, 173]
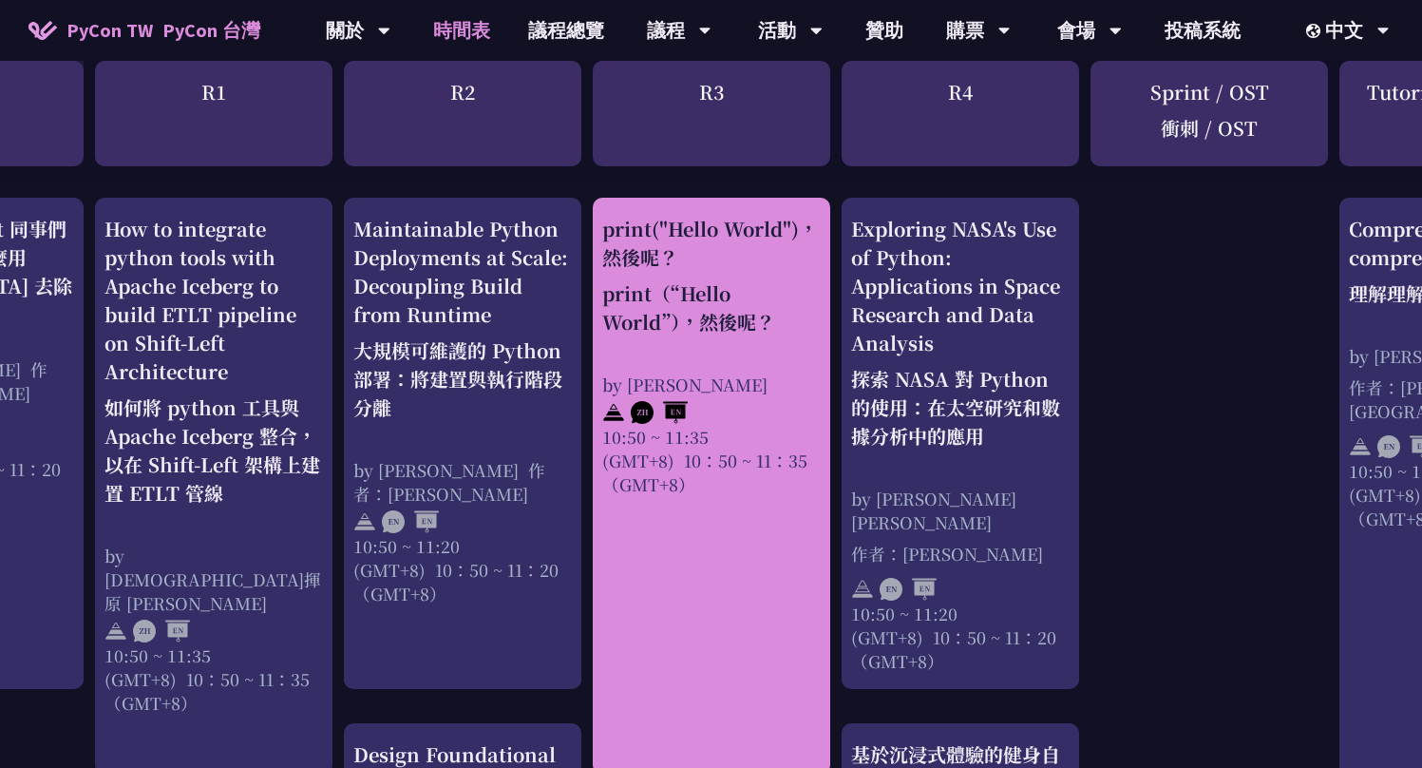
click at [606, 225] on div "print("Hello World")，然後呢？ print（“Hello World”），然後呢？" at bounding box center [711, 279] width 218 height 129
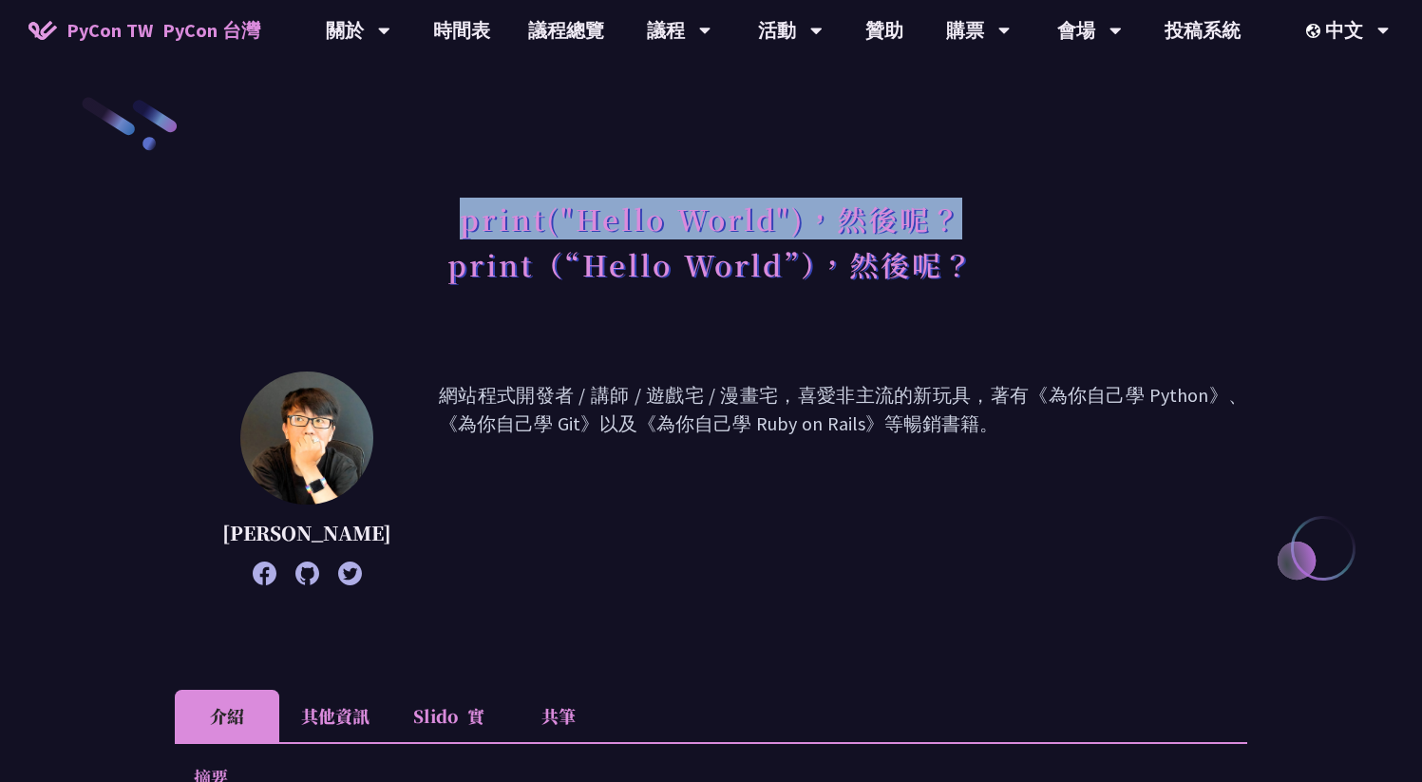
drag, startPoint x: 451, startPoint y: 218, endPoint x: 978, endPoint y: 209, distance: 526.4
click at [975, 209] on h1 "print("Hello World")，然後呢？ print（“Hello World”），然後呢？" at bounding box center [710, 245] width 527 height 110
copy h1 "print("Hello World")，然後呢？"
click at [481, 28] on link "時間表" at bounding box center [461, 30] width 95 height 61
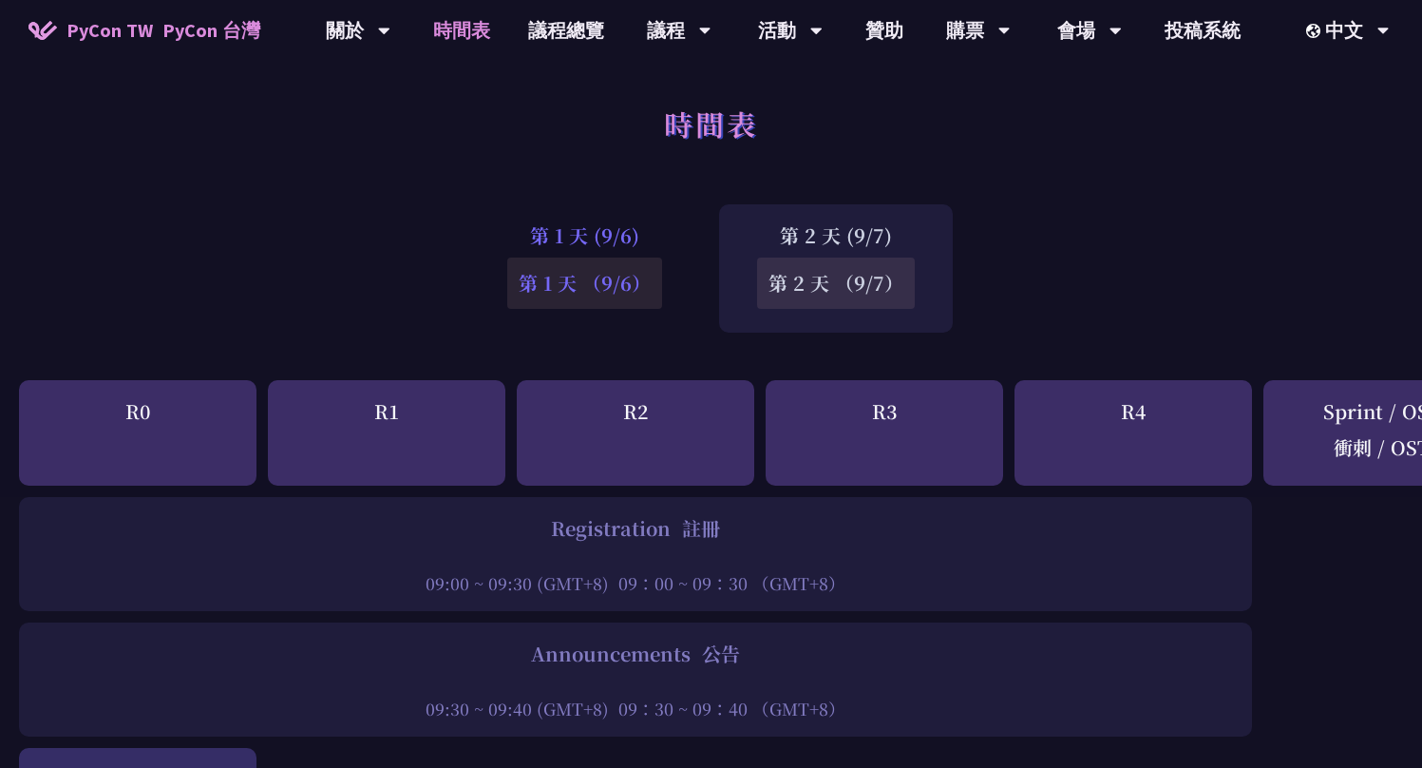
click at [589, 252] on div "第 1 天 (9/6) 第 1 天 （9/6）" at bounding box center [584, 268] width 231 height 128
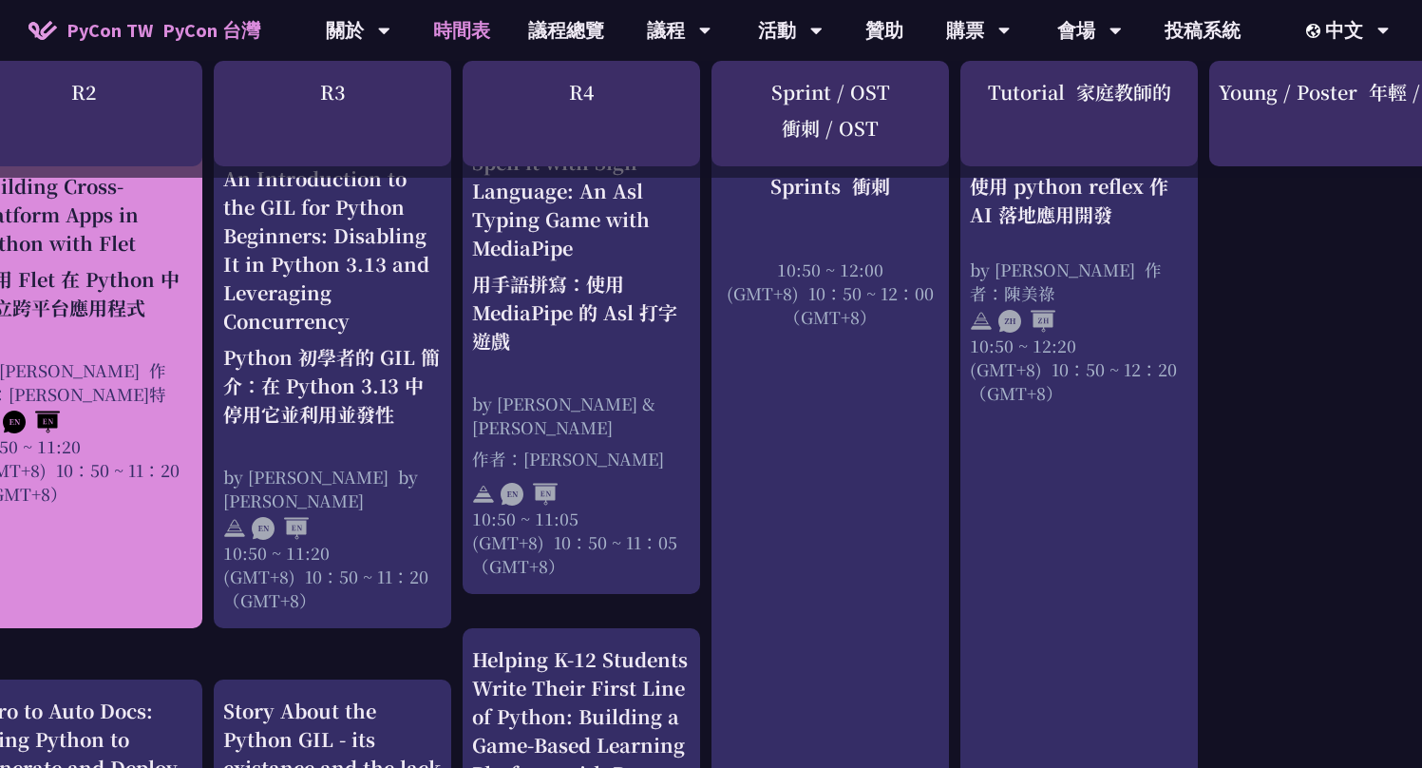
scroll to position [921, 598]
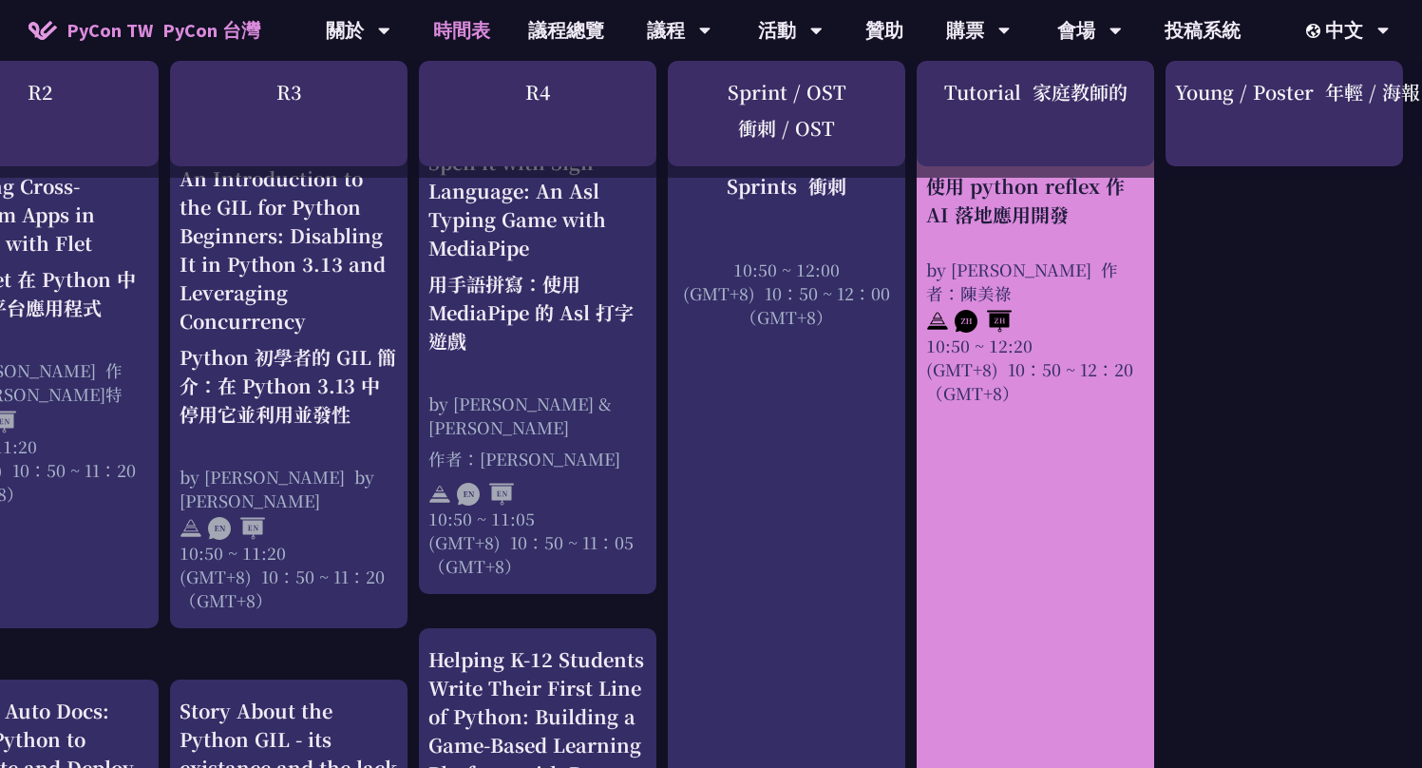
click at [935, 338] on div "10:50 ~ 12:20 (GMT+8) 10：50 ~ 12：20 （GMT+8）" at bounding box center [1035, 367] width 218 height 71
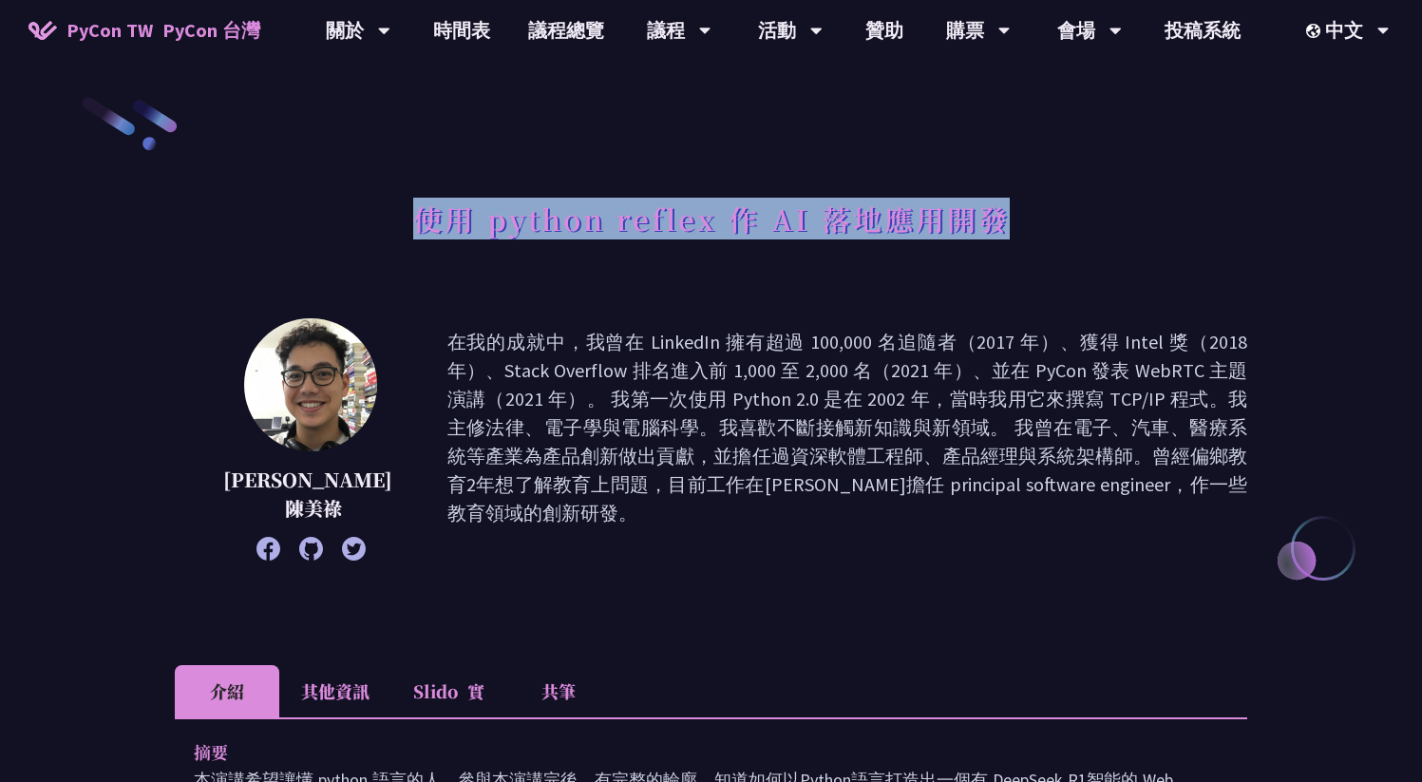
drag, startPoint x: 496, startPoint y: 225, endPoint x: 1079, endPoint y: 238, distance: 583.4
click at [1079, 238] on div "使用 python reflex 作 AI 落地應用開發" at bounding box center [711, 240] width 1073 height 100
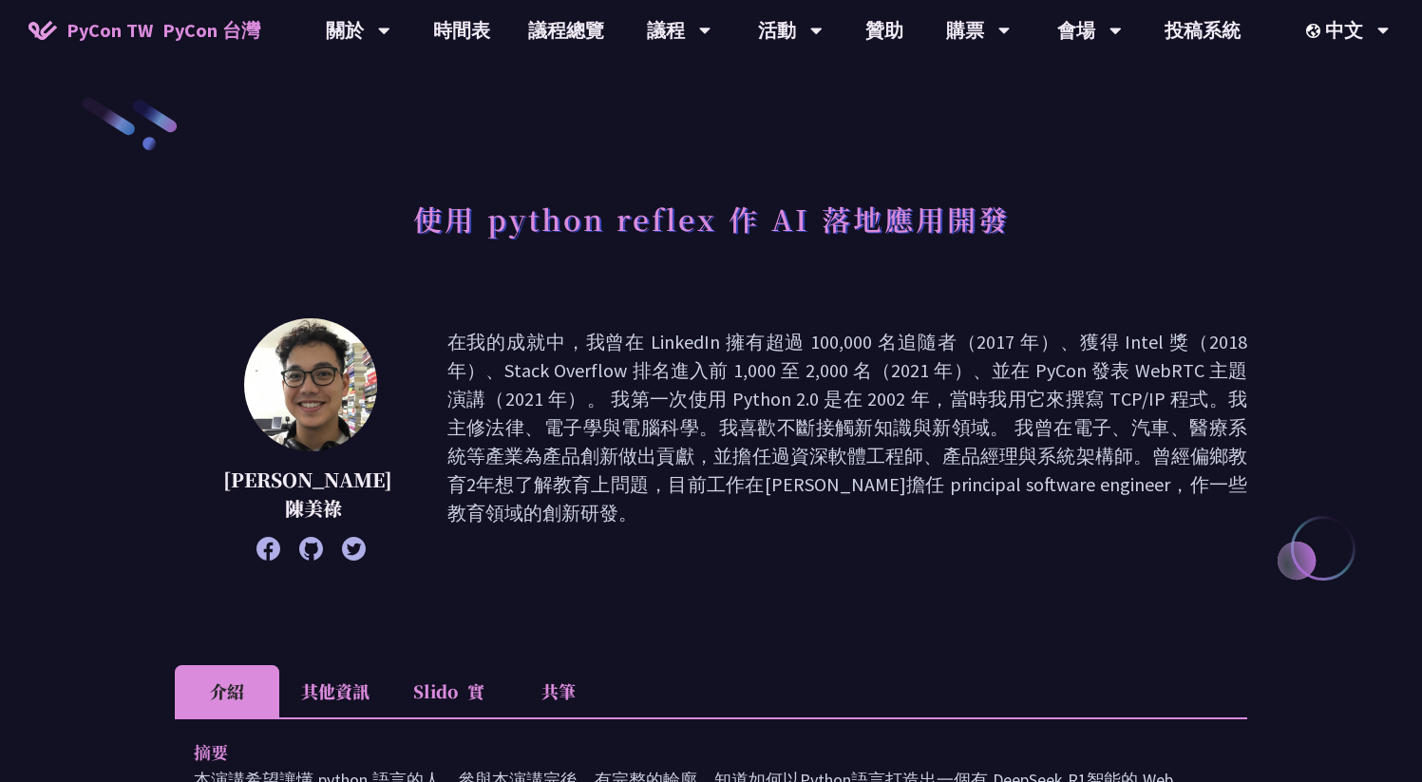
click at [302, 550] on div at bounding box center [311, 549] width 178 height 24
click at [299, 549] on icon at bounding box center [311, 549] width 24 height 24
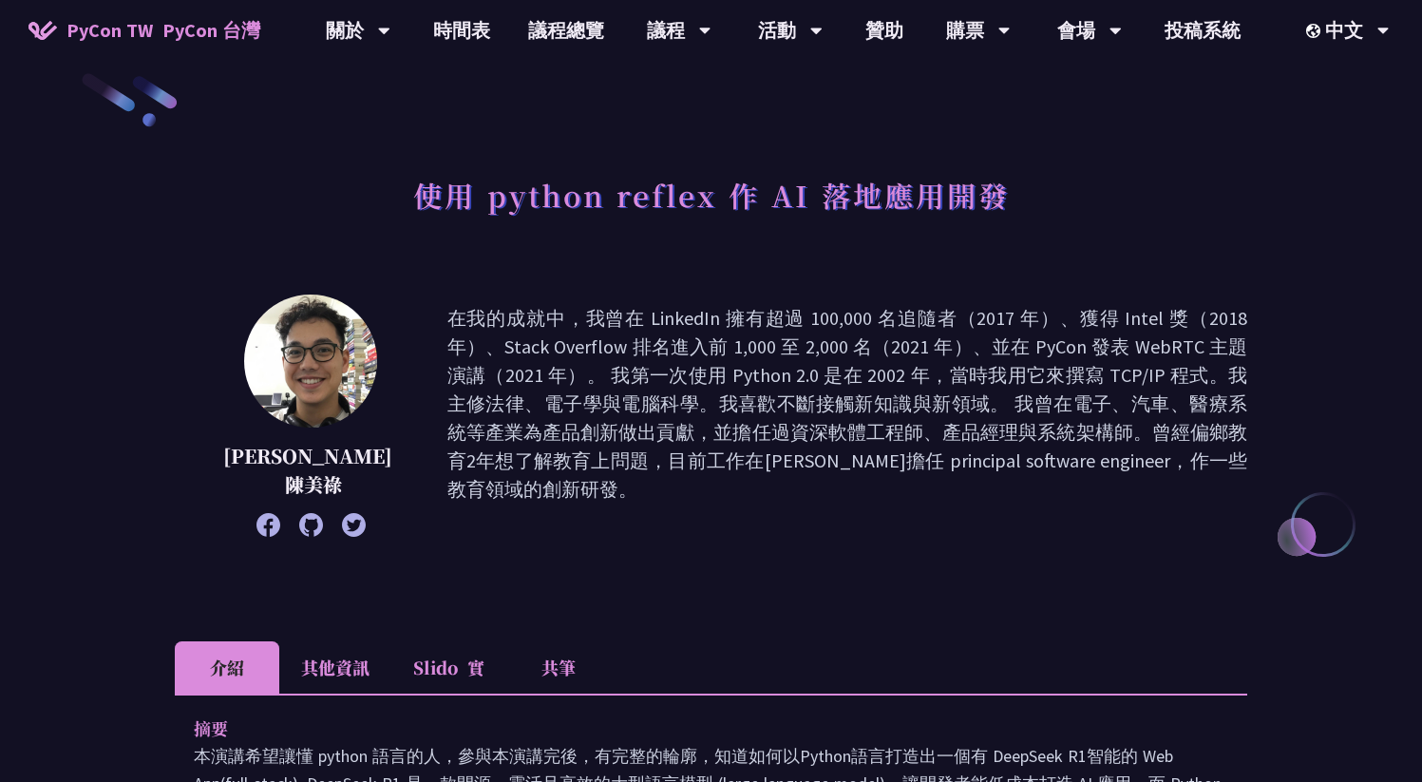
click at [259, 35] on font "PyCon 台灣" at bounding box center [211, 30] width 98 height 24
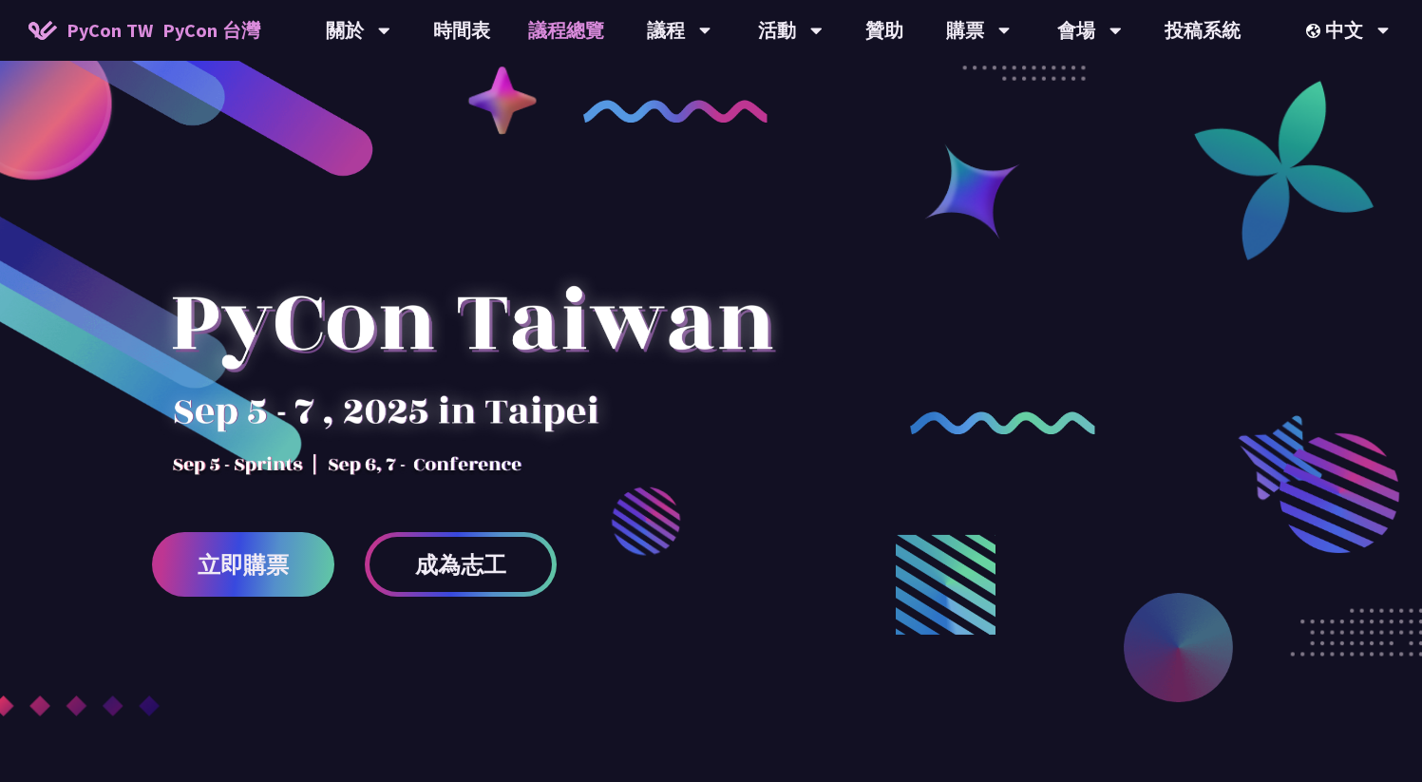
click at [549, 27] on link "議程總覽" at bounding box center [566, 30] width 114 height 61
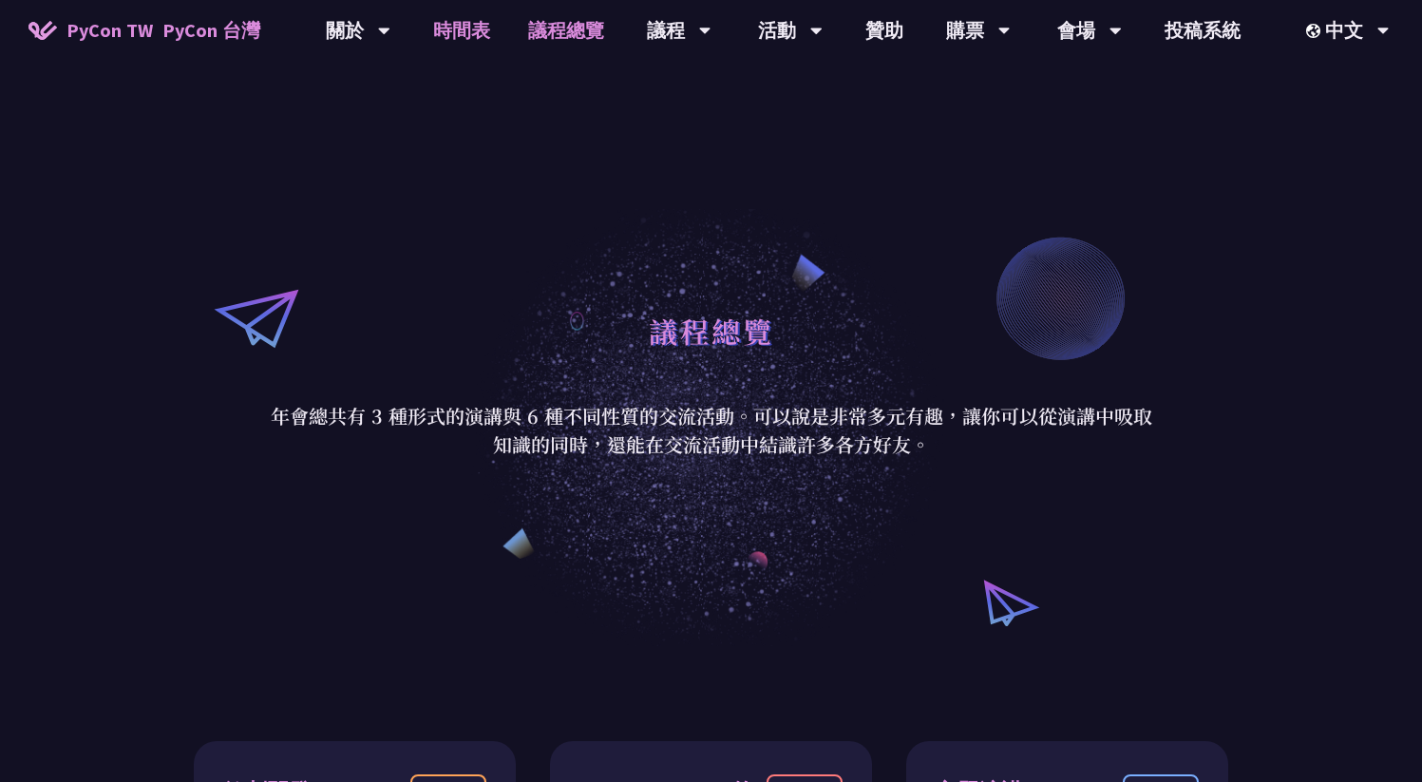
click at [478, 24] on link "時間表" at bounding box center [461, 30] width 95 height 61
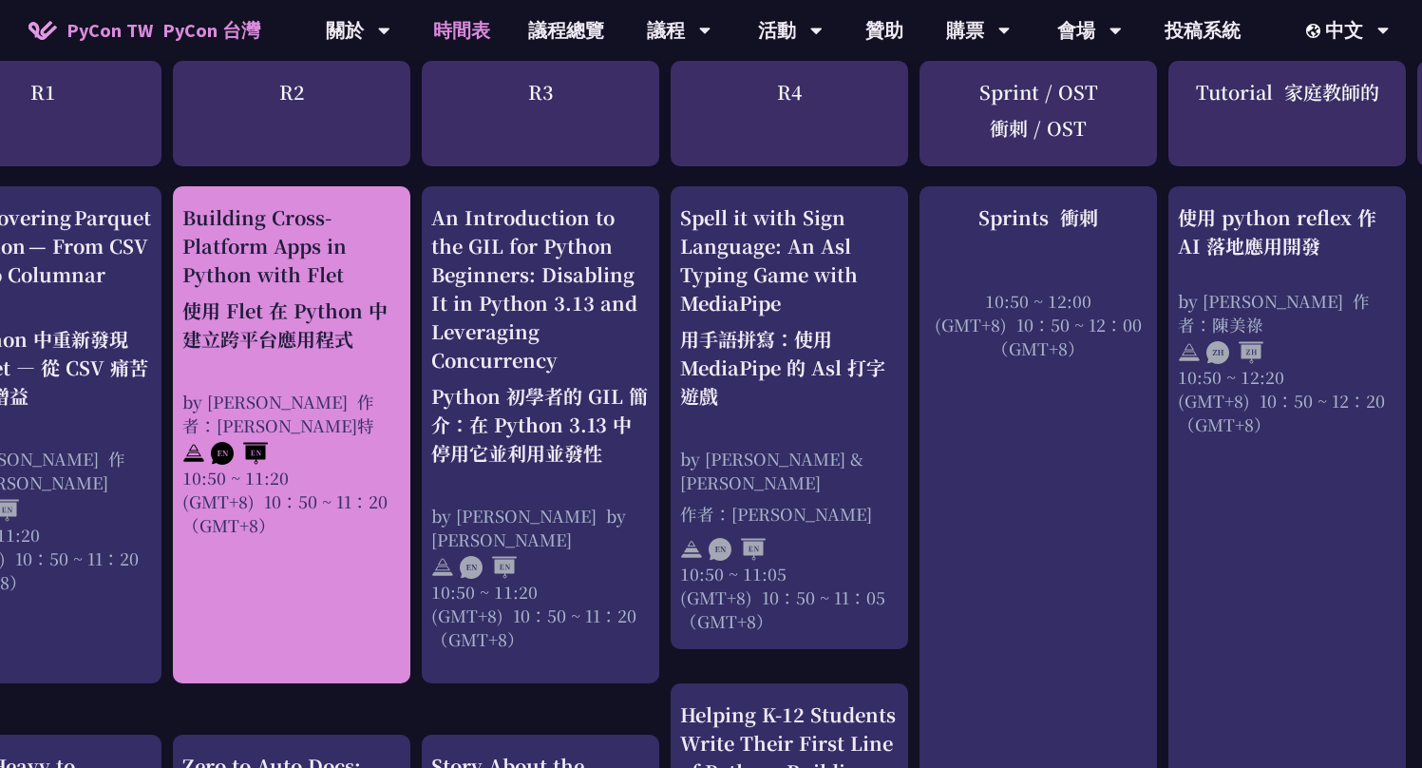
scroll to position [866, 355]
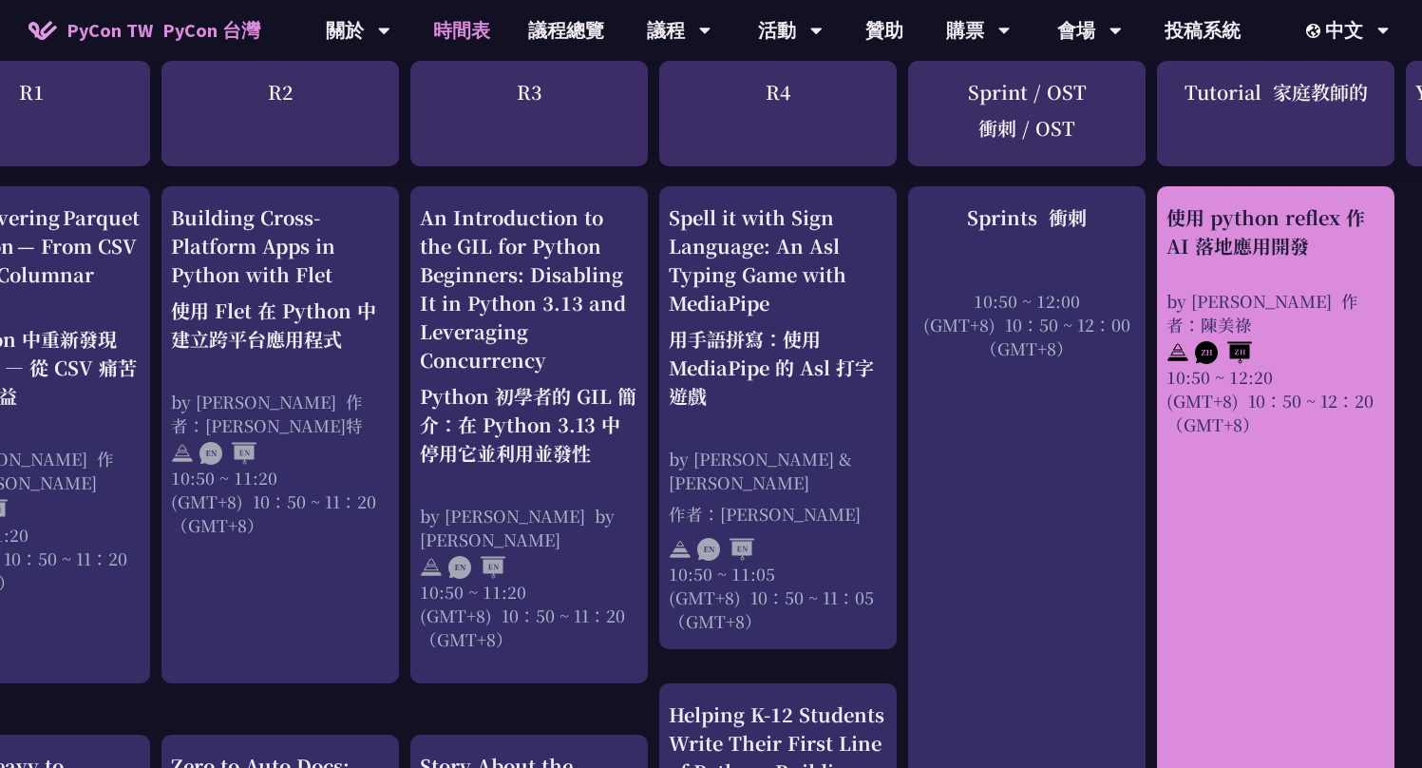
click at [1296, 277] on div "使用 python reflex 作 AI 落地應用開發 by Milo Chen 作者：陳美祿 10:50 ~ 12:20 (GMT+8) 10：50 ~ …" at bounding box center [1276, 319] width 218 height 233
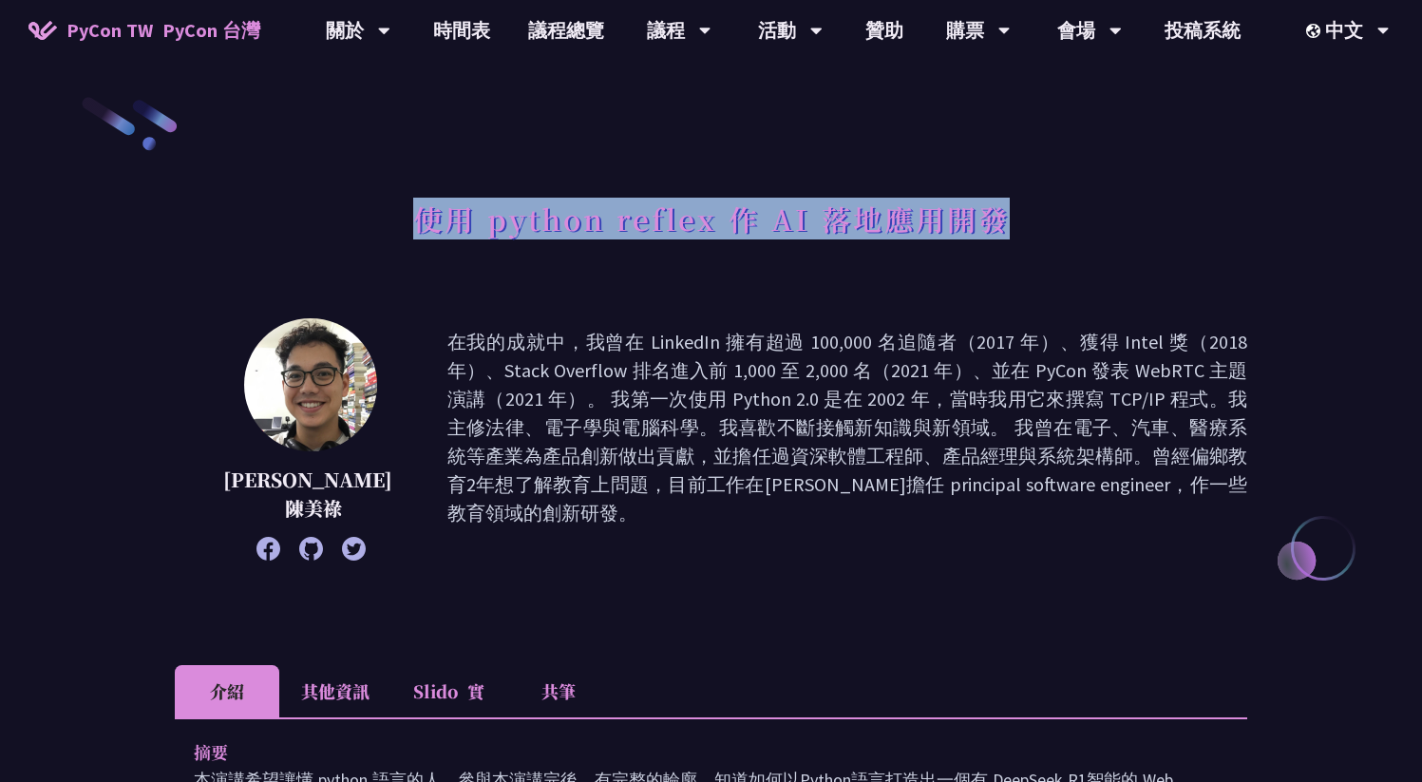
drag, startPoint x: 417, startPoint y: 219, endPoint x: 1048, endPoint y: 214, distance: 630.8
click at [1048, 214] on div "使用 python reflex 作 AI 落地應用開發" at bounding box center [711, 240] width 1073 height 100
copy h1 "使用 python reflex 作 AI 落地應用開發"
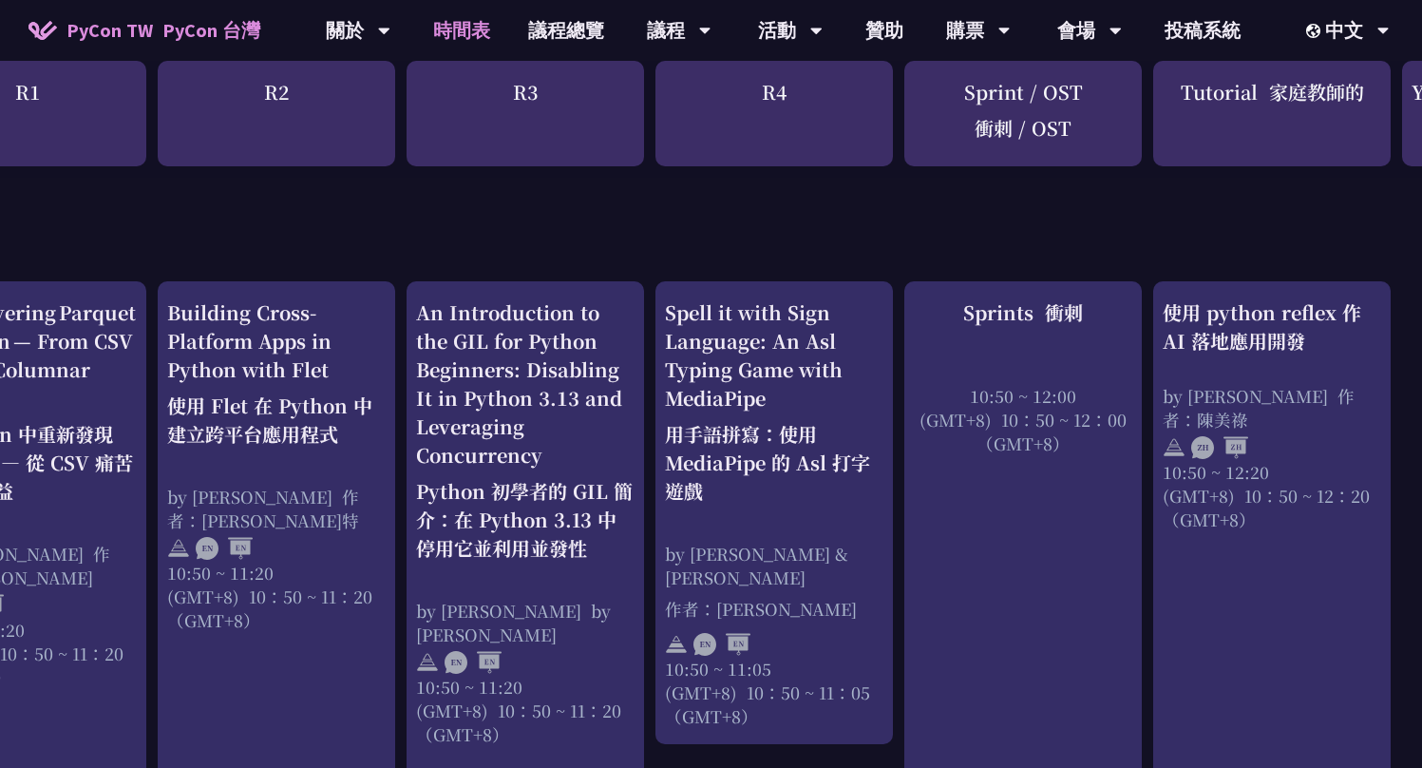
scroll to position [771, 501]
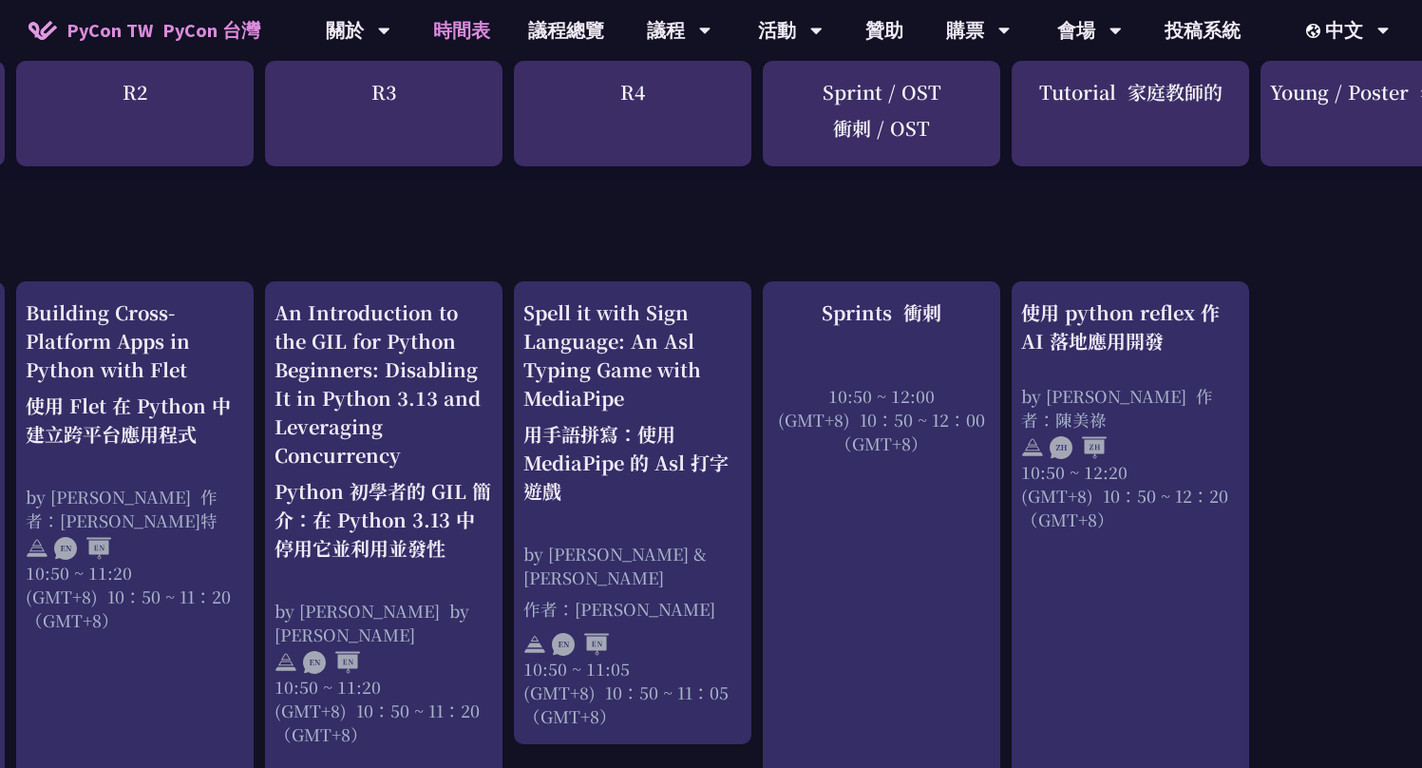
click at [1083, 89] on div "Tutorial 家庭教師的" at bounding box center [1130, 113] width 237 height 105
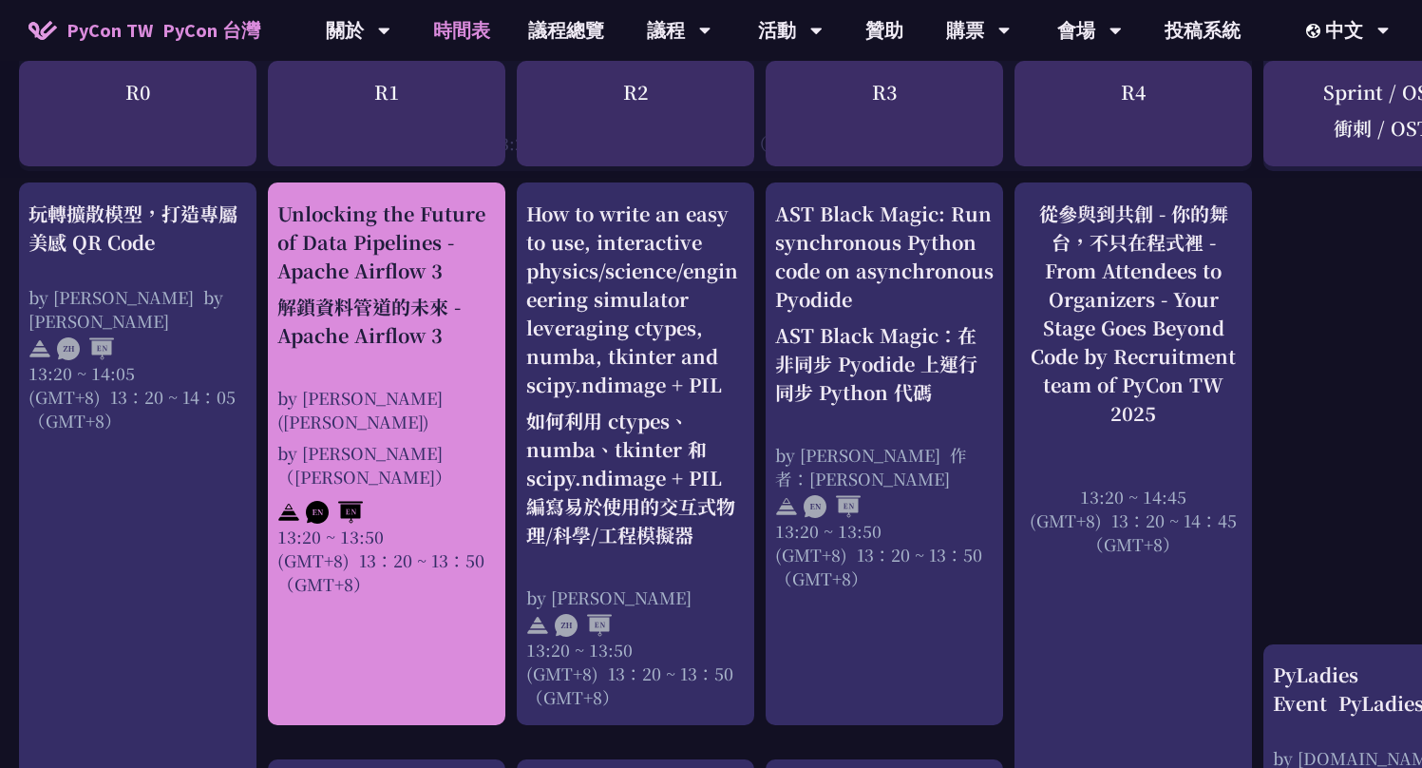
scroll to position [2030, 0]
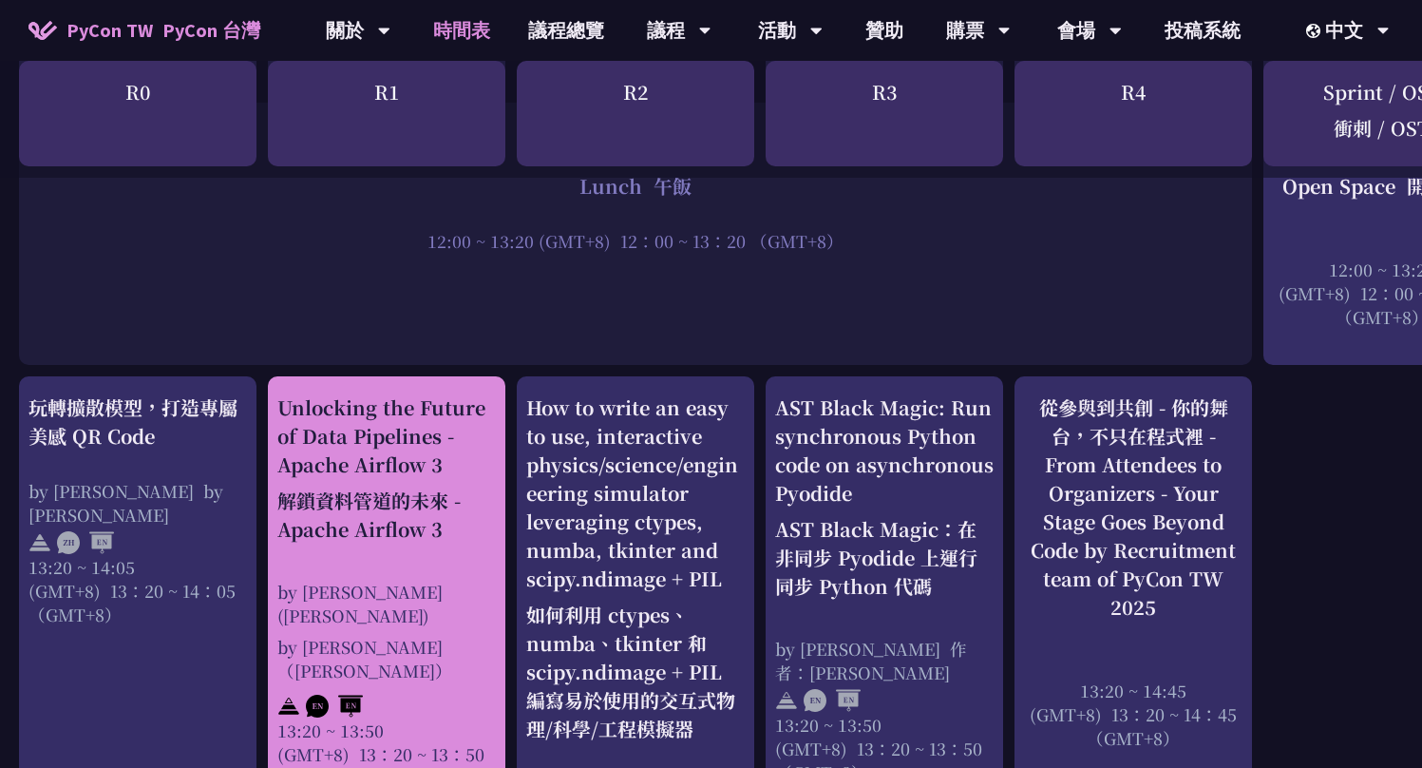
click at [388, 417] on div "Unlocking the Future of Data Pipelines - Apache Airflow 3 解鎖資料管道的未來 - Apache Ai…" at bounding box center [386, 472] width 218 height 158
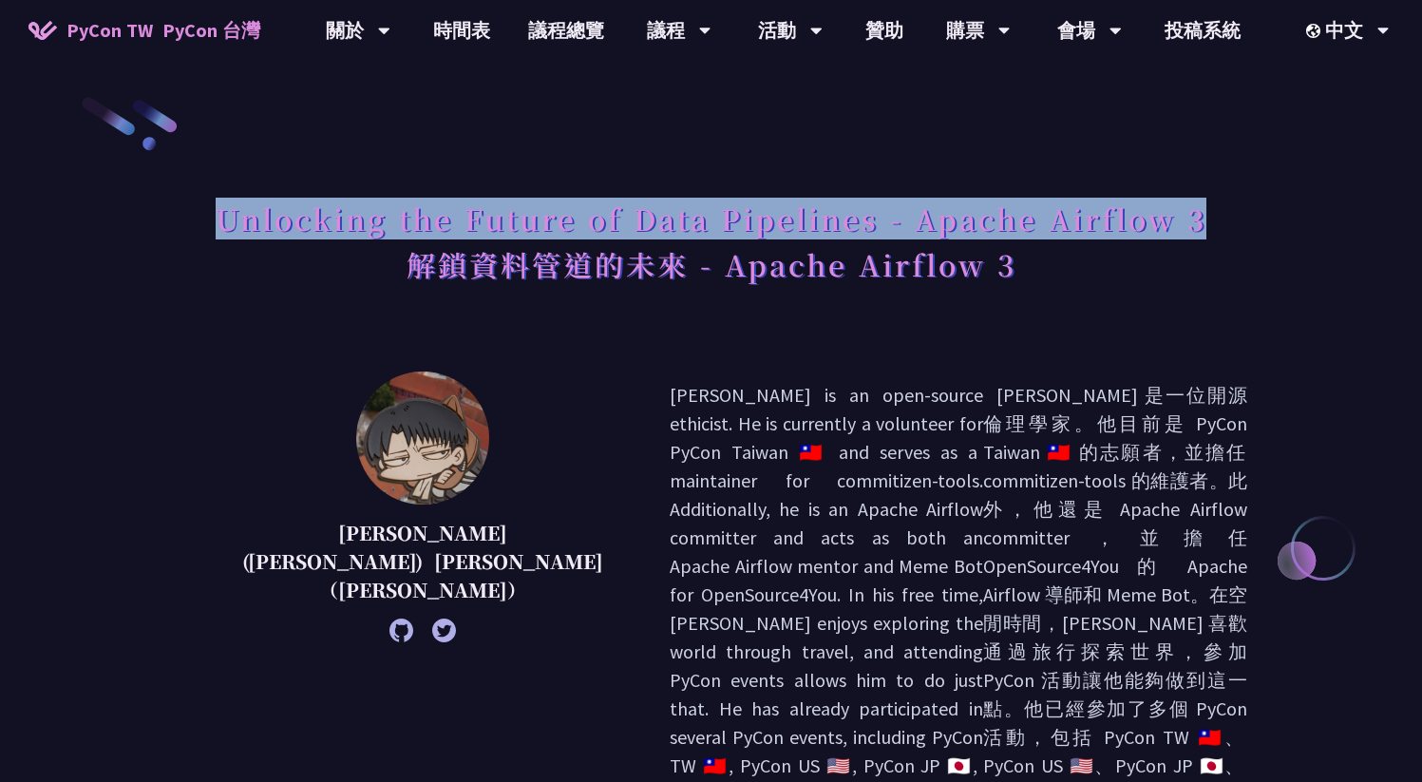
drag, startPoint x: 219, startPoint y: 217, endPoint x: 1205, endPoint y: 218, distance: 985.1
click at [1204, 218] on h1 "Unlocking the Future of Data Pipelines - Apache Airflow 3 解鎖資料管道的未來 - Apache Ai…" at bounding box center [711, 245] width 991 height 110
copy h1 "Unlocking the Future of Data Pipelines - Apache Airflow 3"
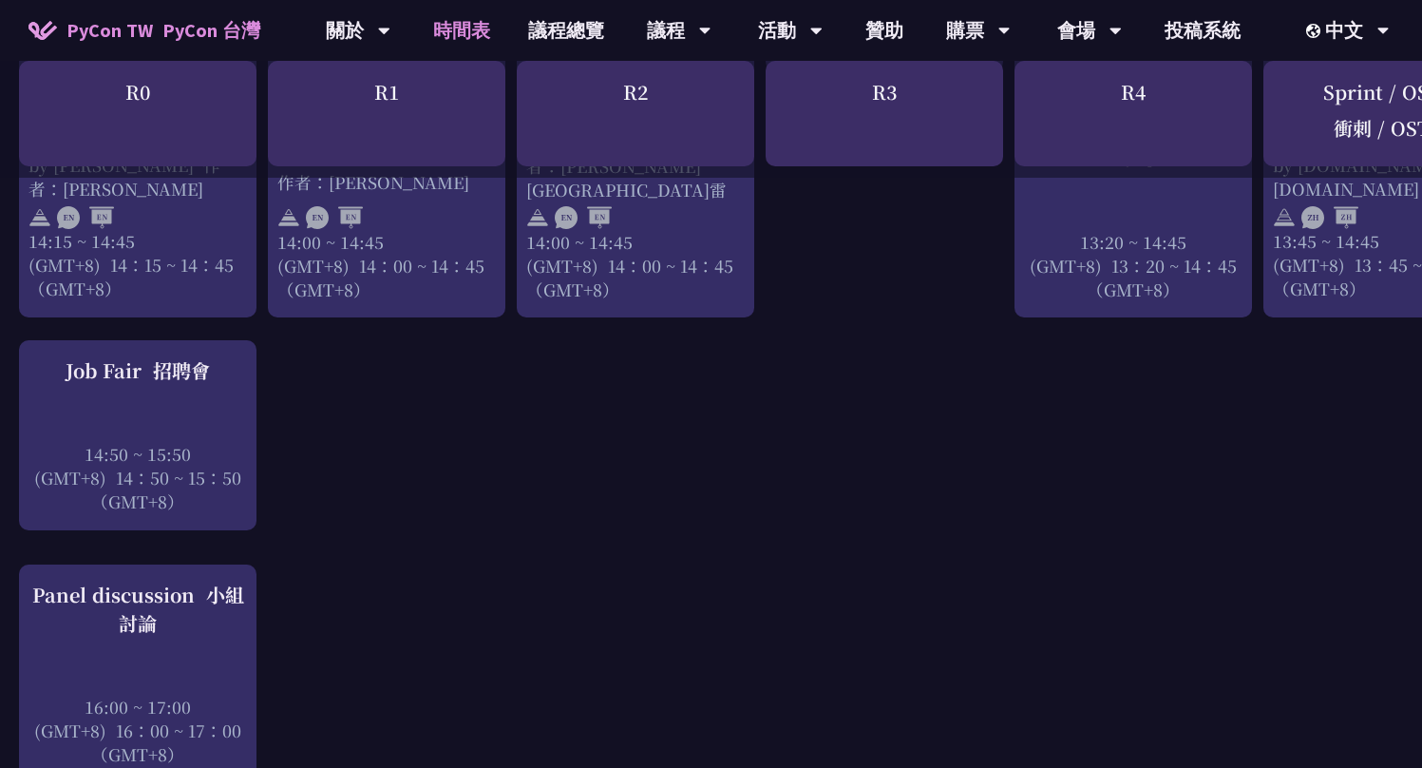
scroll to position [3365, 0]
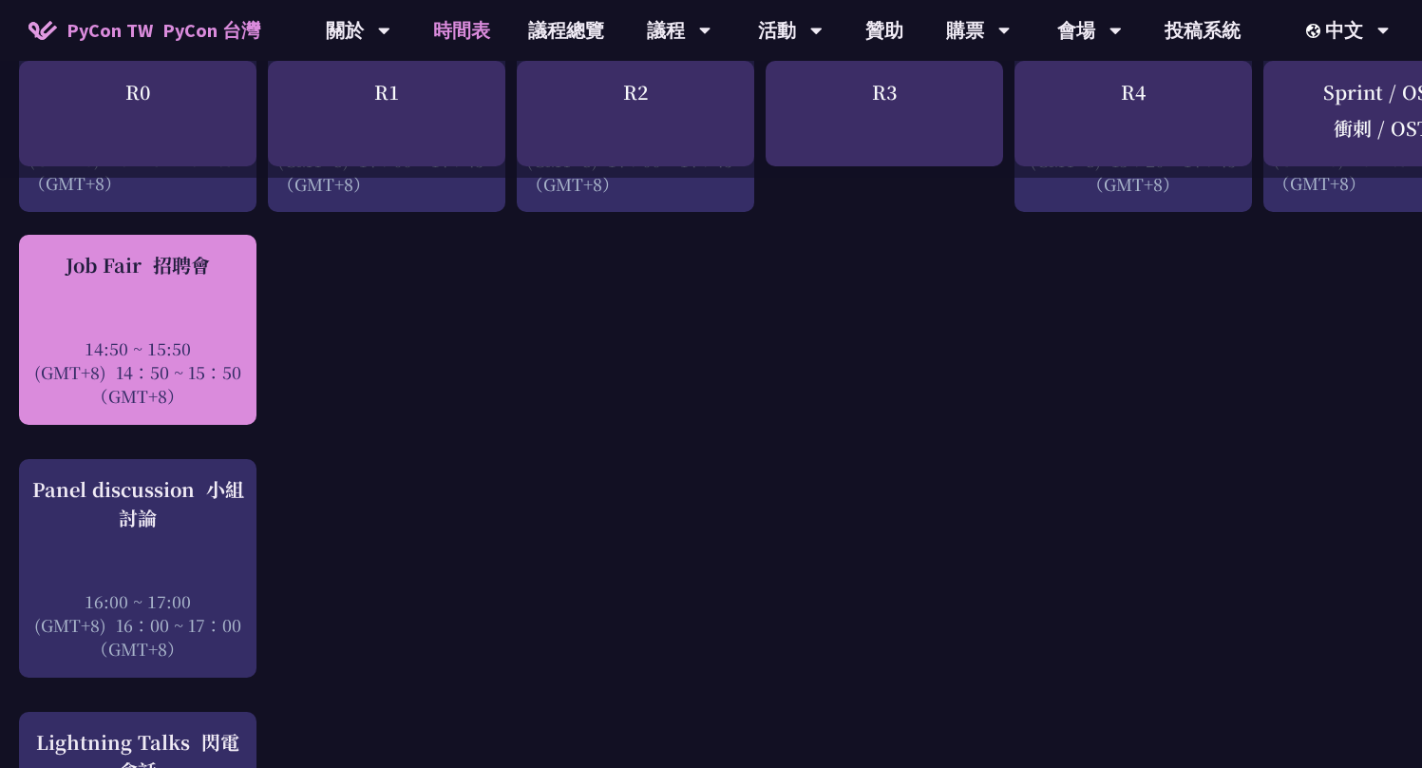
click at [112, 251] on div "Job Fair 招聘會" at bounding box center [137, 265] width 218 height 28
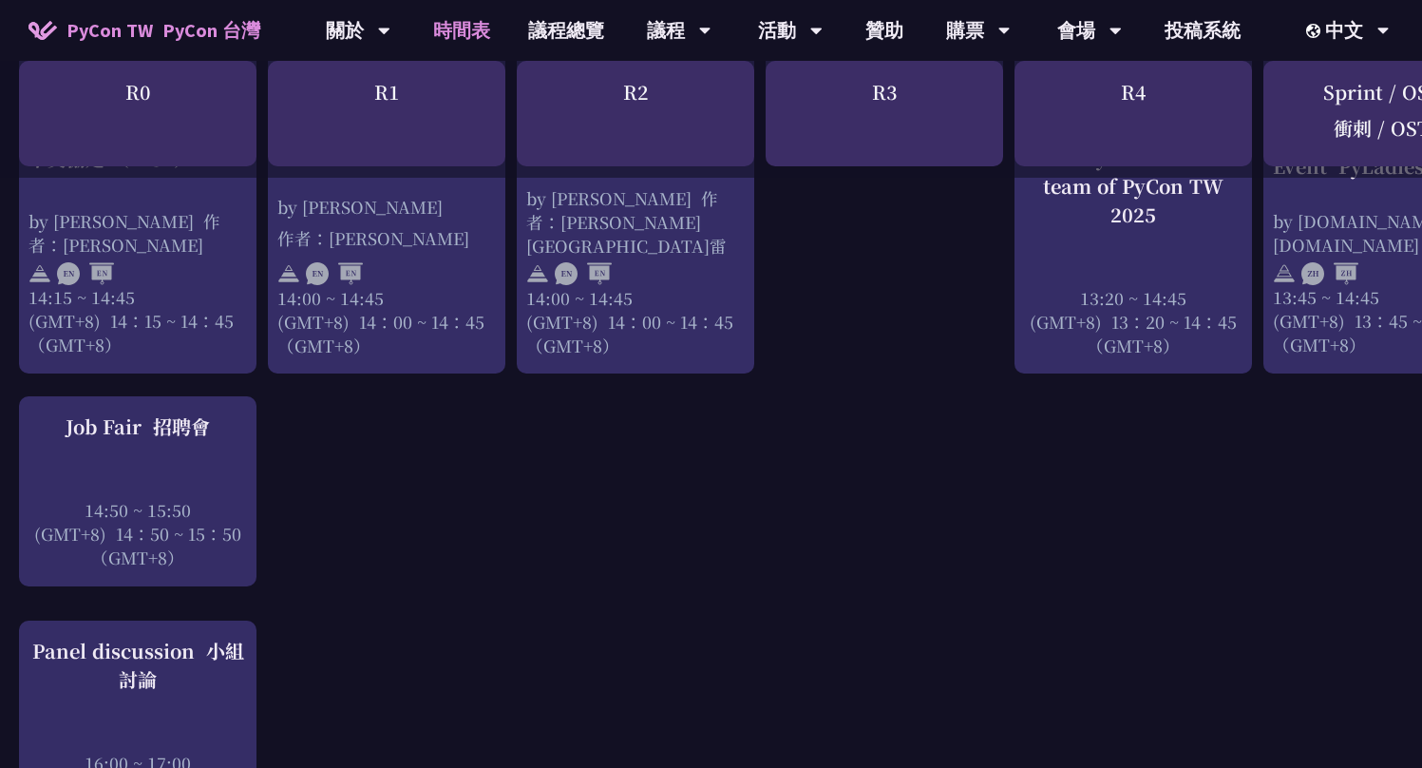
scroll to position [3098, 0]
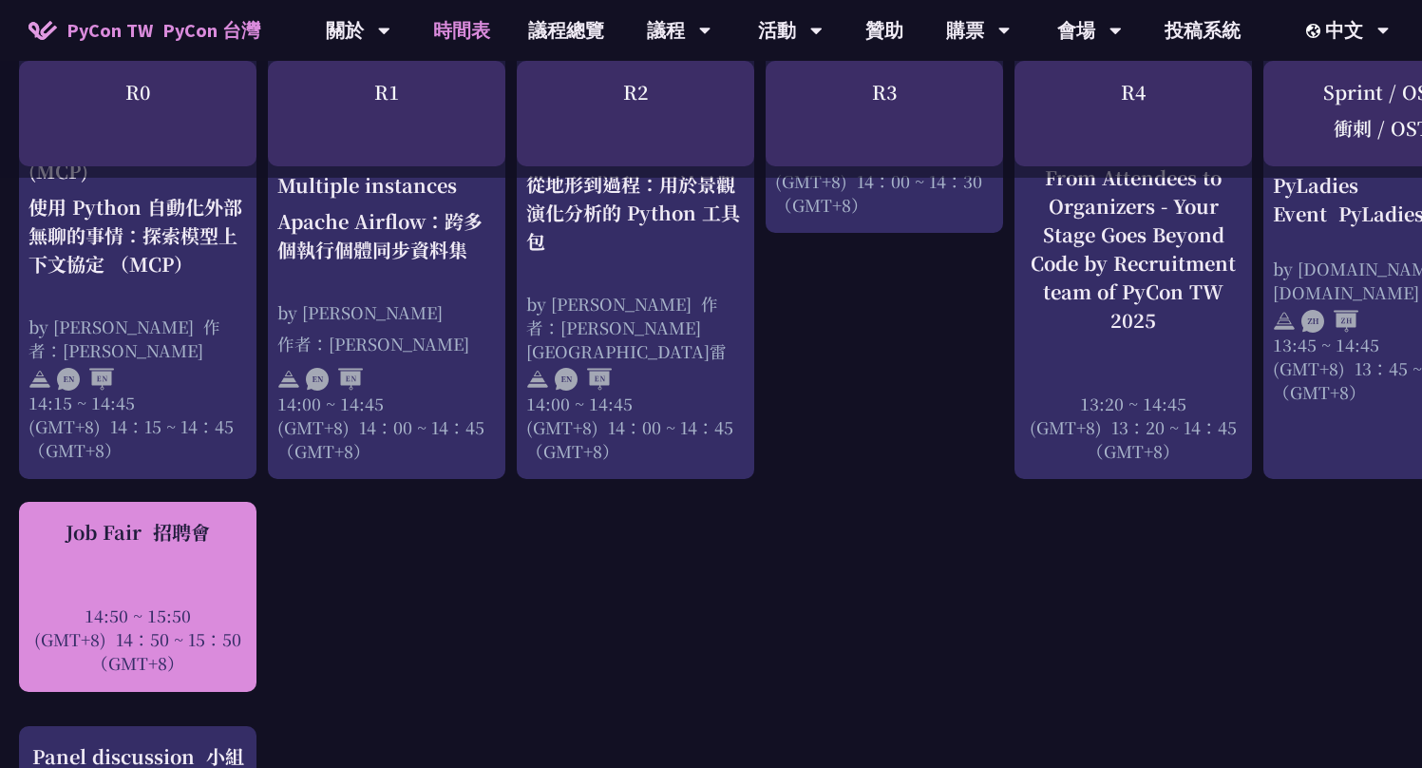
click at [235, 502] on div "Job Fair 招聘會 14:50 ~ 15:50 (GMT+8) 14：50 ~ 15：50 （GMT+8）" at bounding box center [137, 597] width 237 height 190
drag, startPoint x: 141, startPoint y: 494, endPoint x: 64, endPoint y: 488, distance: 77.2
click at [64, 518] on div "Job Fair 招聘會" at bounding box center [137, 532] width 218 height 28
copy div "Job Fair"
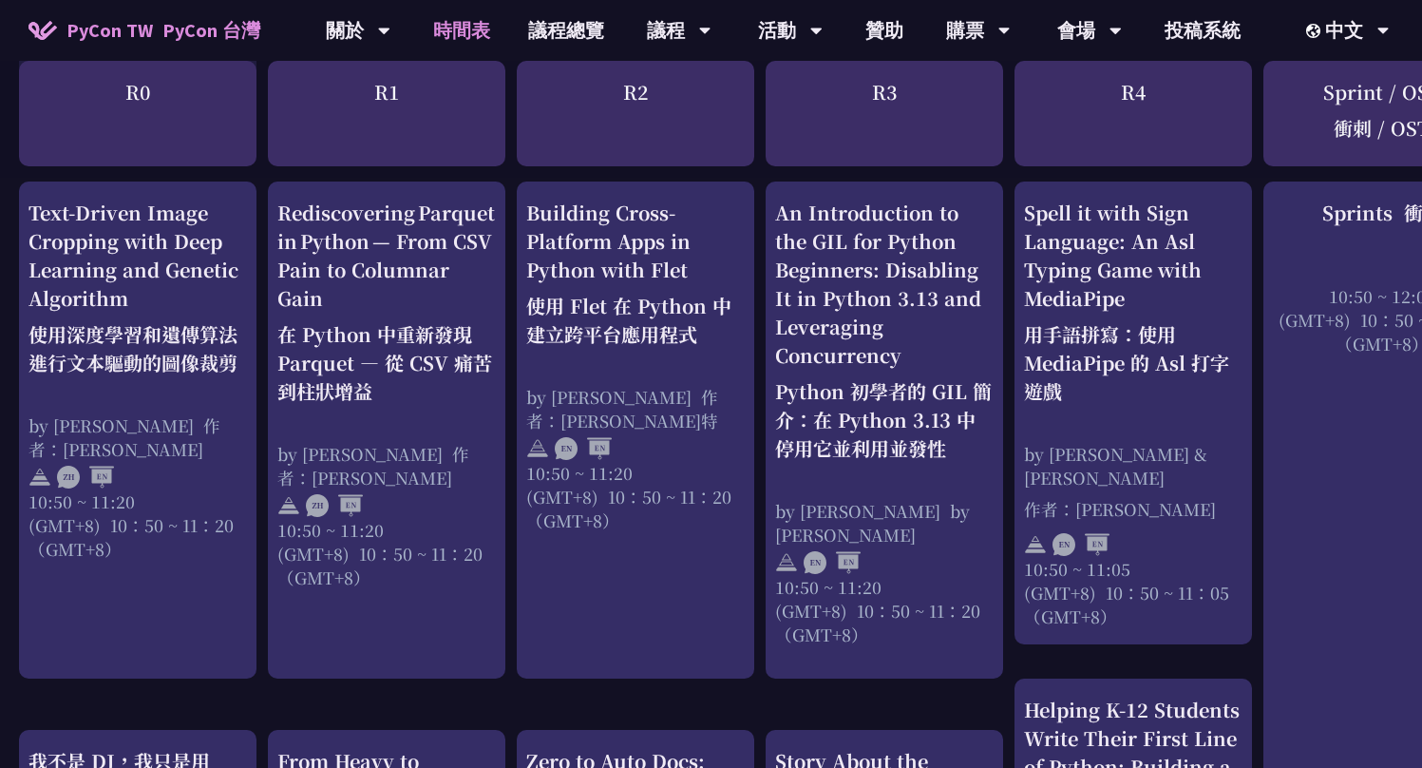
scroll to position [0, 0]
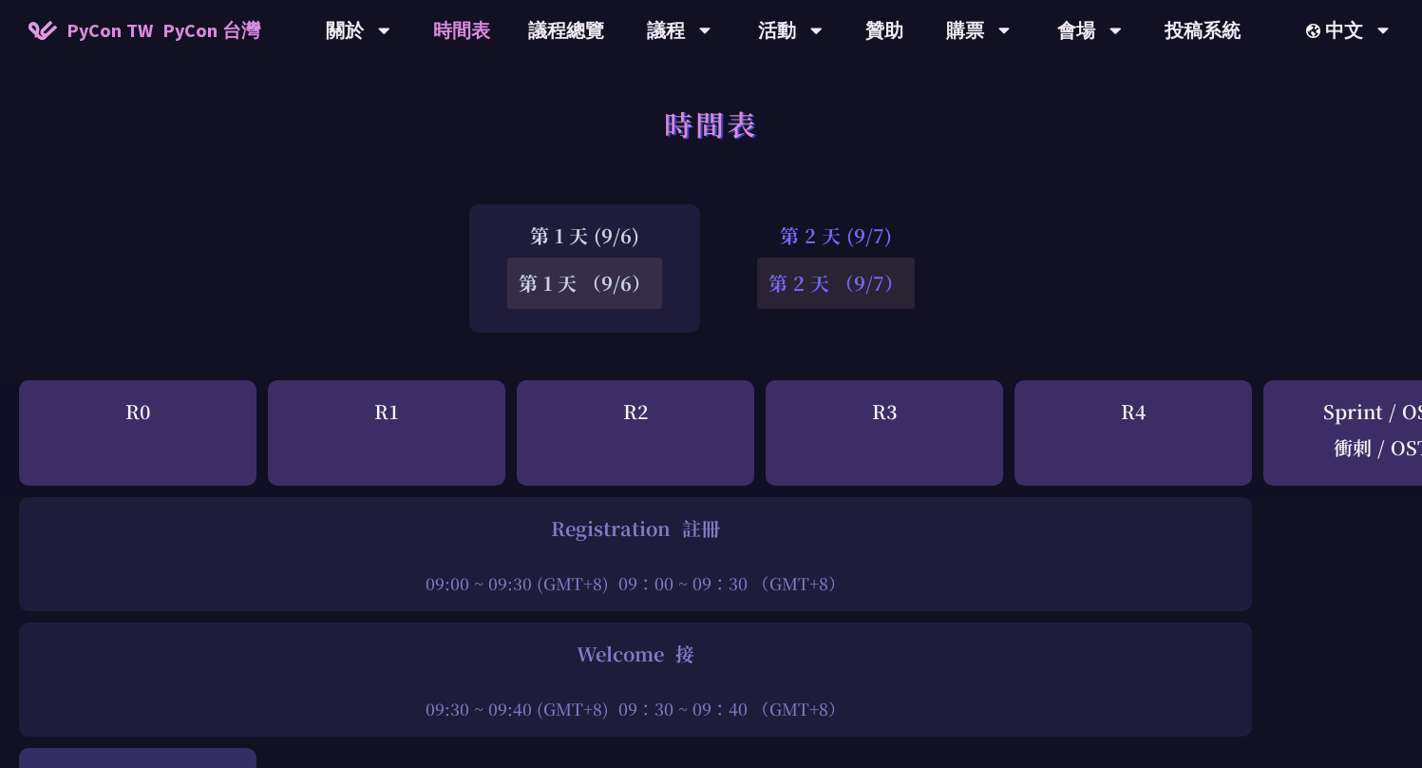
click at [800, 287] on font "第 2 天 （9/7）" at bounding box center [836, 283] width 135 height 28
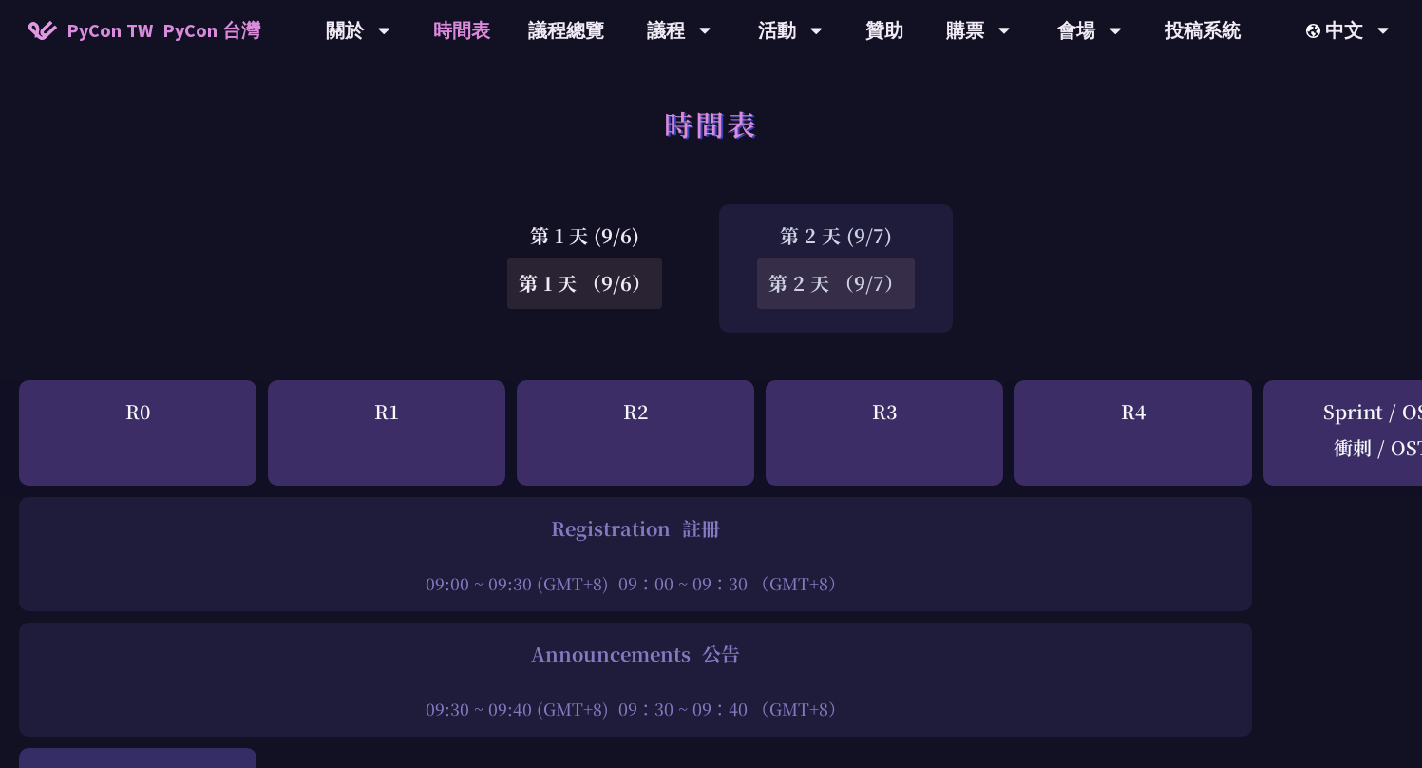
click at [613, 534] on div "Registration 註冊" at bounding box center [635, 528] width 1214 height 28
copy div "Registration"
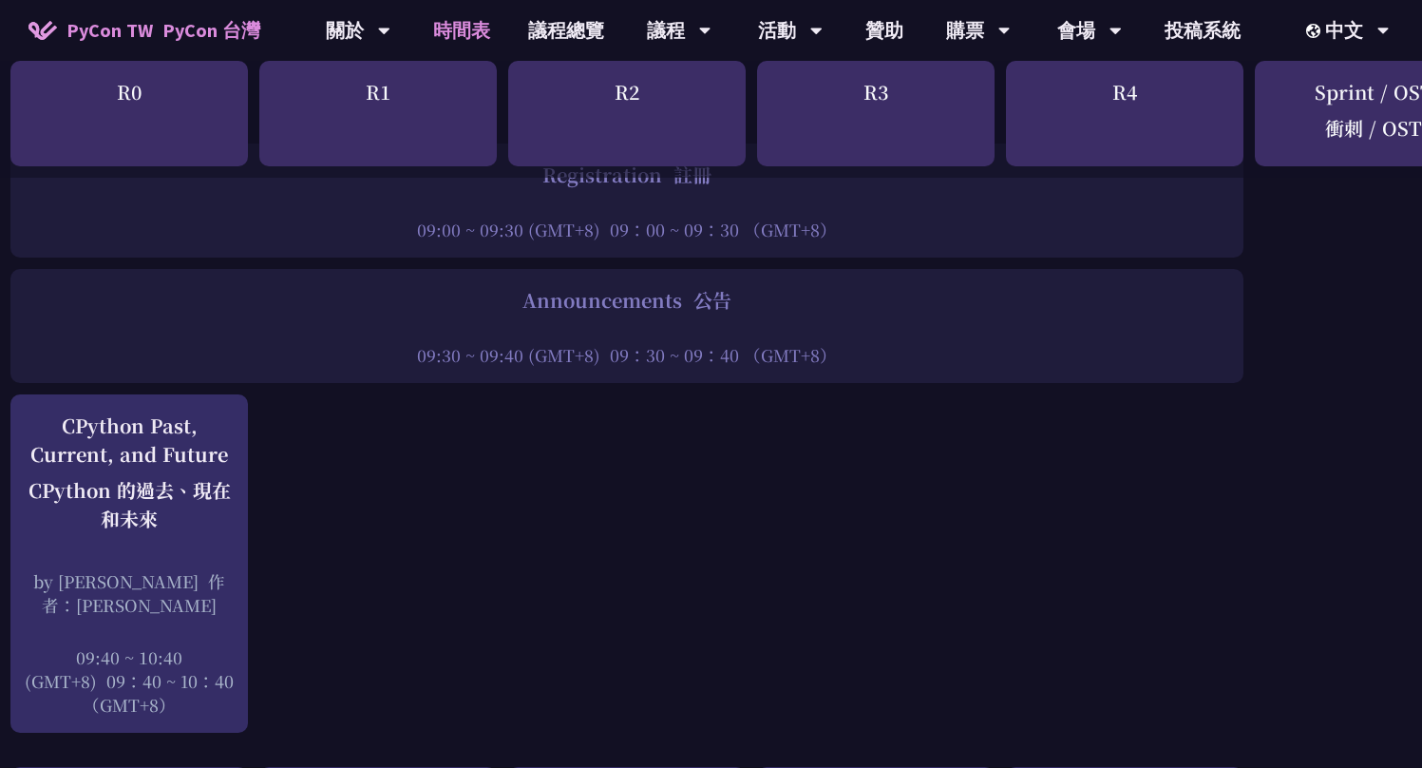
scroll to position [353, 0]
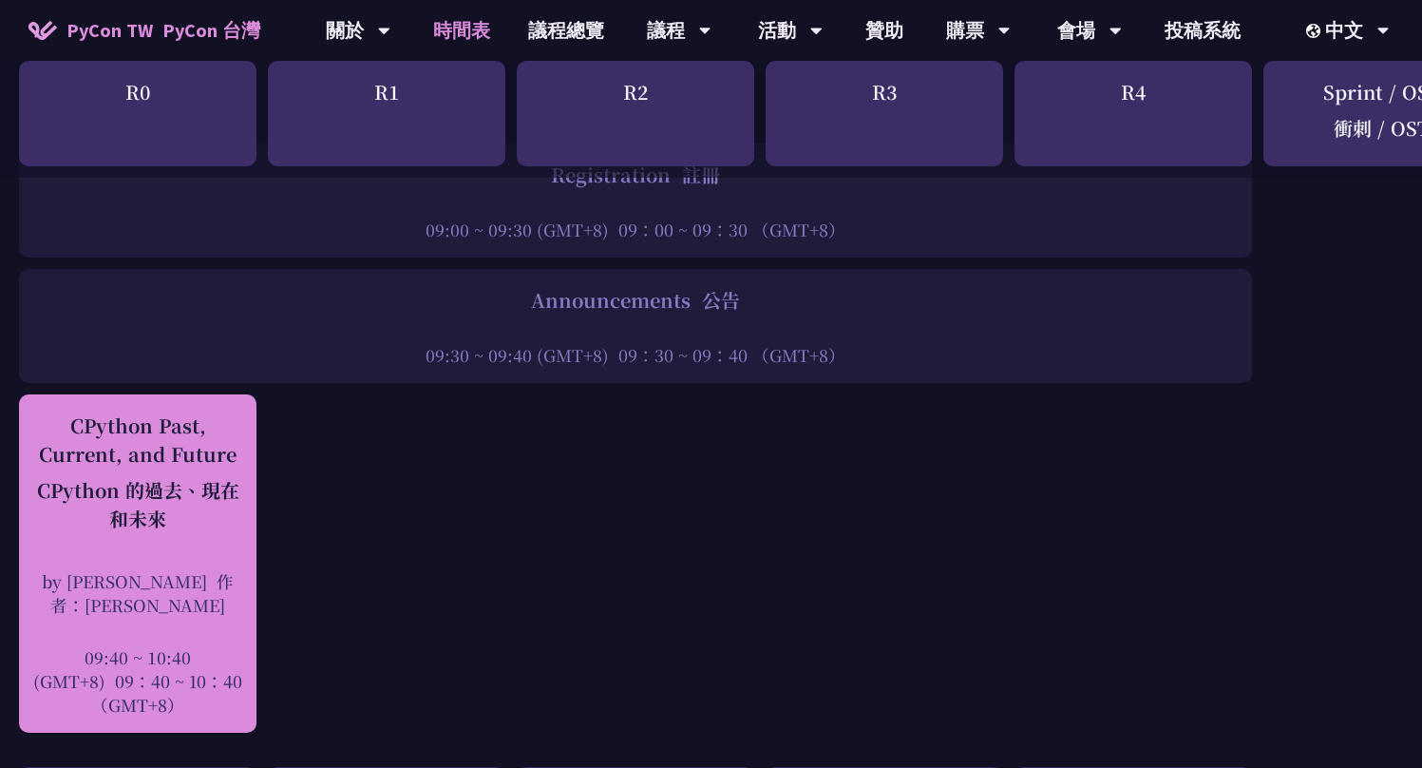
click at [75, 424] on div "CPython Past, Current, and Future CPython 的過去、現在和未來" at bounding box center [137, 475] width 218 height 129
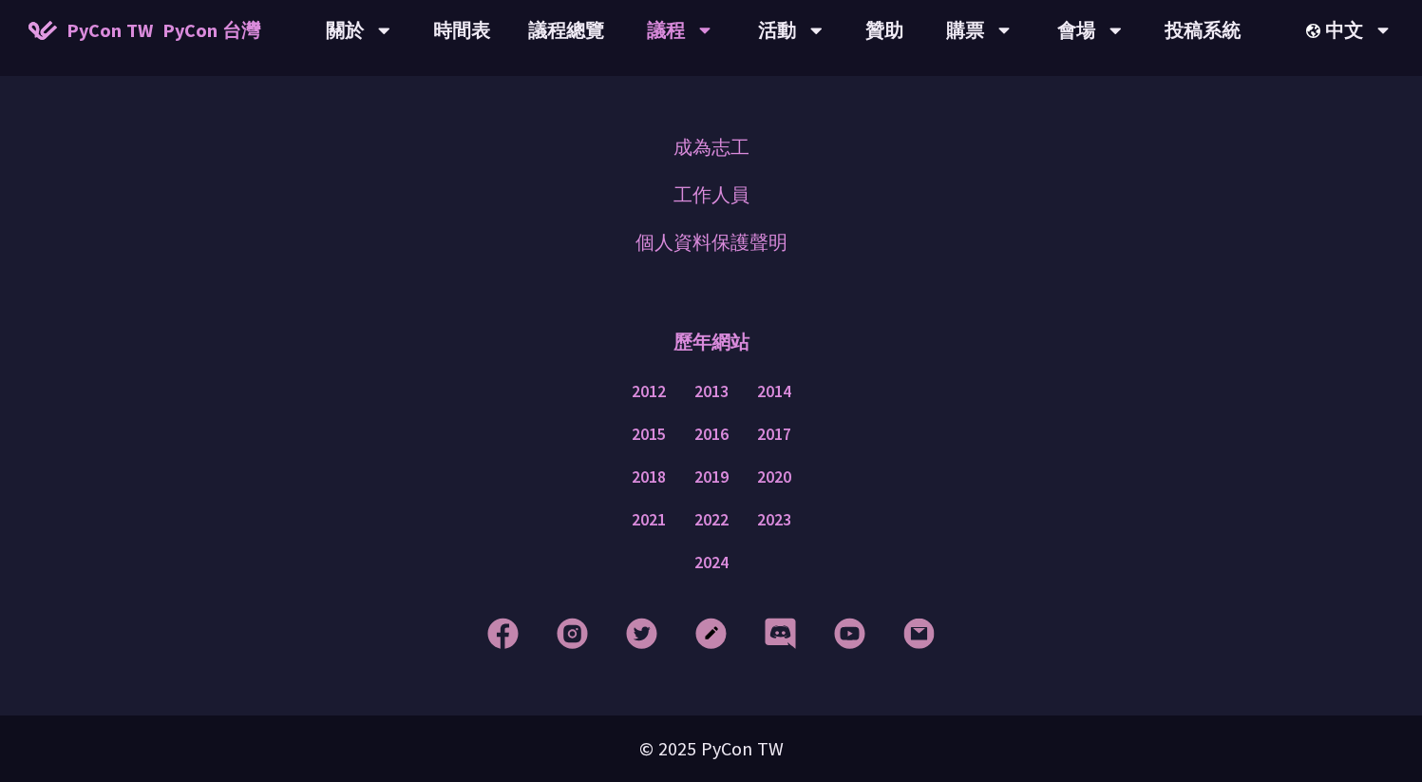
scroll to position [4068, 0]
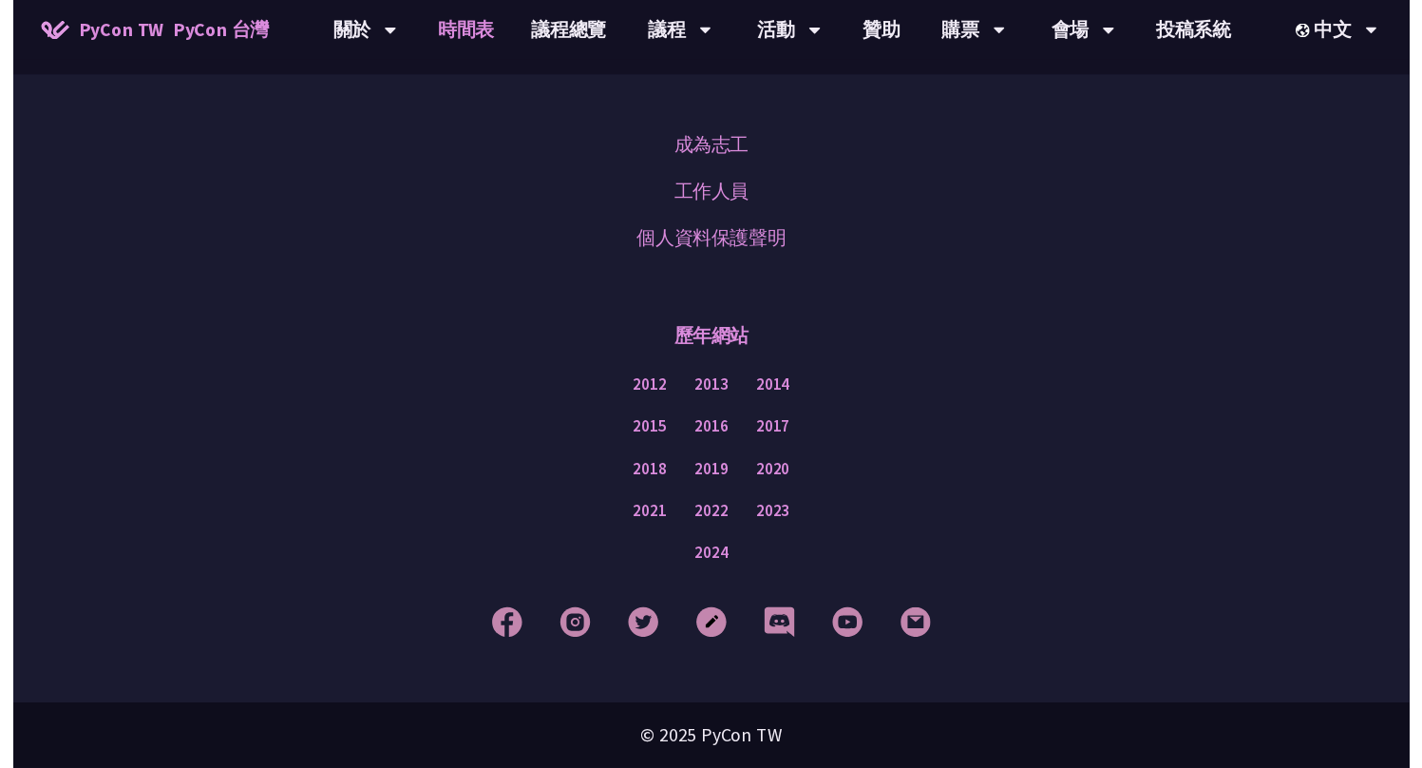
scroll to position [353, 0]
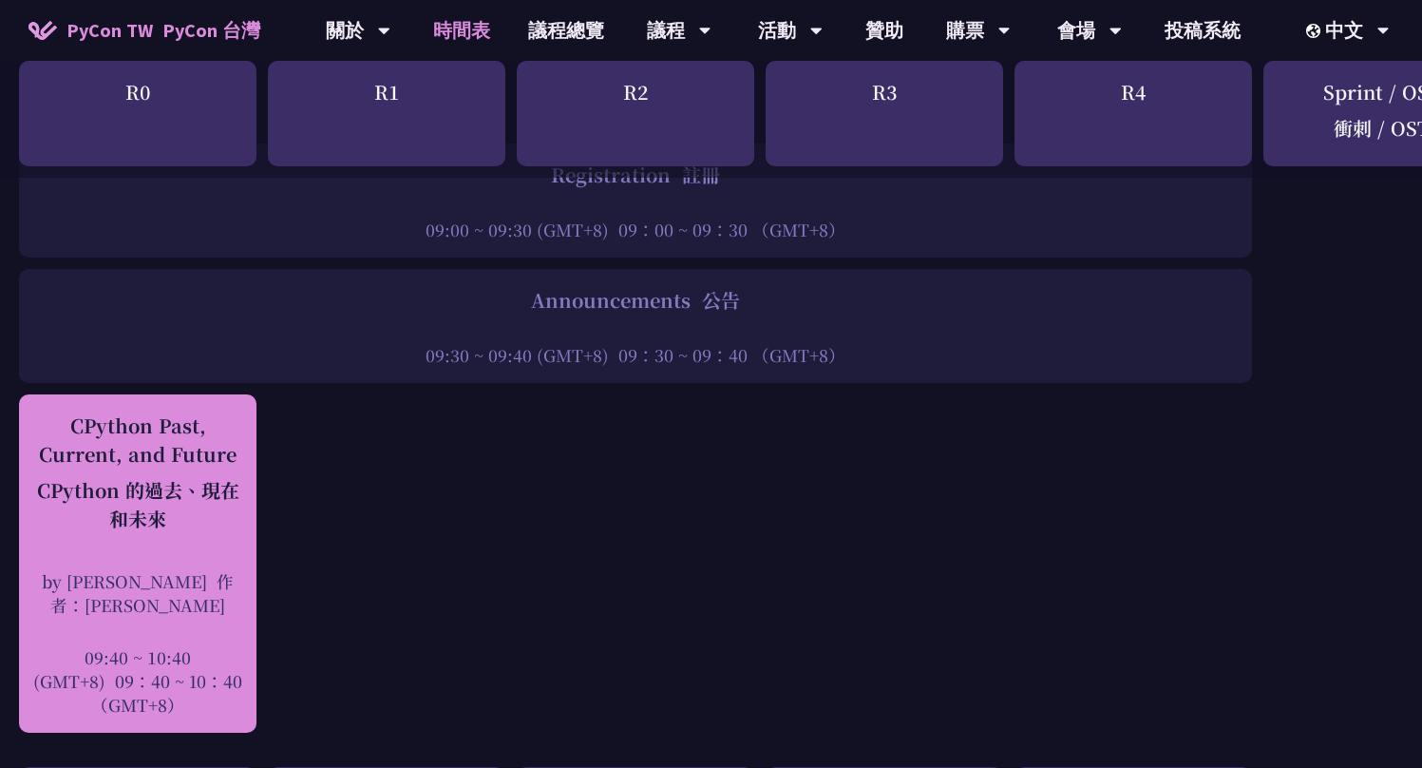
click at [128, 427] on div "CPython Past, Current, and Future CPython 的過去、現在和未來" at bounding box center [137, 475] width 218 height 129
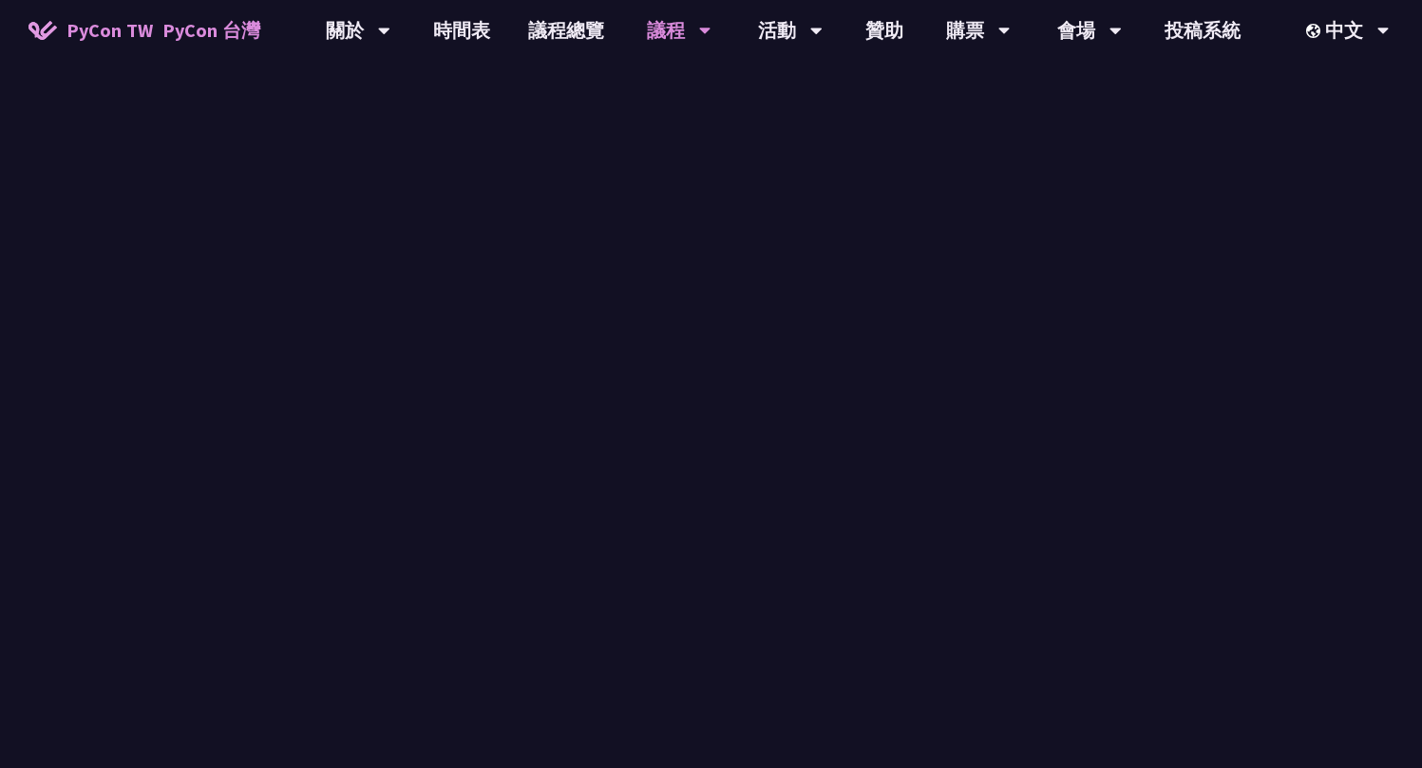
click at [151, 430] on div "CPython Past, Current, and Future CPython 的過去、現在和未來" at bounding box center [137, 475] width 218 height 129
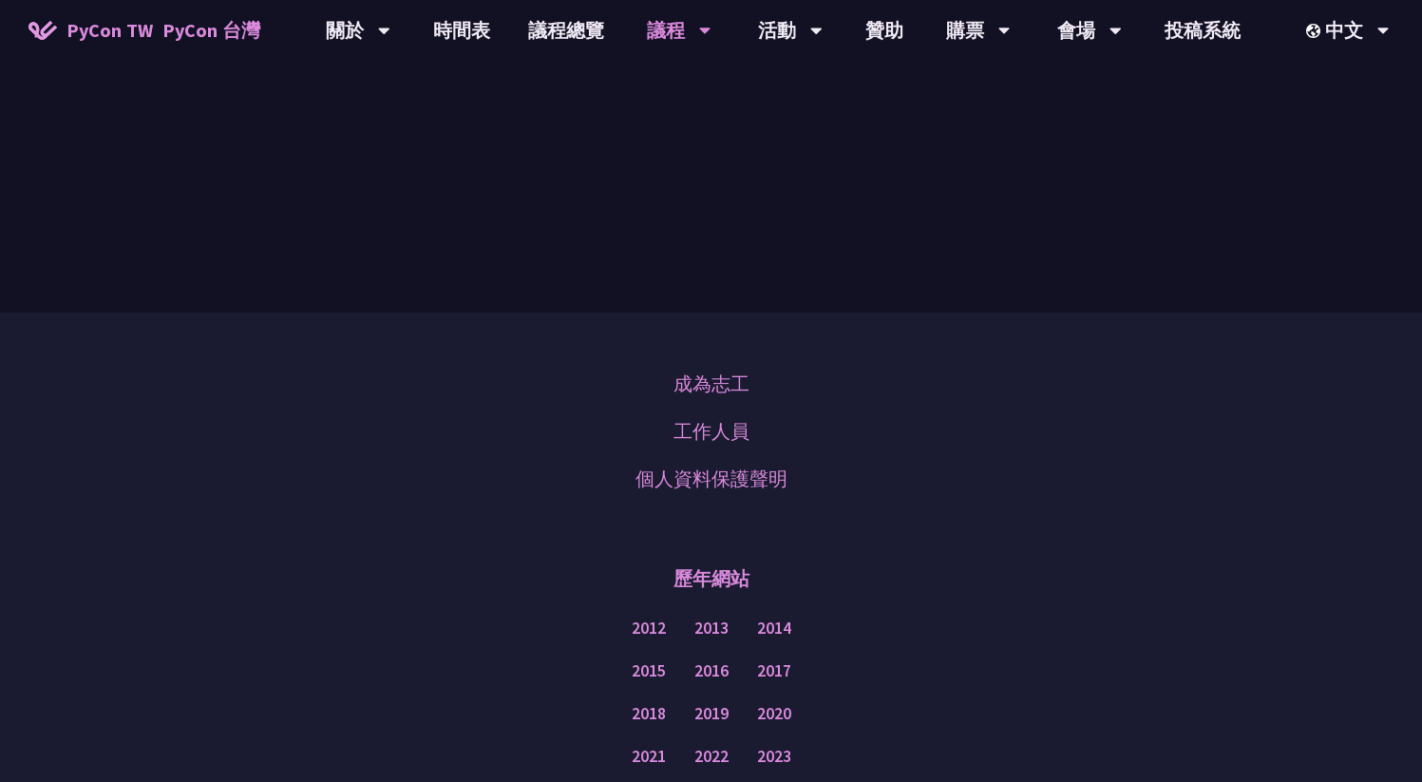
scroll to position [3237, 0]
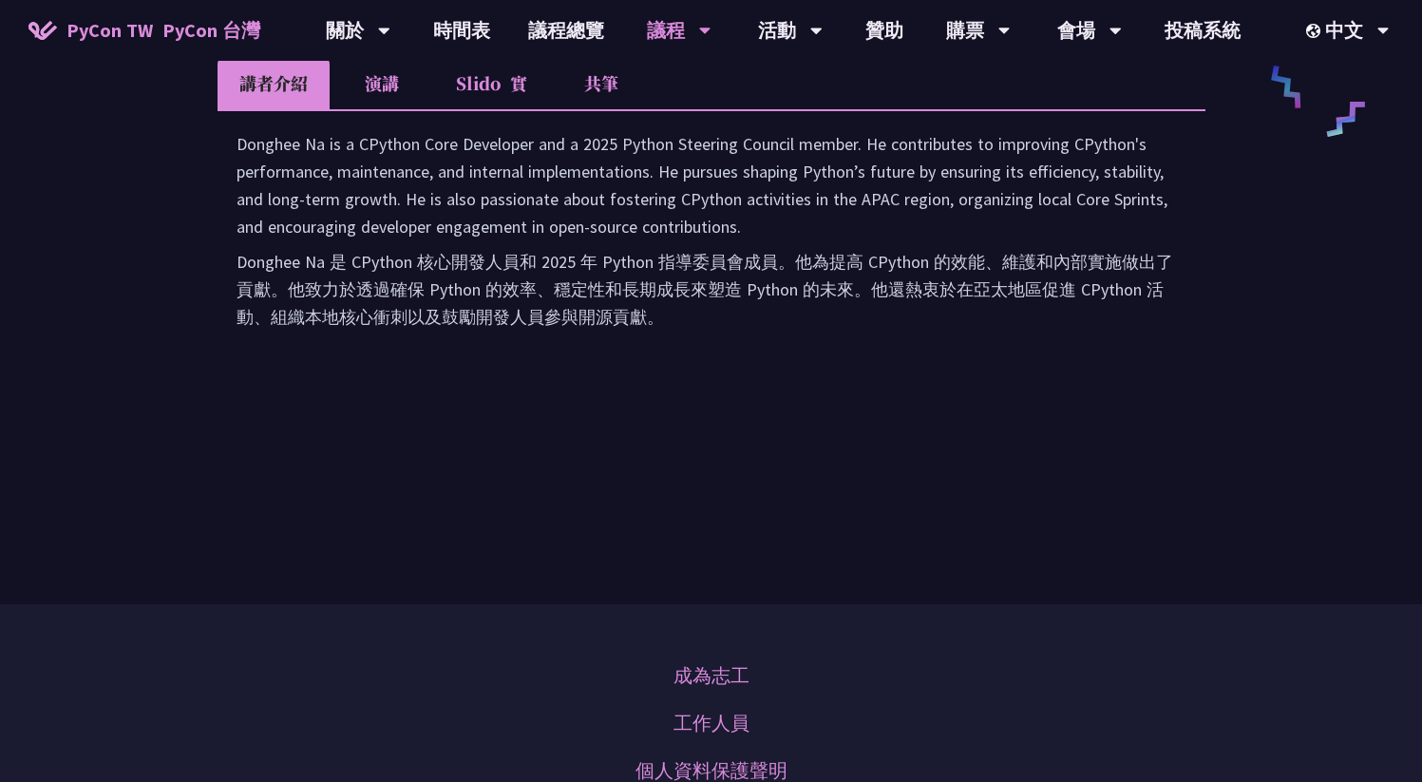
drag, startPoint x: 538, startPoint y: 183, endPoint x: 889, endPoint y: 187, distance: 351.5
copy h2 "CPython Past, Current, and Future"
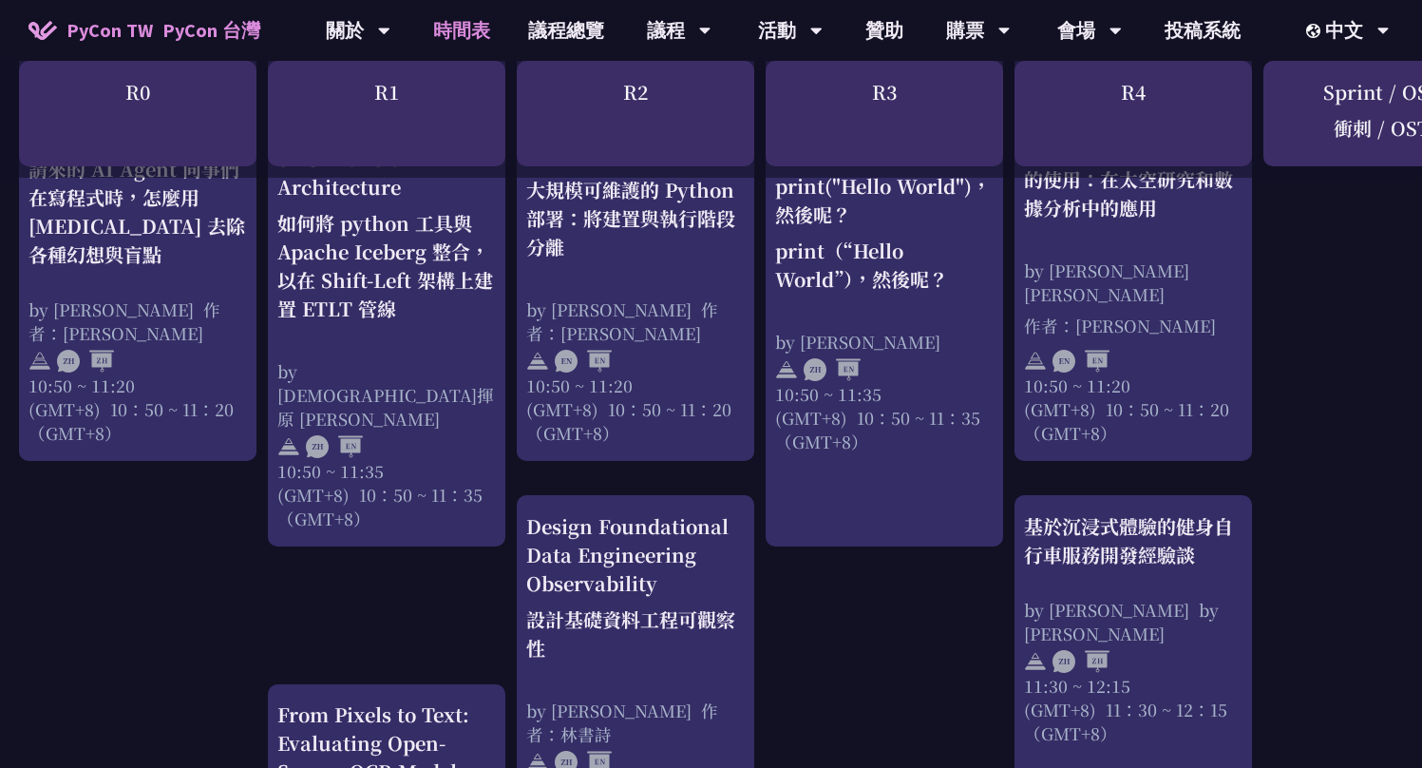
scroll to position [1376, 0]
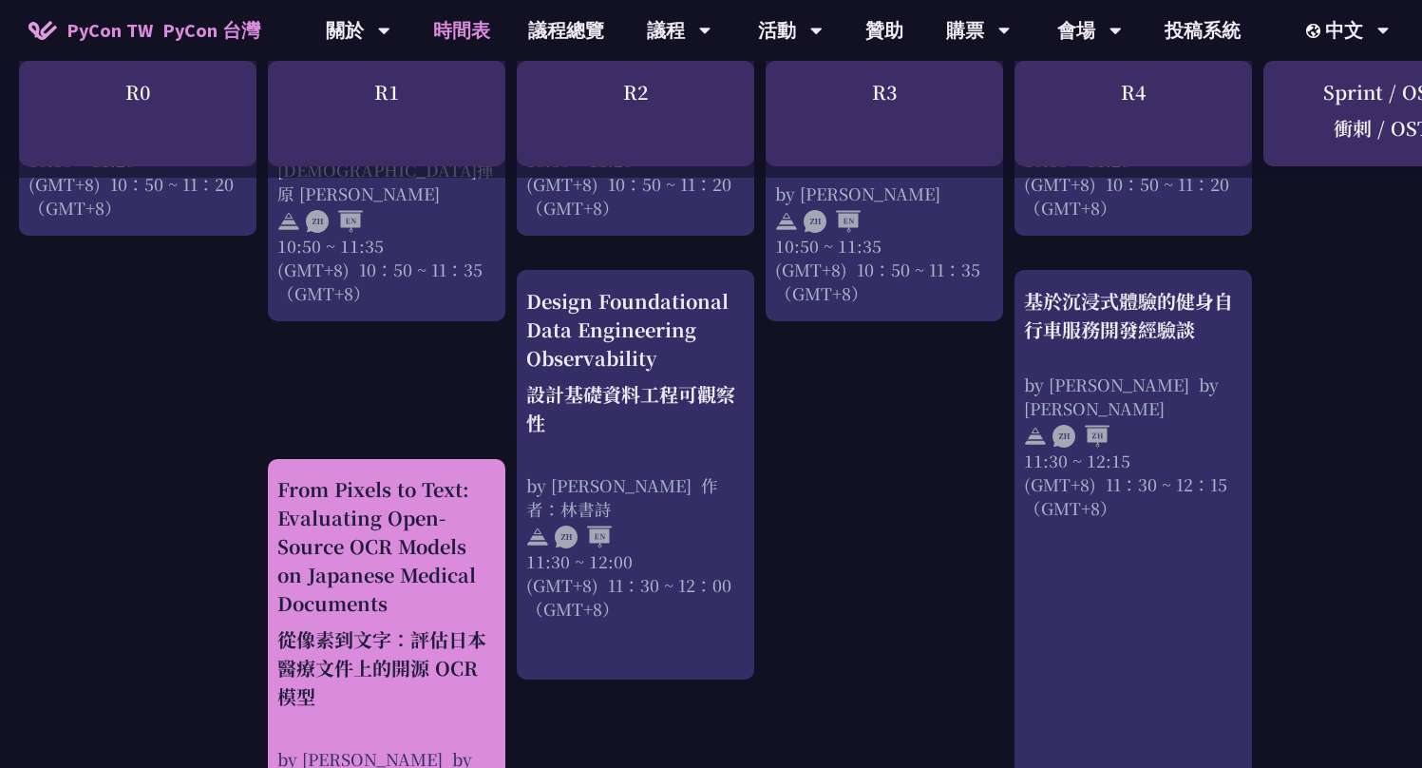
click at [414, 531] on div "From Pixels to Text: Evaluating Open-Source OCR Models on Japanese Medical Docu…" at bounding box center [386, 596] width 218 height 243
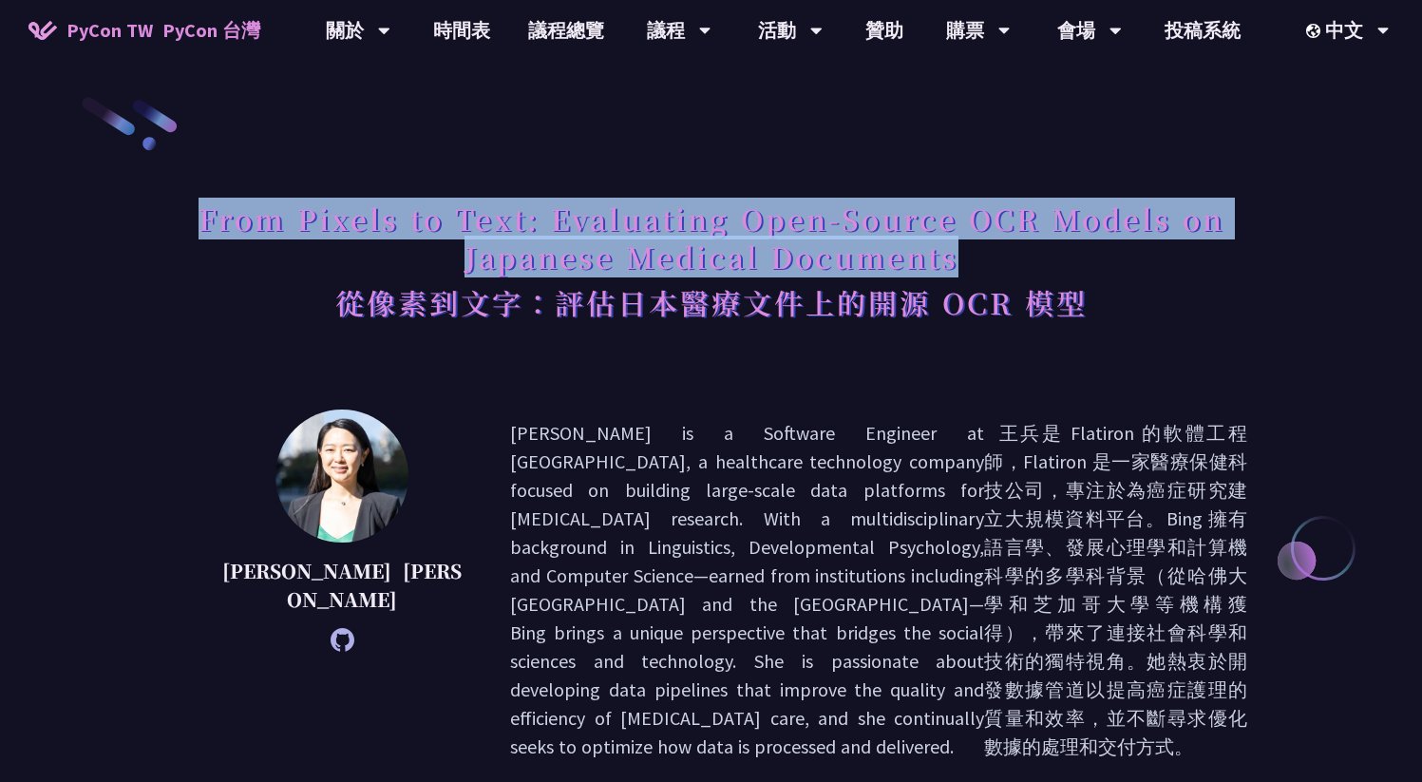
drag, startPoint x: 197, startPoint y: 216, endPoint x: 1004, endPoint y: 259, distance: 808.7
click at [1004, 259] on h1 "From Pixels to Text: Evaluating Open-Source OCR Models on Japanese Medical Docu…" at bounding box center [711, 264] width 1073 height 148
copy h1 "From Pixels to Text: Evaluating Open-Source OCR Models on Japanese Medical Docu…"
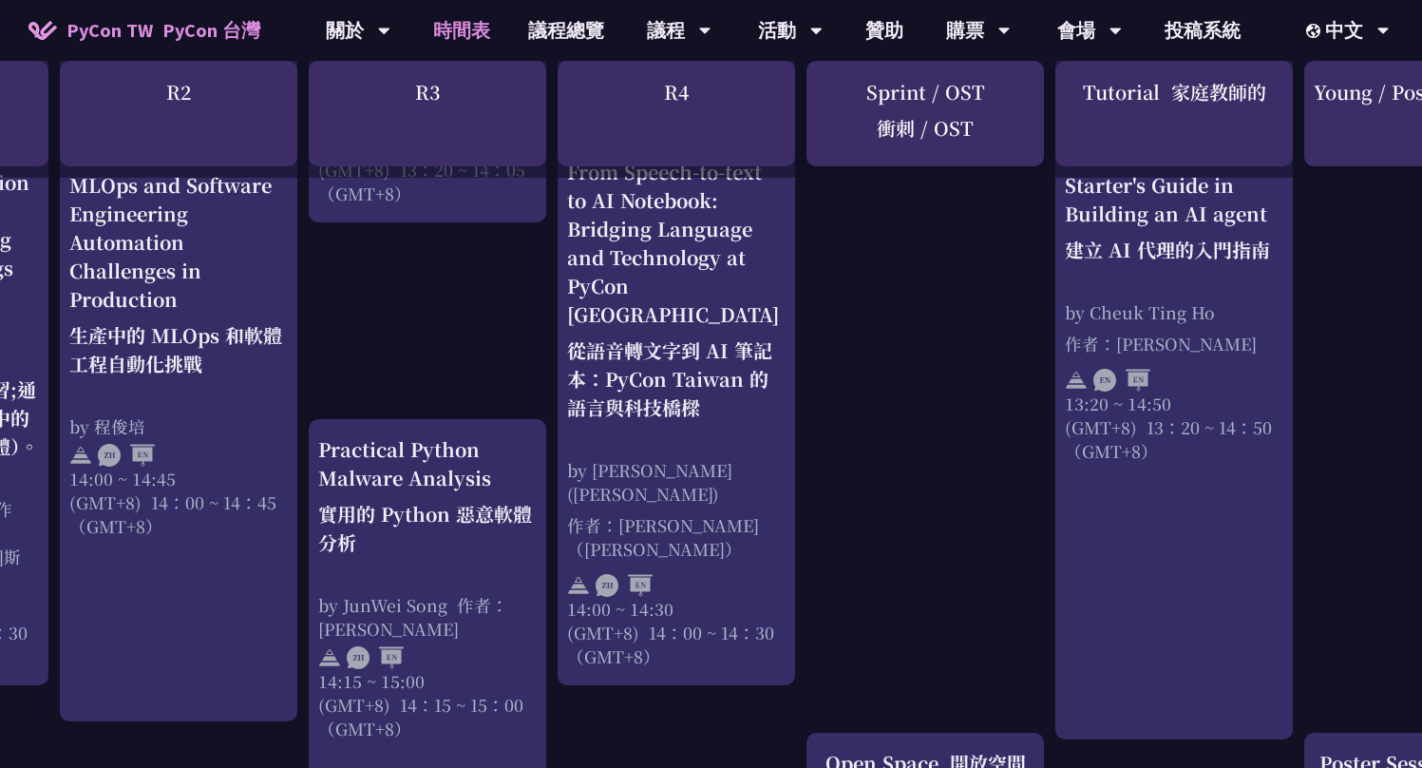
scroll to position [2735, 457]
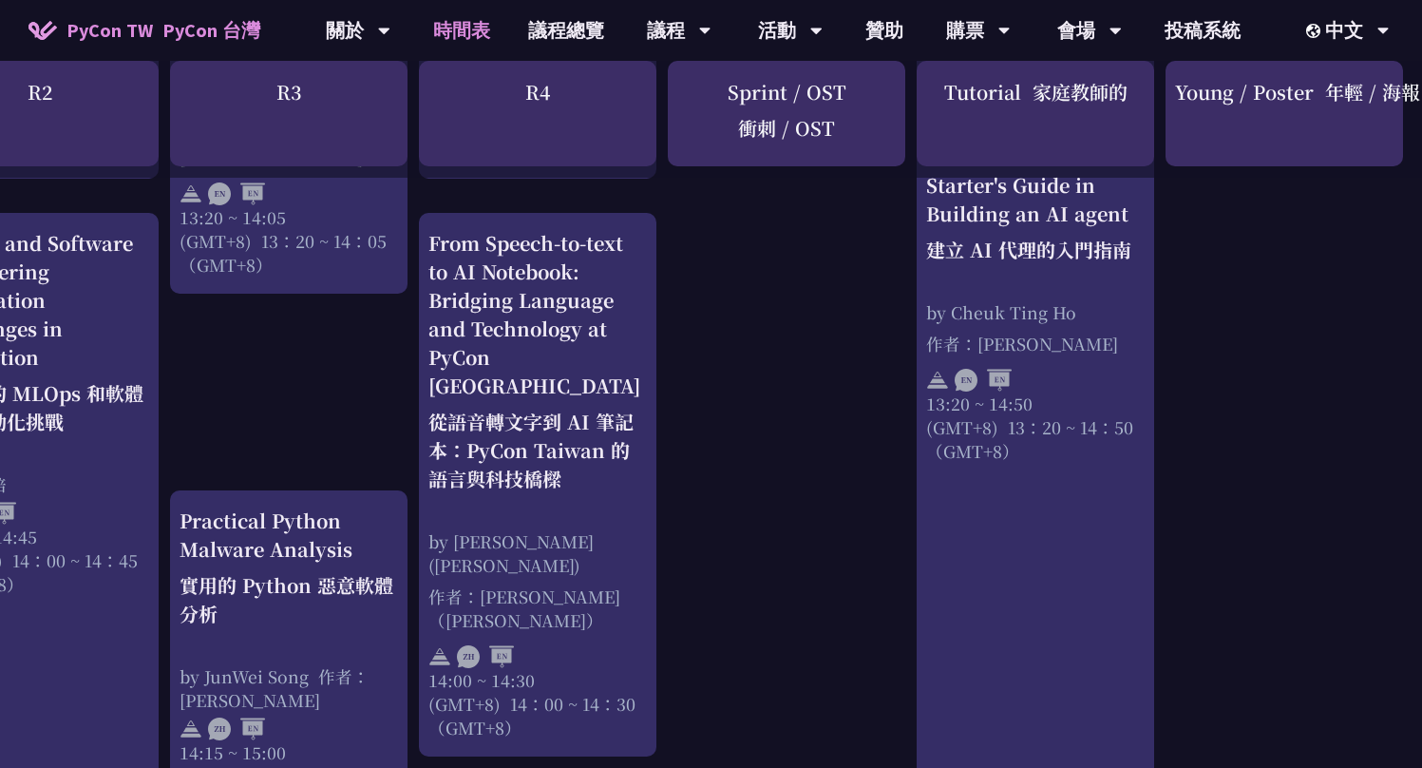
scroll to position [2664, 598]
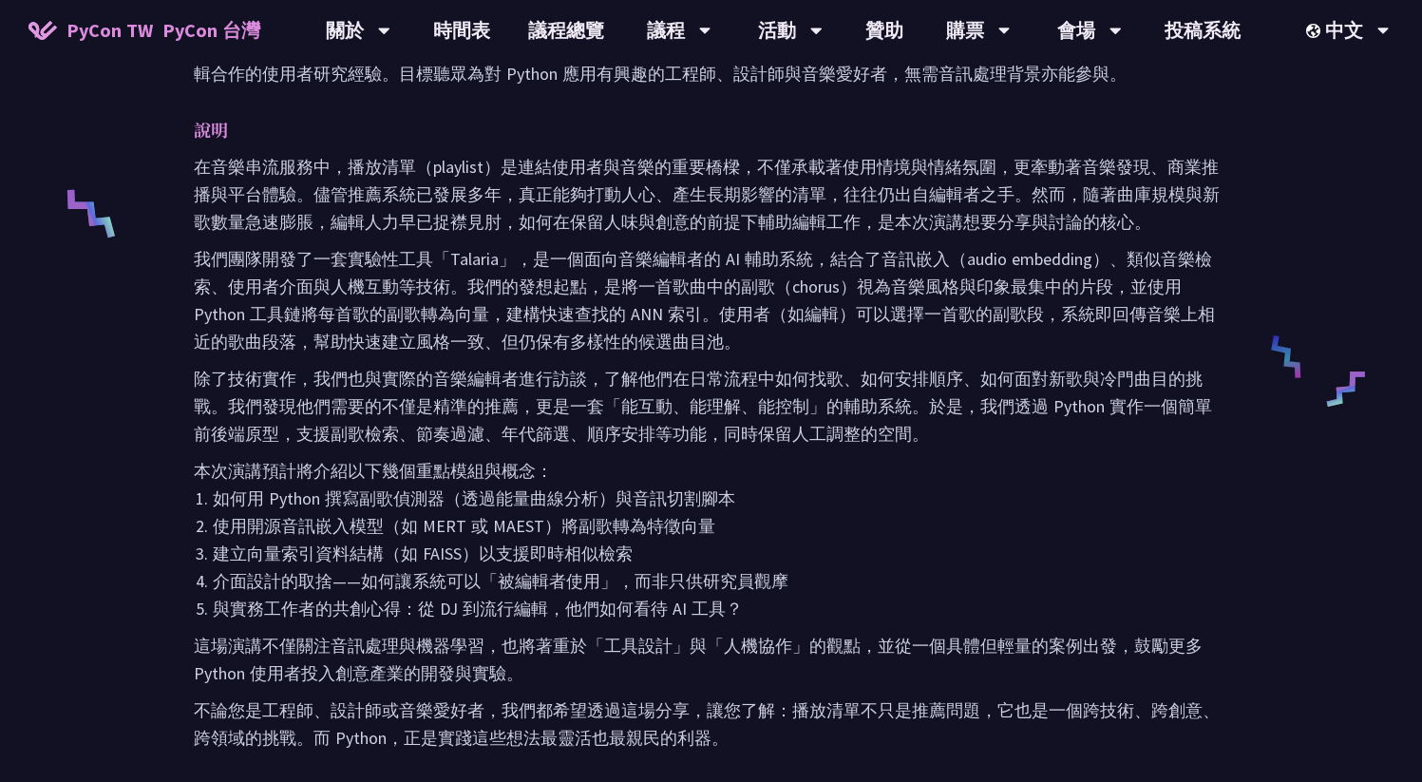
scroll to position [864, 0]
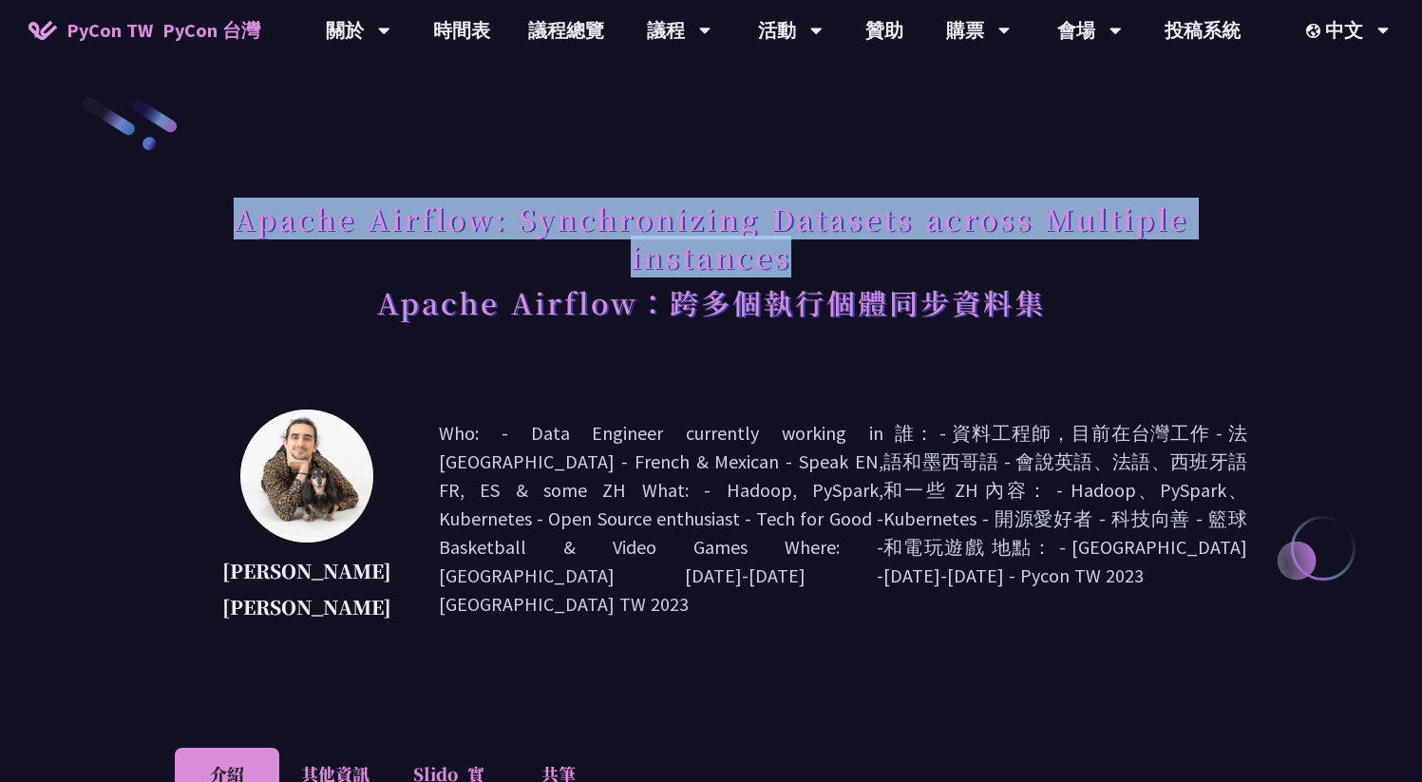
drag, startPoint x: 234, startPoint y: 218, endPoint x: 812, endPoint y: 248, distance: 579.3
click at [812, 248] on h1 "Apache Airflow: Synchronizing Datasets across Multiple instances Apache Airflow…" at bounding box center [711, 264] width 1073 height 148
copy h1 "Apache Airflow: Synchronizing Datasets across Multiple instances"
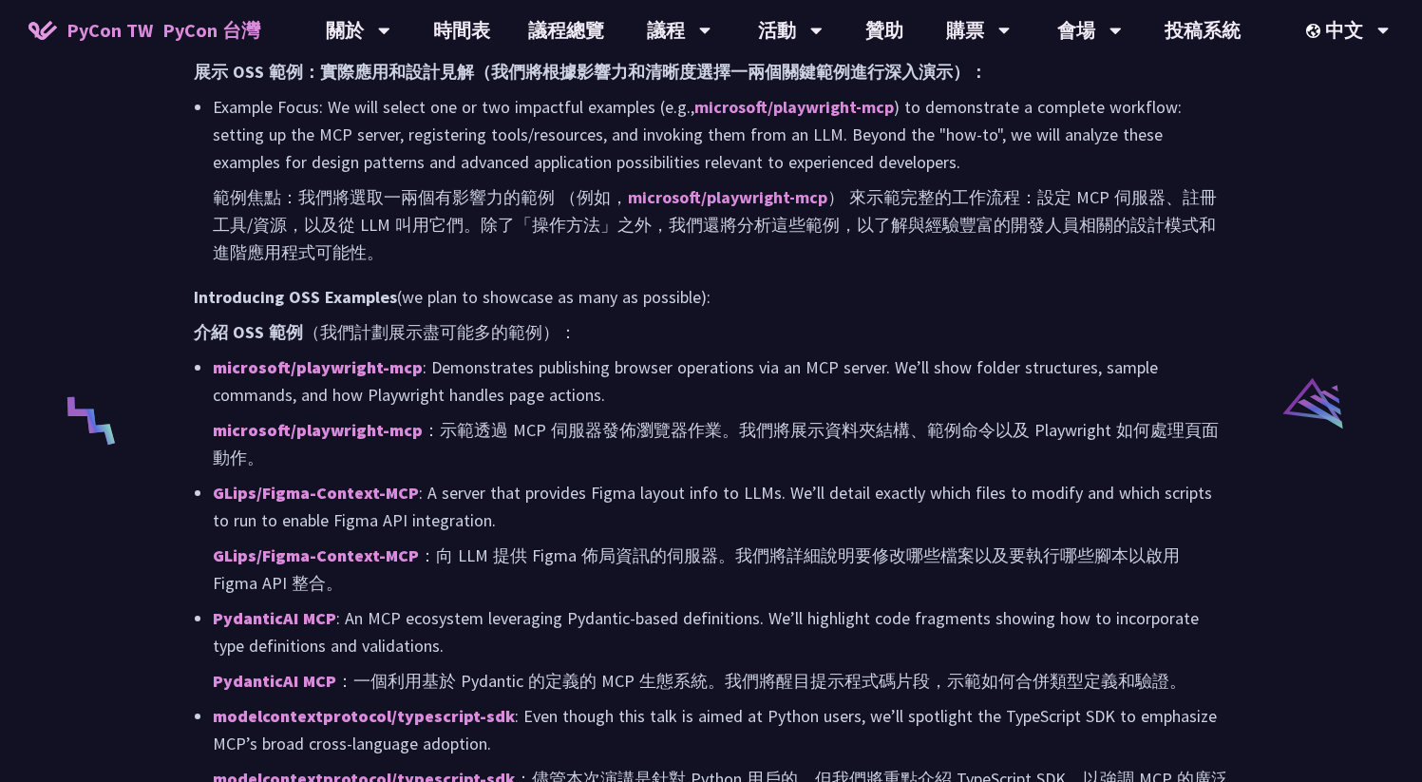
scroll to position [2987, 0]
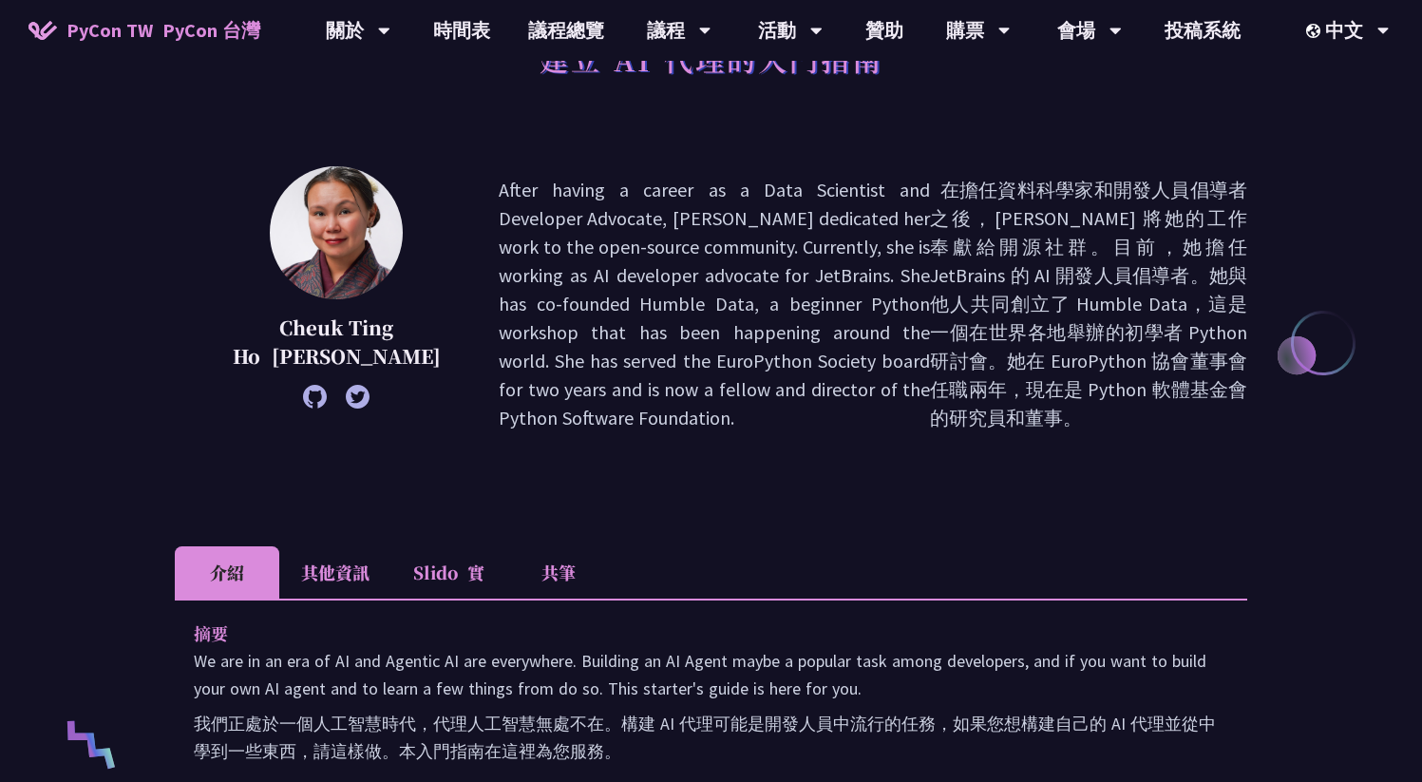
scroll to position [204, 0]
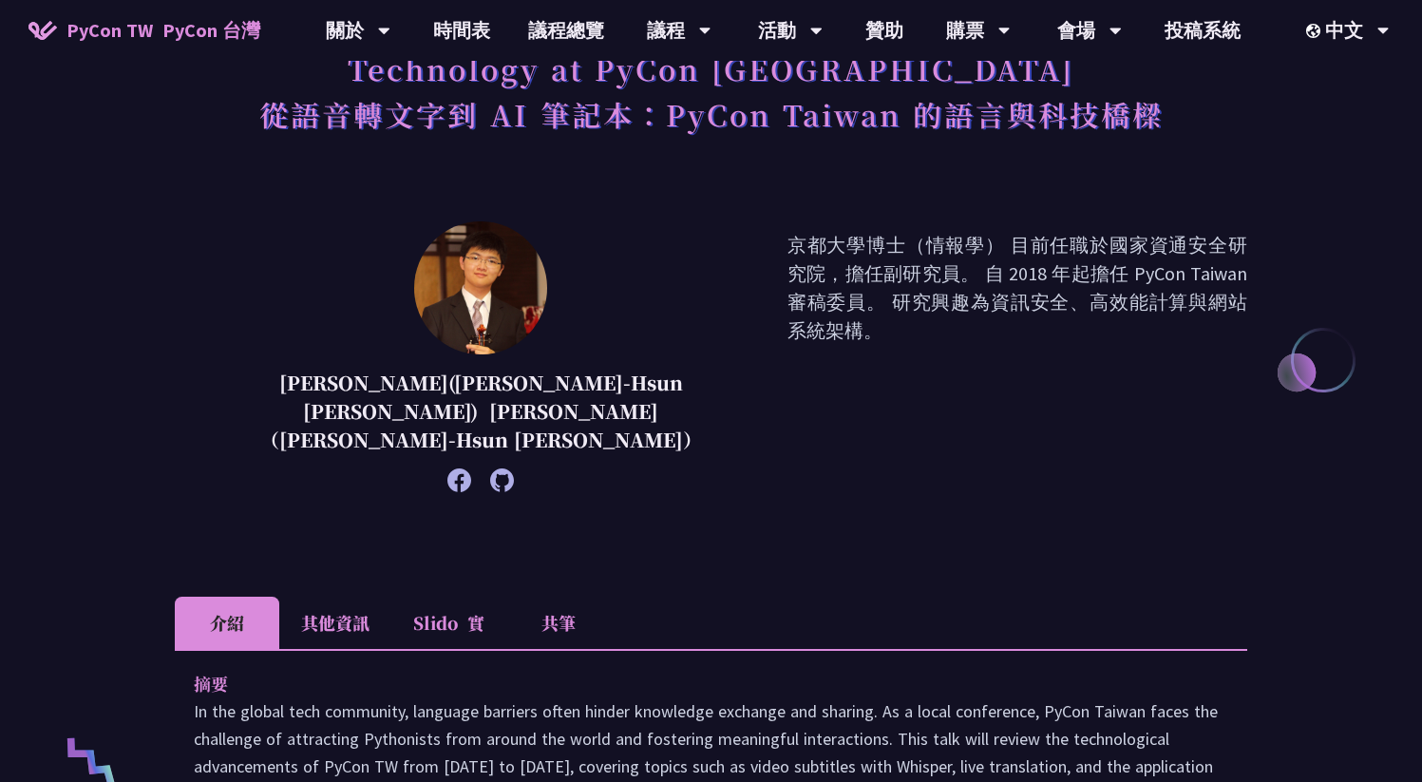
scroll to position [208, 0]
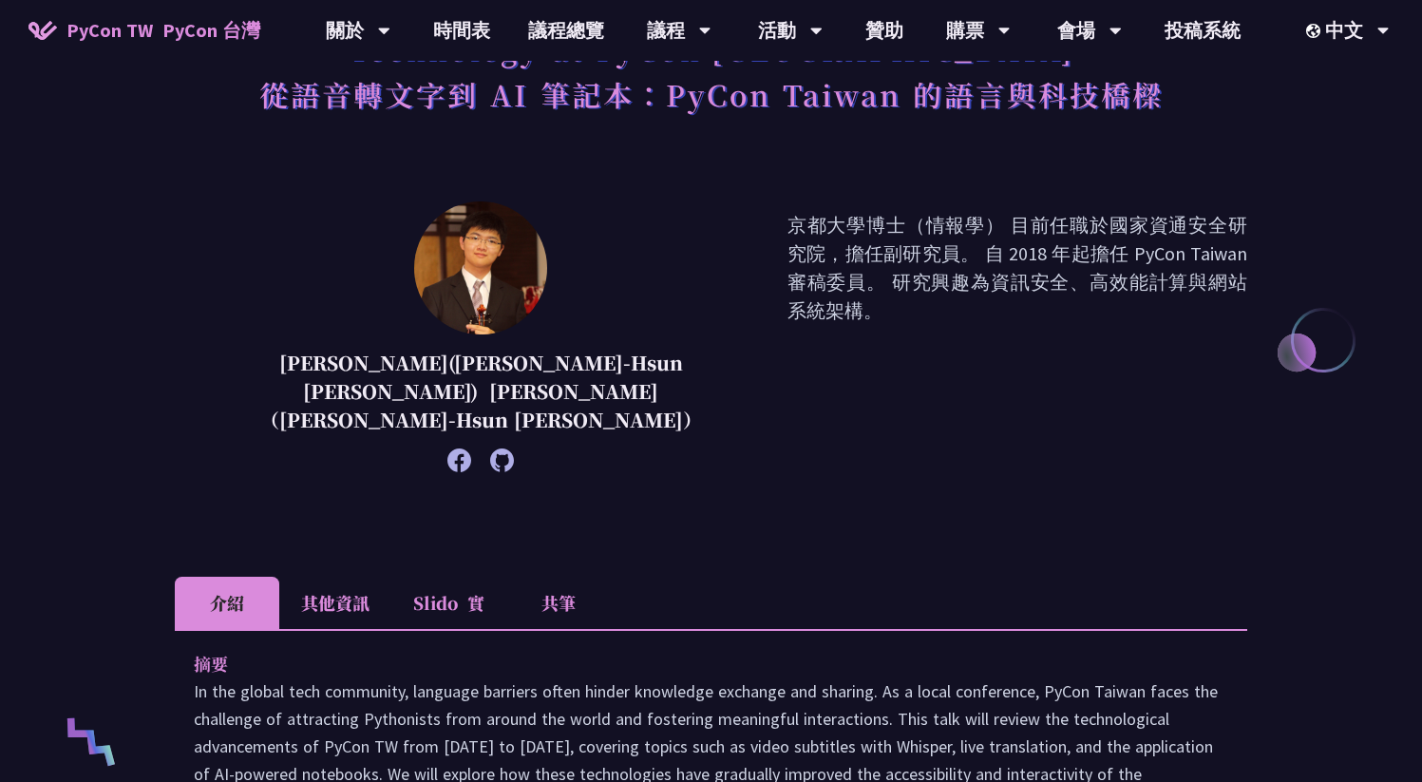
click at [371, 577] on li "其他資訊" at bounding box center [335, 603] width 112 height 52
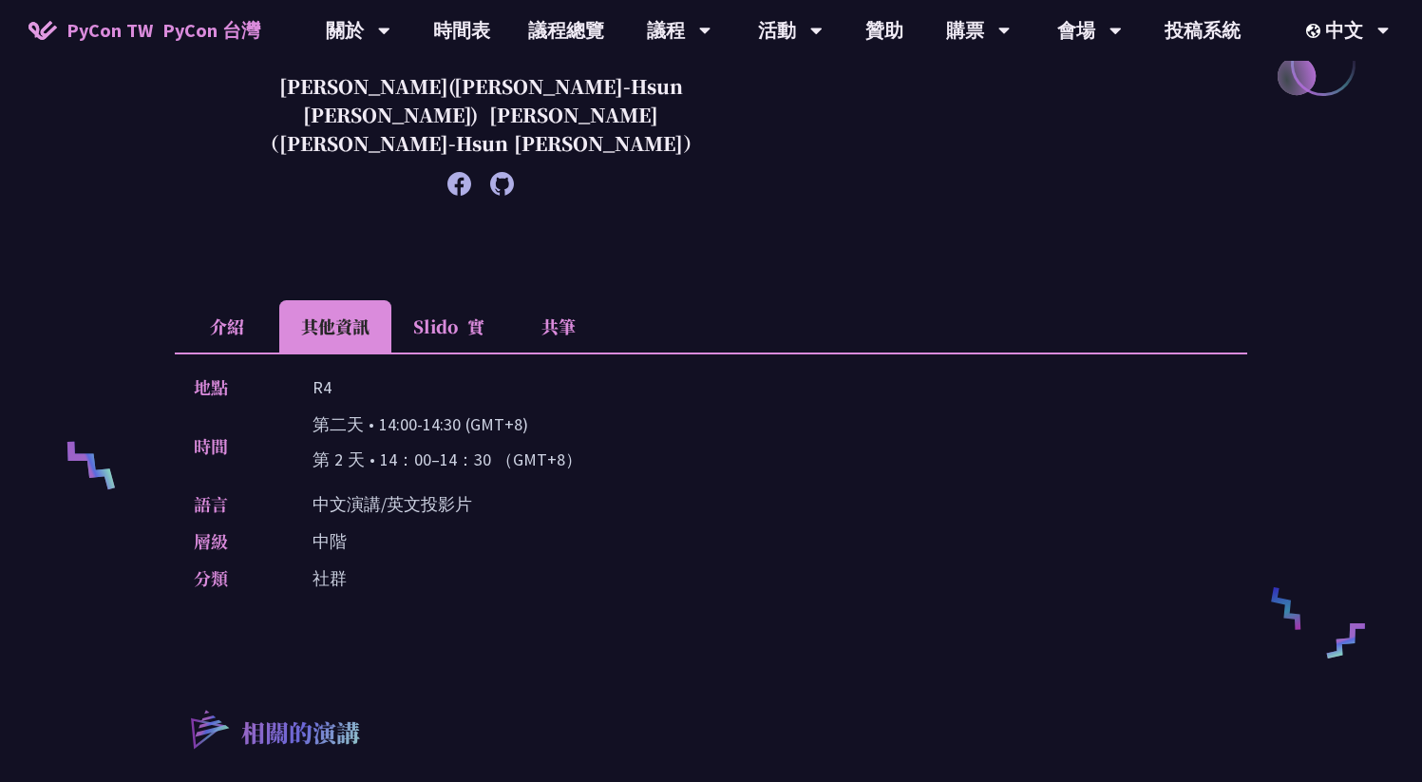
scroll to position [492, 0]
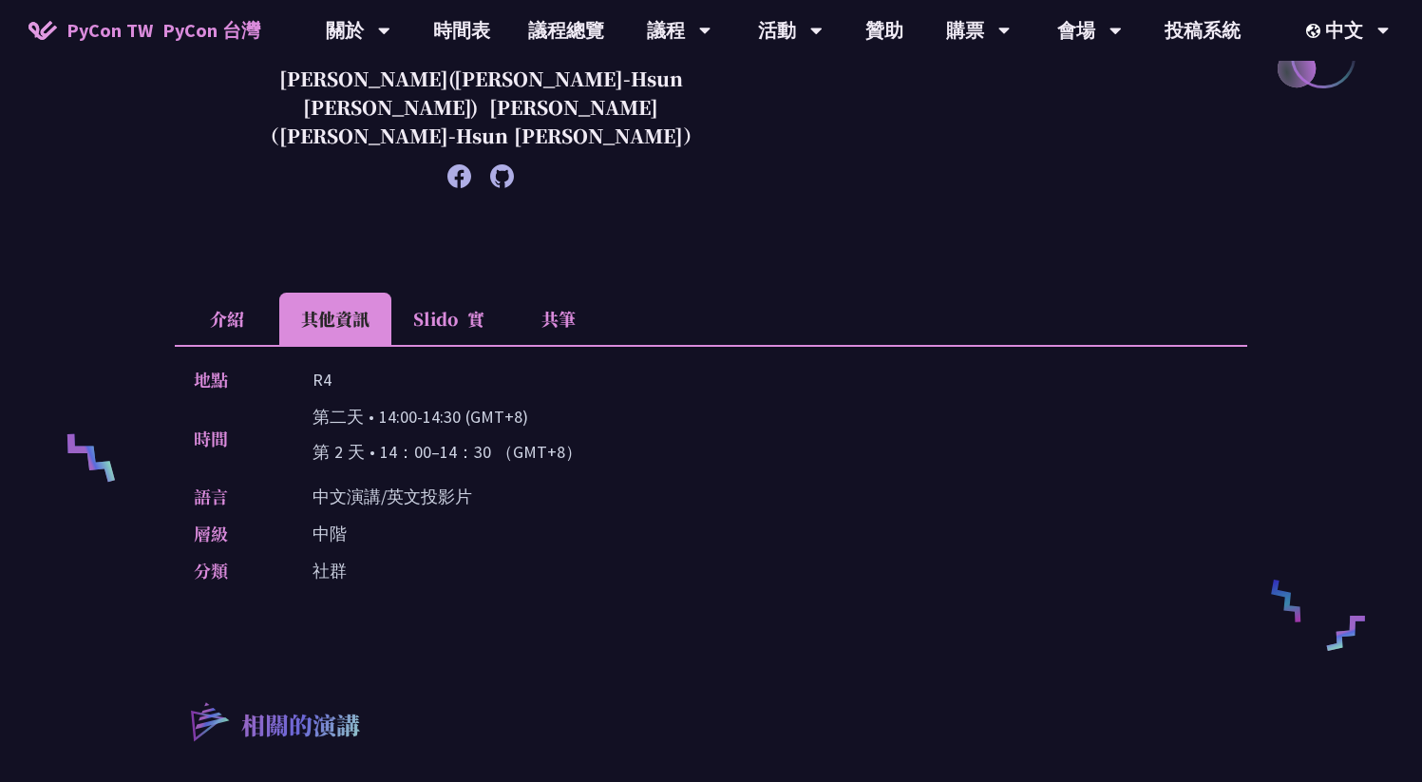
click at [468, 304] on li "Slido 實" at bounding box center [448, 319] width 115 height 52
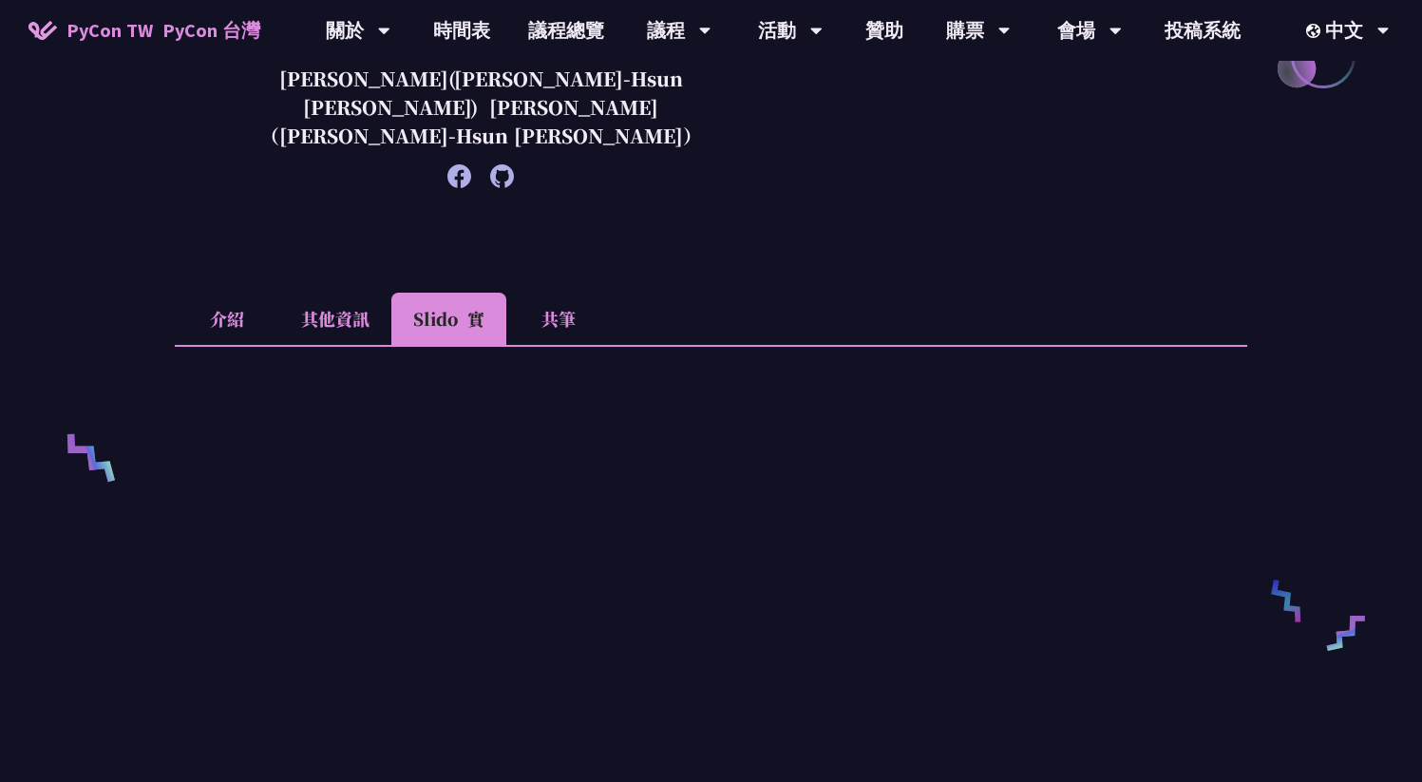
click at [577, 299] on li "共筆" at bounding box center [558, 319] width 104 height 52
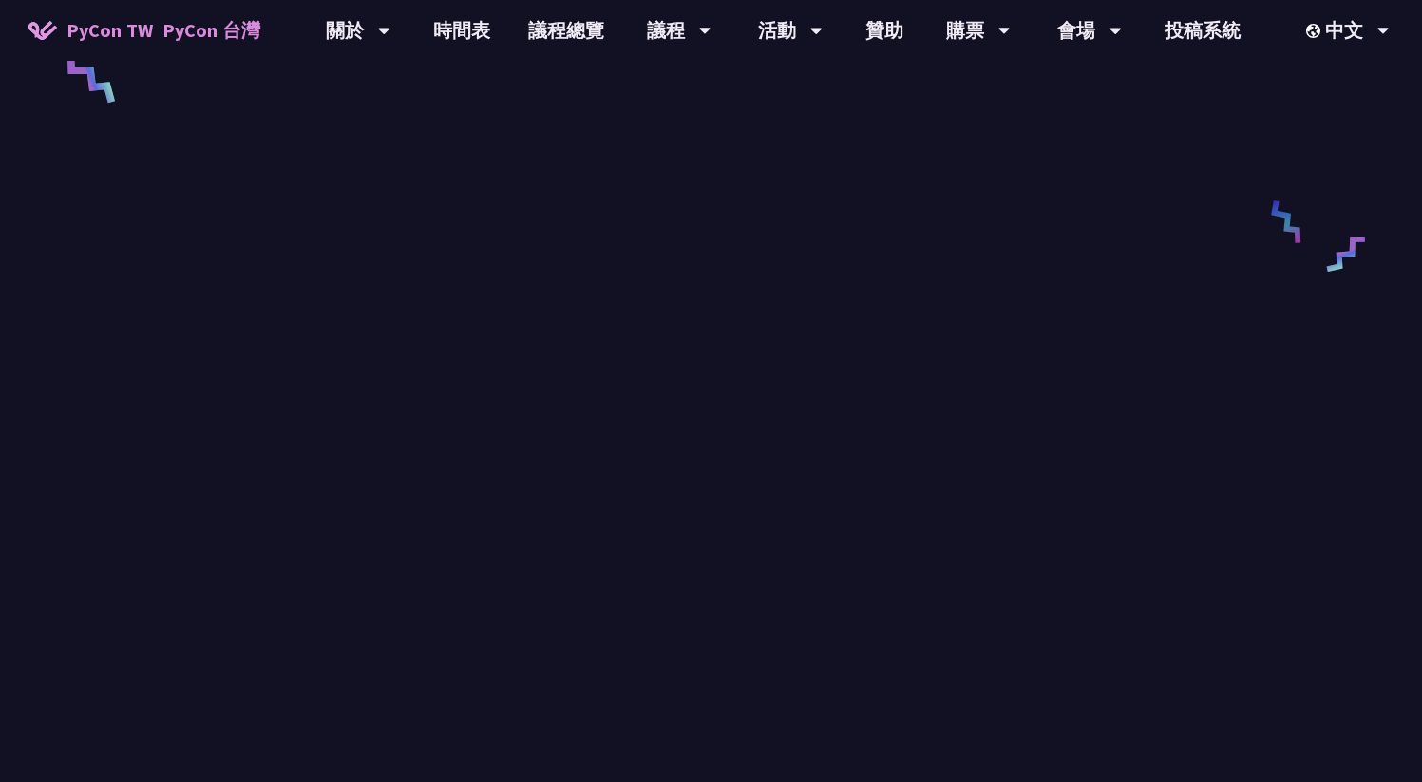
scroll to position [874, 0]
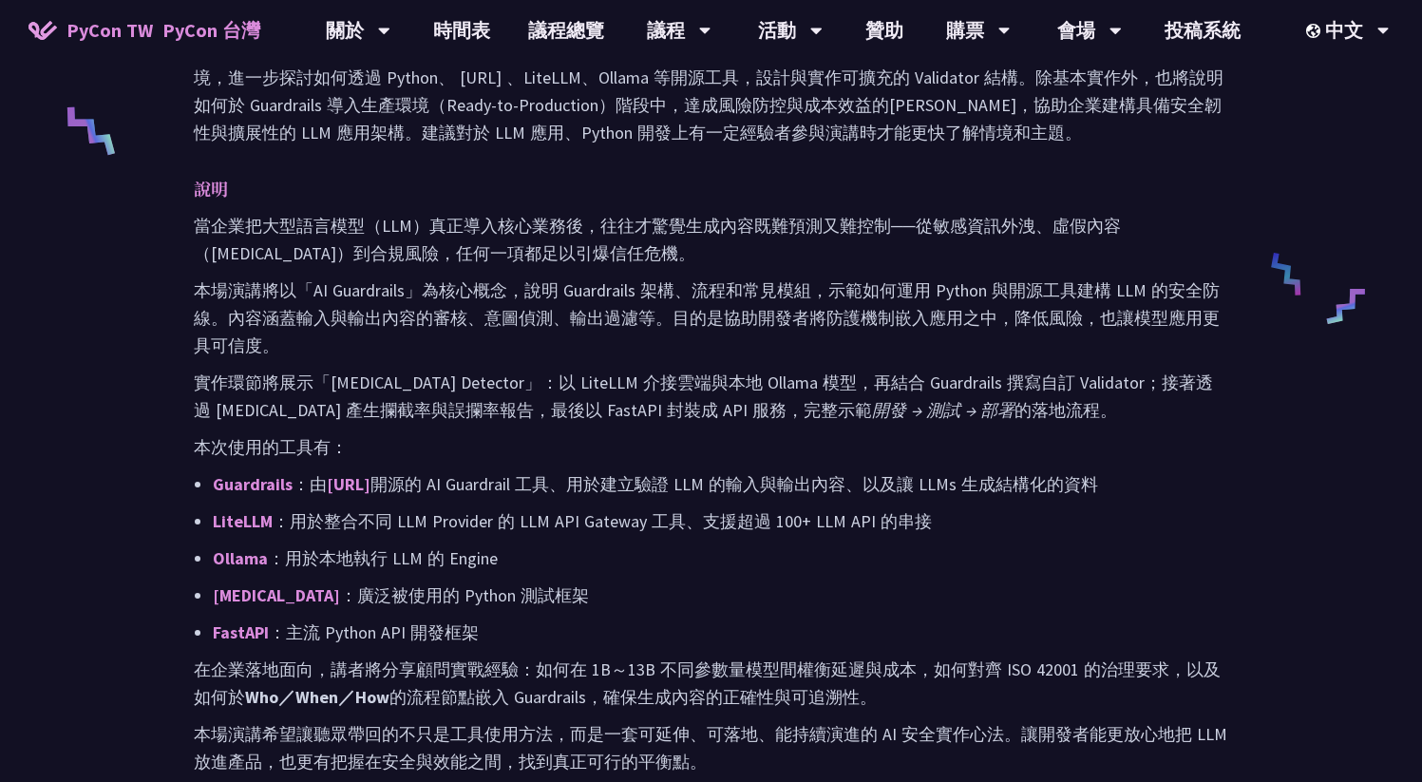
scroll to position [1082, 0]
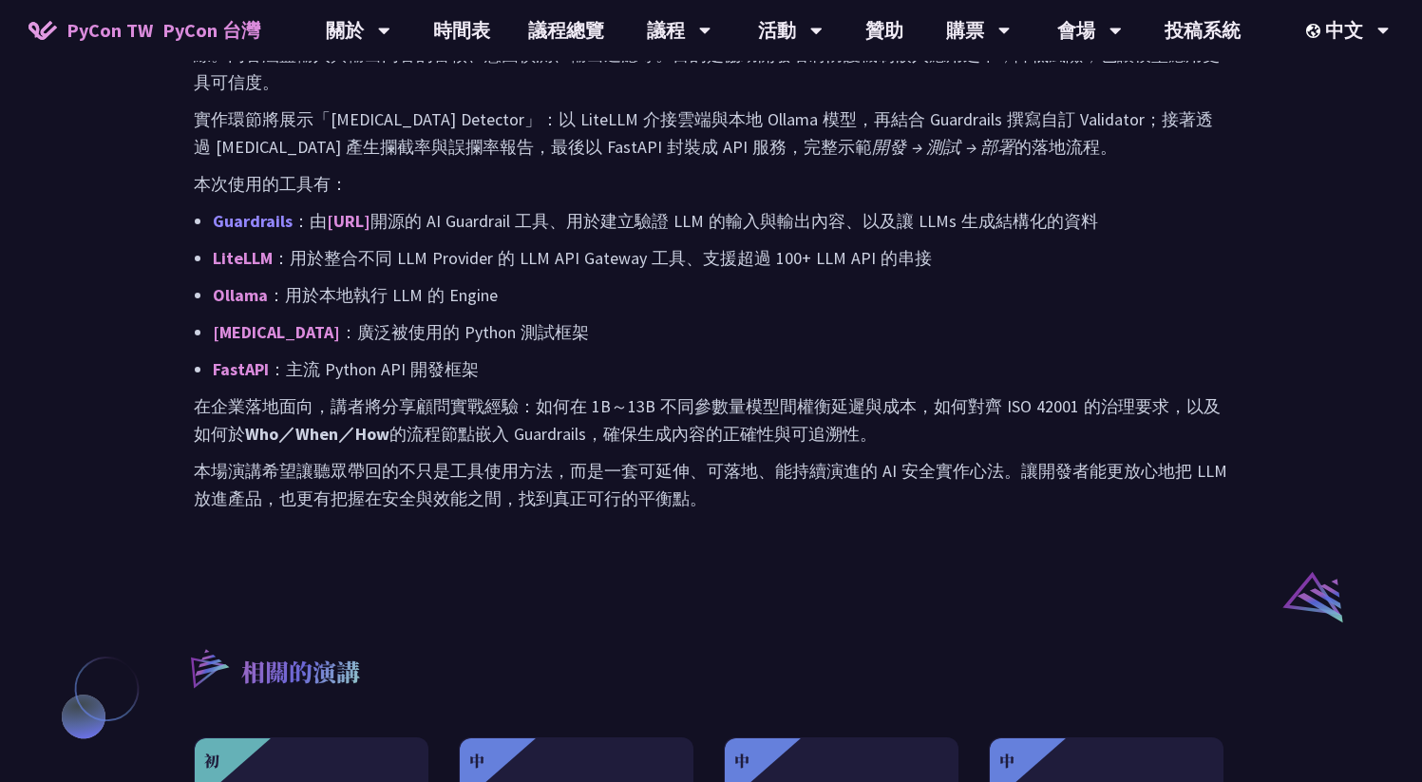
click at [289, 210] on link "Guardrails" at bounding box center [253, 221] width 80 height 22
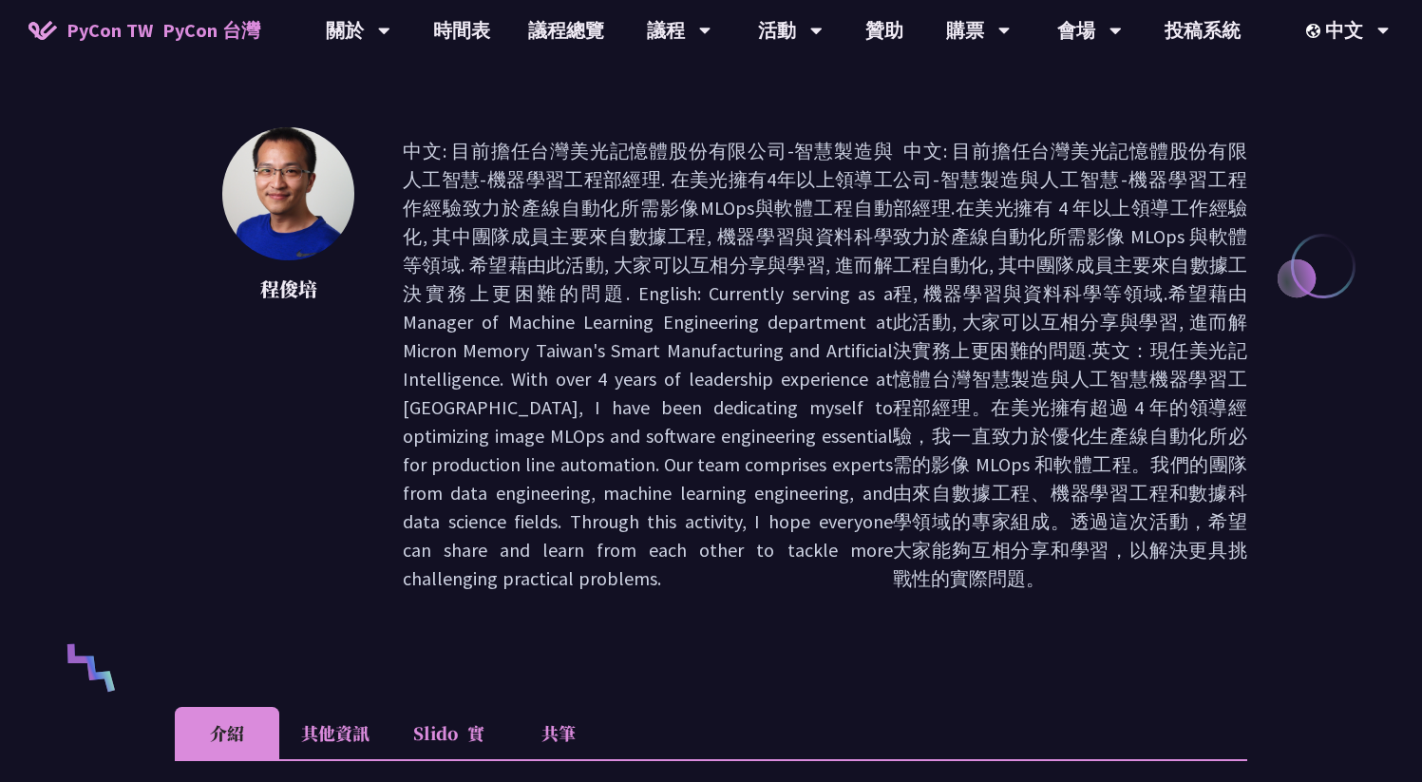
scroll to position [275, 0]
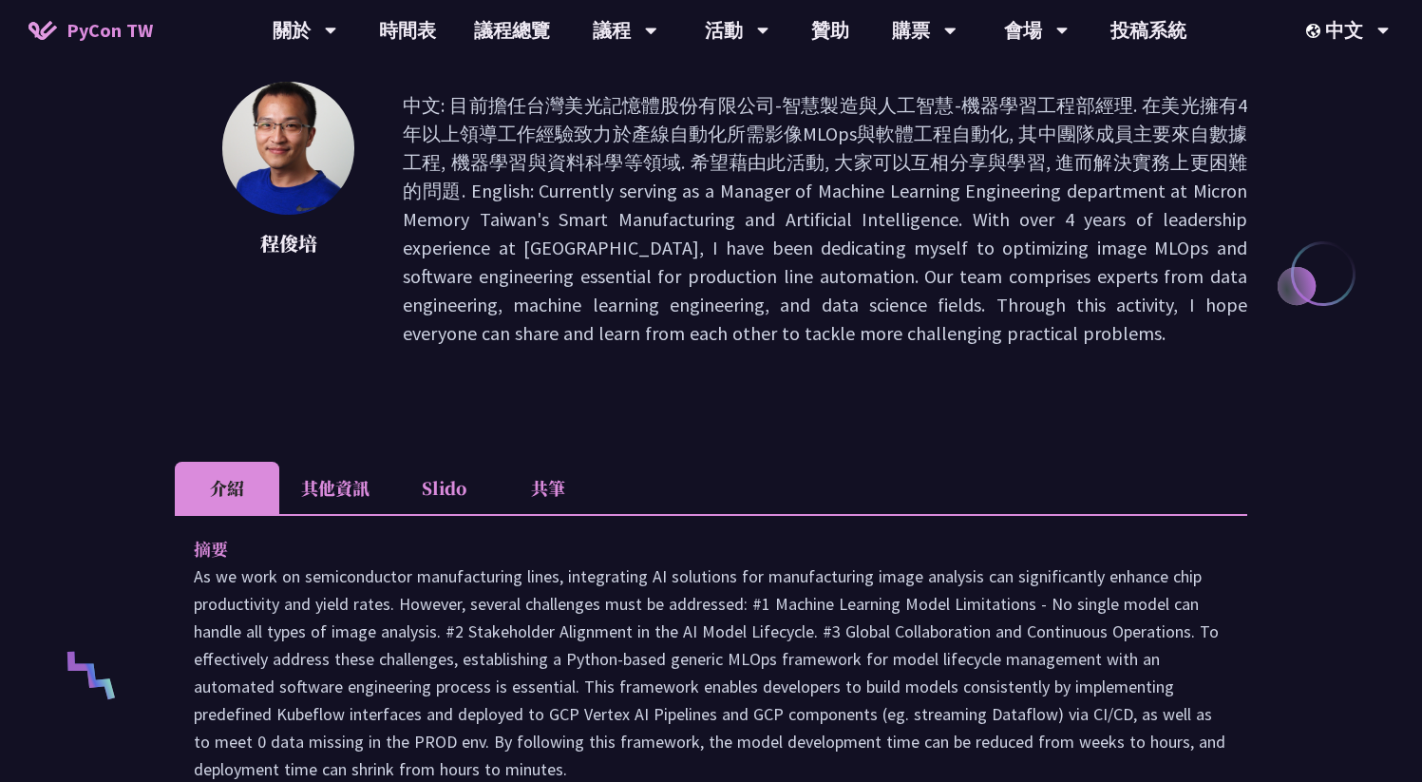
click at [996, 443] on div "MLOps and Software Engineering Automation Challenges in Production [PERSON_NAME…" at bounding box center [711, 727] width 1073 height 1815
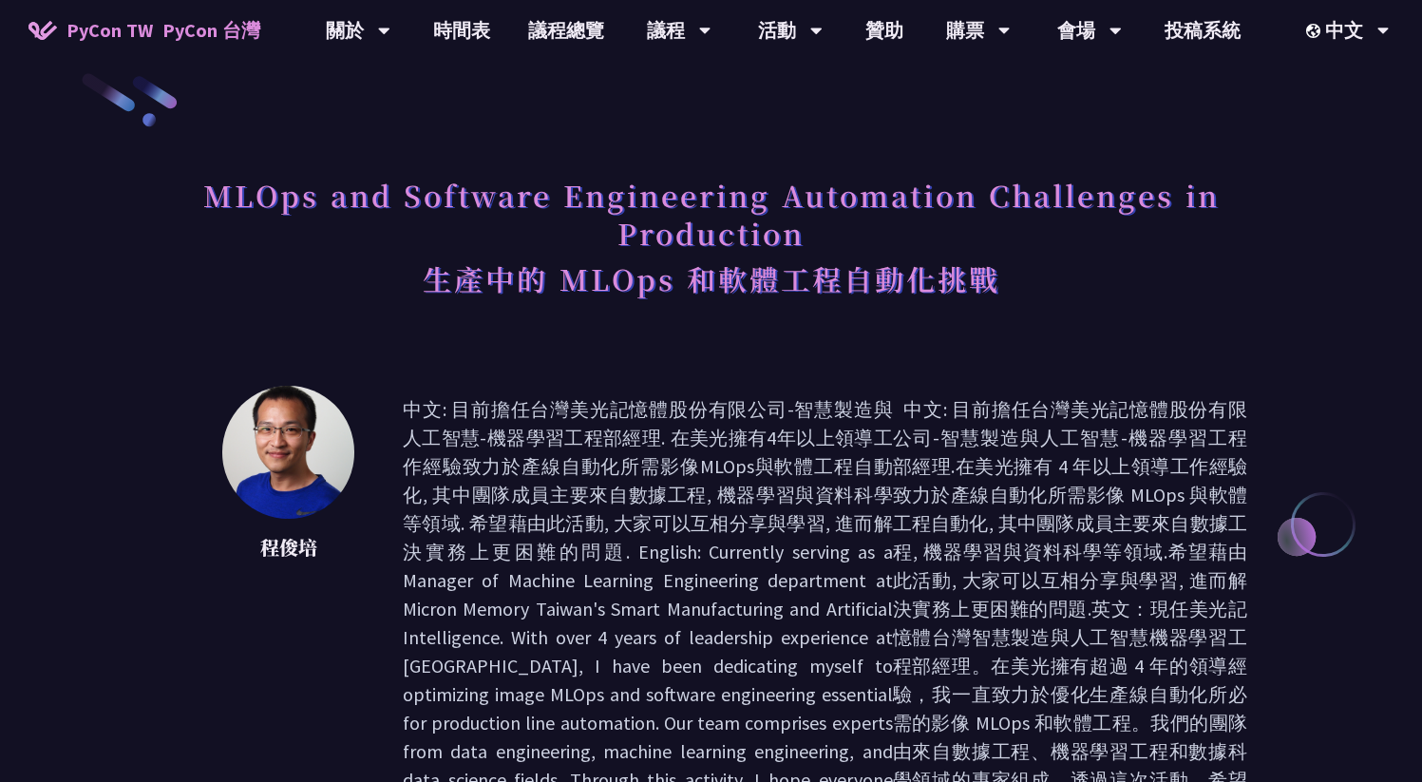
scroll to position [0, 0]
